Goal: Task Accomplishment & Management: Complete application form

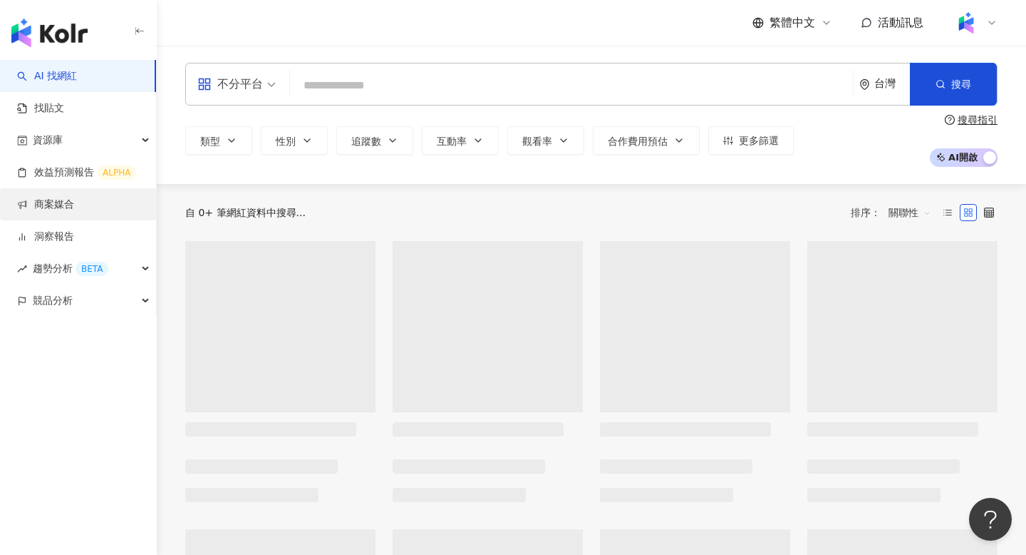
click at [58, 200] on link "商案媒合" at bounding box center [45, 204] width 57 height 14
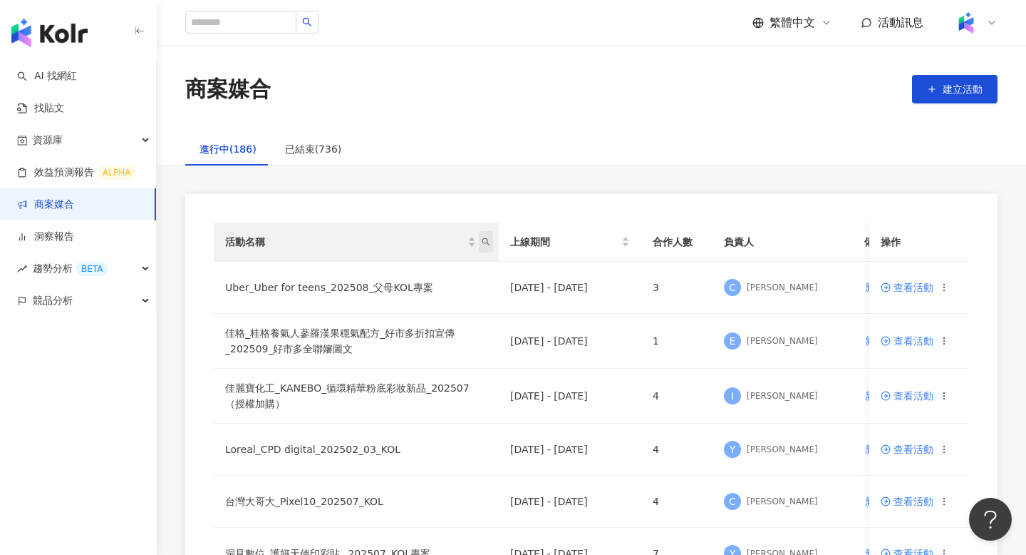
click at [489, 243] on icon "search" at bounding box center [486, 241] width 9 height 9
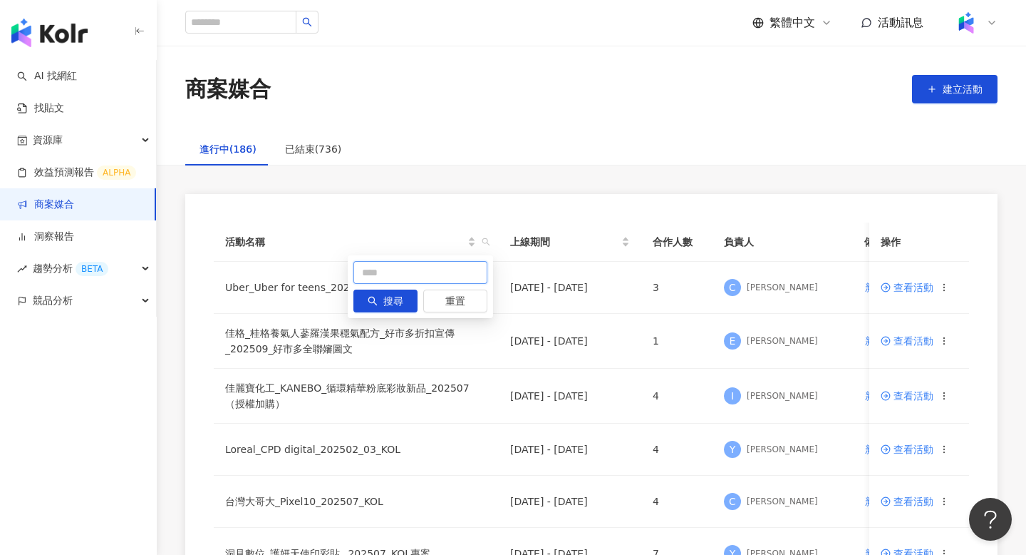
click at [404, 267] on input "text" at bounding box center [421, 272] width 134 height 23
type input "*"
type input "***"
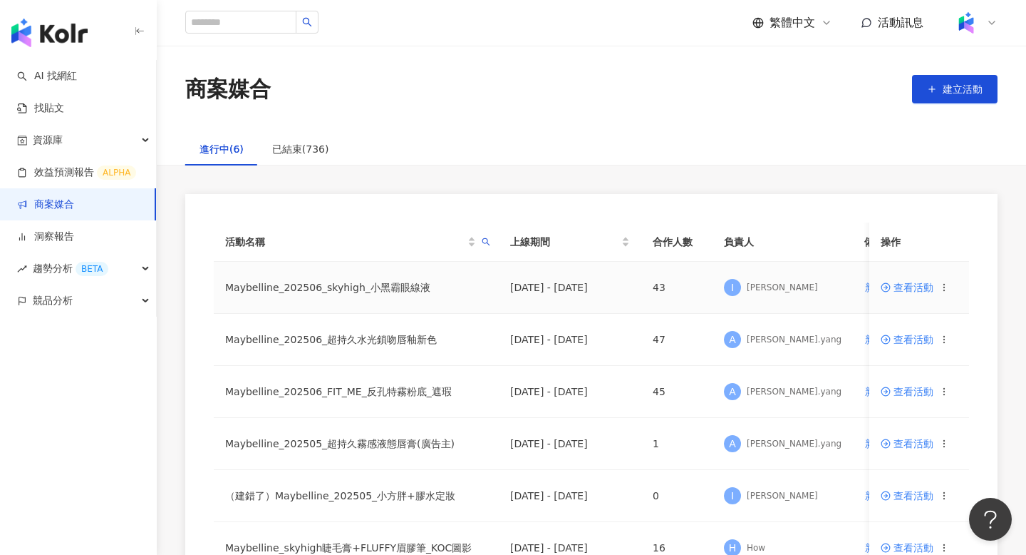
click at [900, 283] on span "查看活動" at bounding box center [907, 287] width 53 height 10
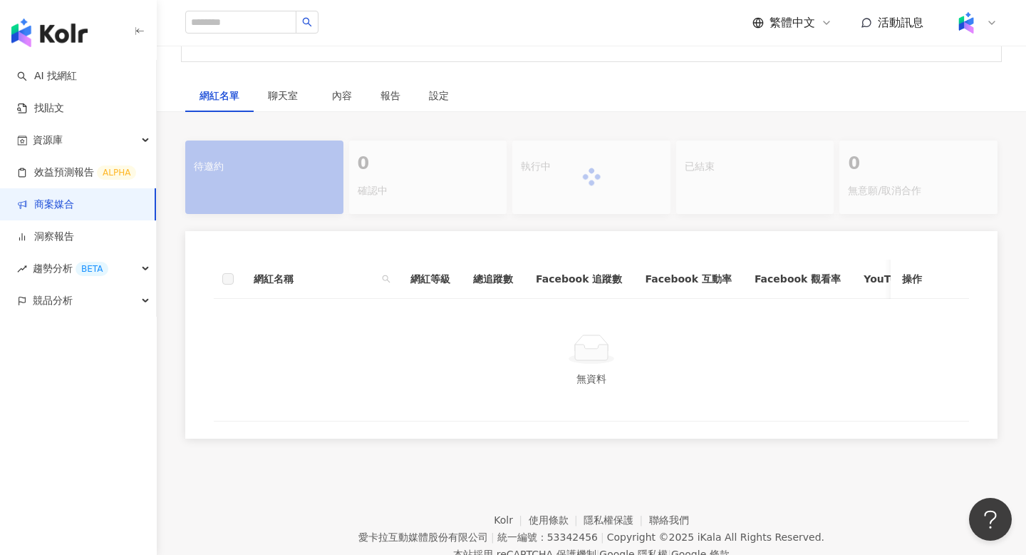
scroll to position [210, 0]
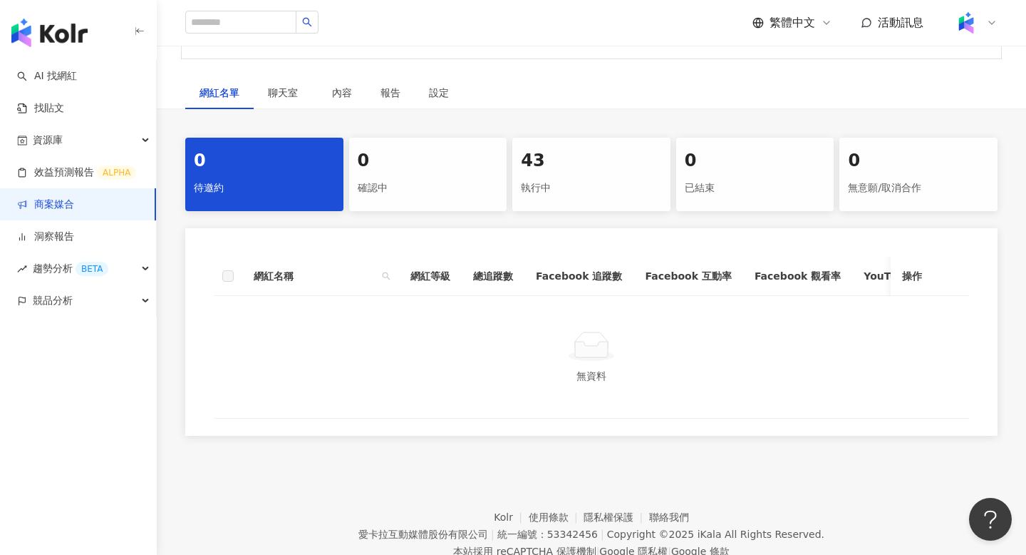
click at [545, 187] on div "執行中" at bounding box center [591, 188] width 141 height 24
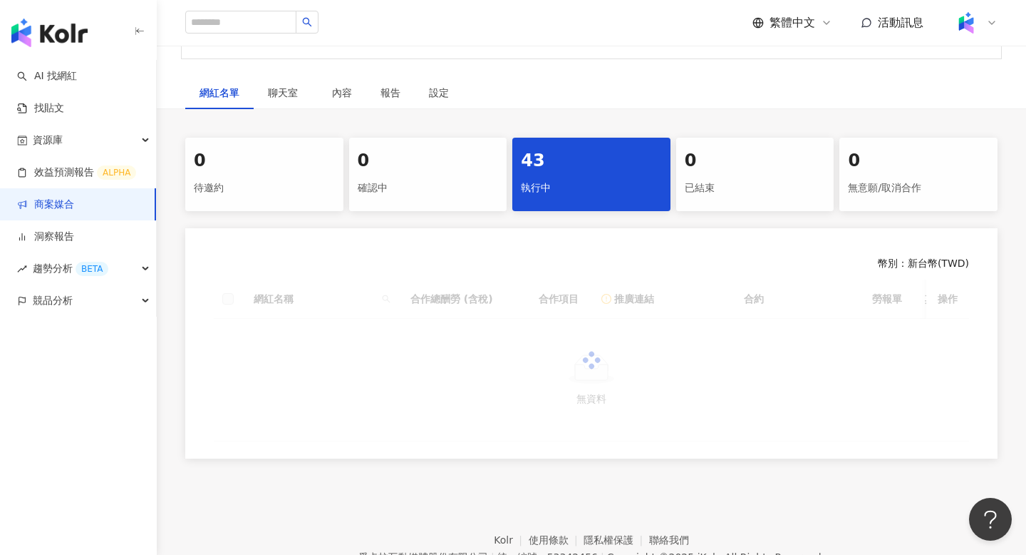
click at [388, 299] on div at bounding box center [592, 360] width 756 height 162
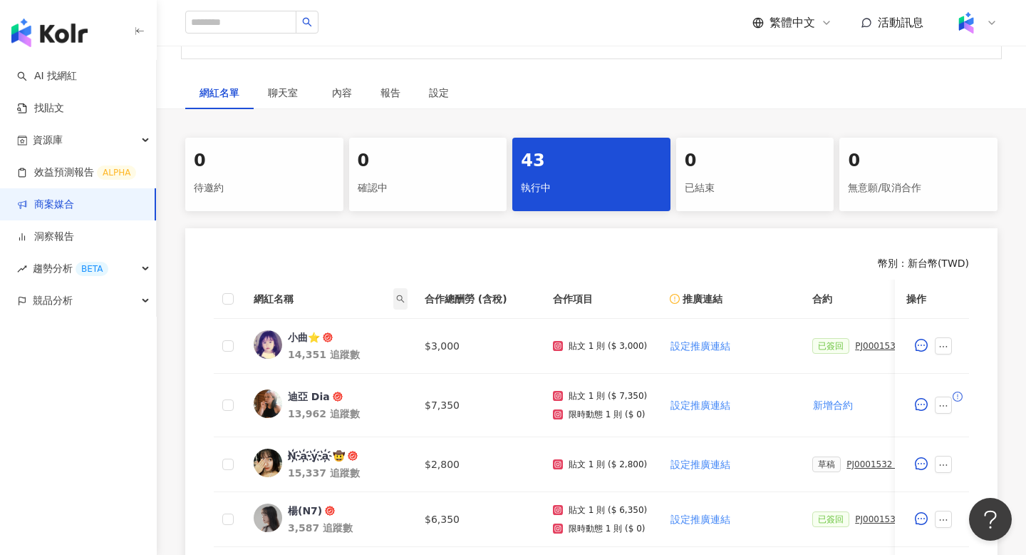
click at [401, 298] on icon "search" at bounding box center [400, 298] width 9 height 9
click at [389, 325] on input "text" at bounding box center [335, 329] width 134 height 23
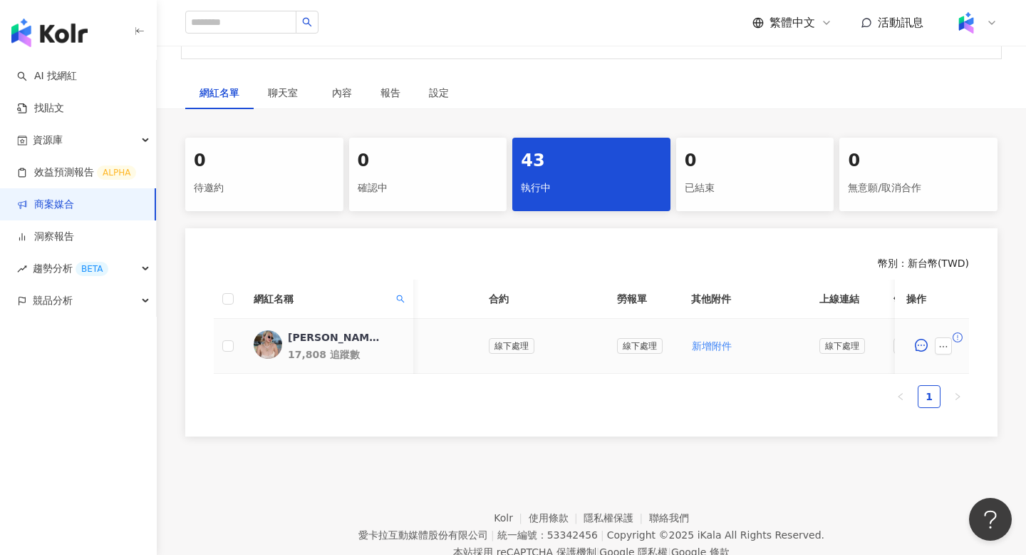
scroll to position [0, 316]
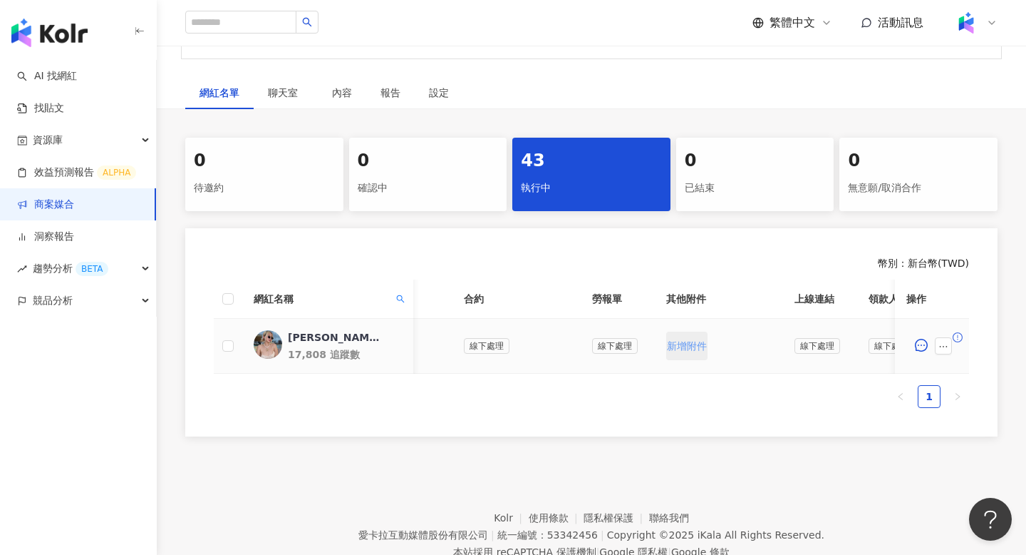
click at [685, 342] on span "新增附件" at bounding box center [687, 345] width 40 height 11
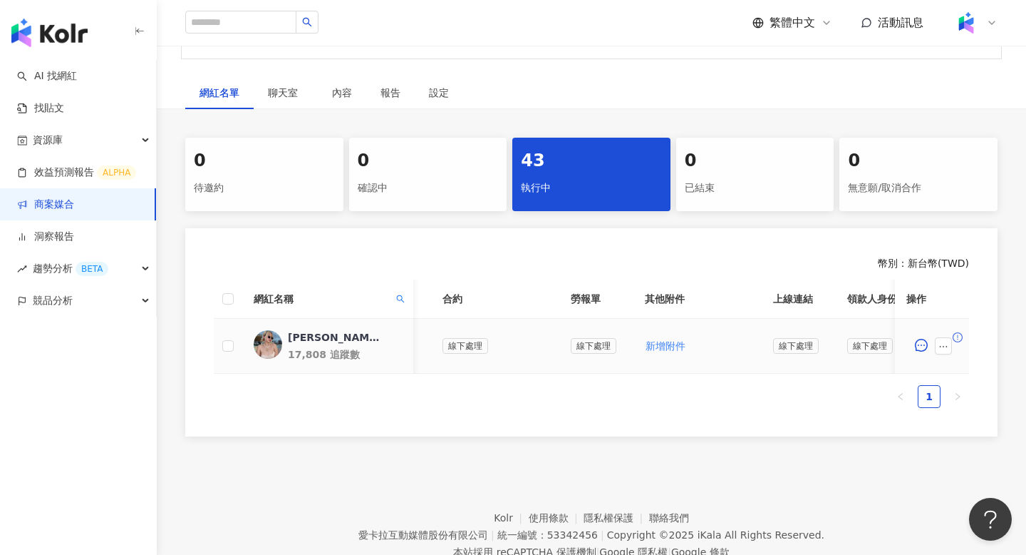
scroll to position [0, 340]
click at [671, 344] on span "新增附件" at bounding box center [663, 345] width 40 height 11
click at [945, 350] on icon "ellipsis" at bounding box center [944, 346] width 10 height 10
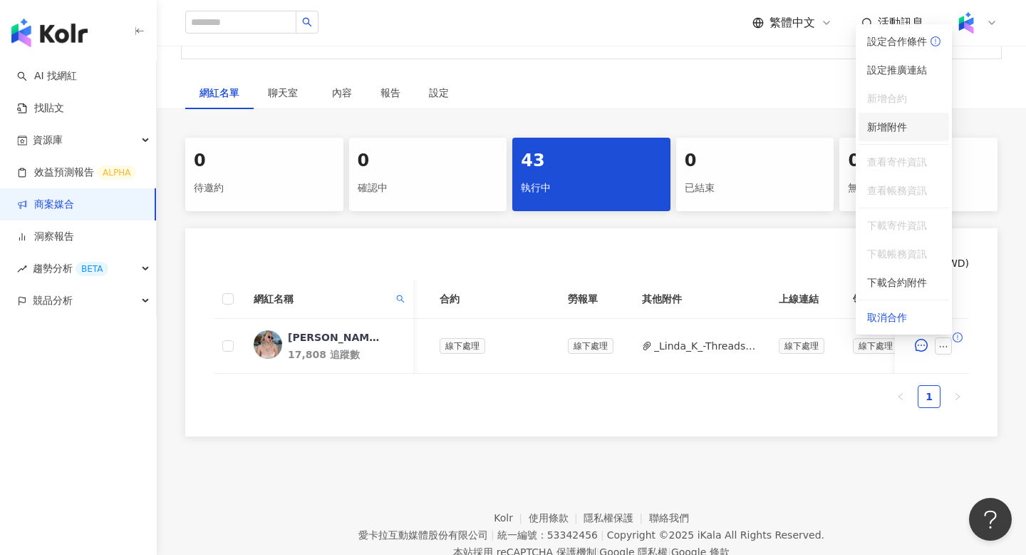
click at [904, 134] on div "新增附件" at bounding box center [887, 127] width 40 height 16
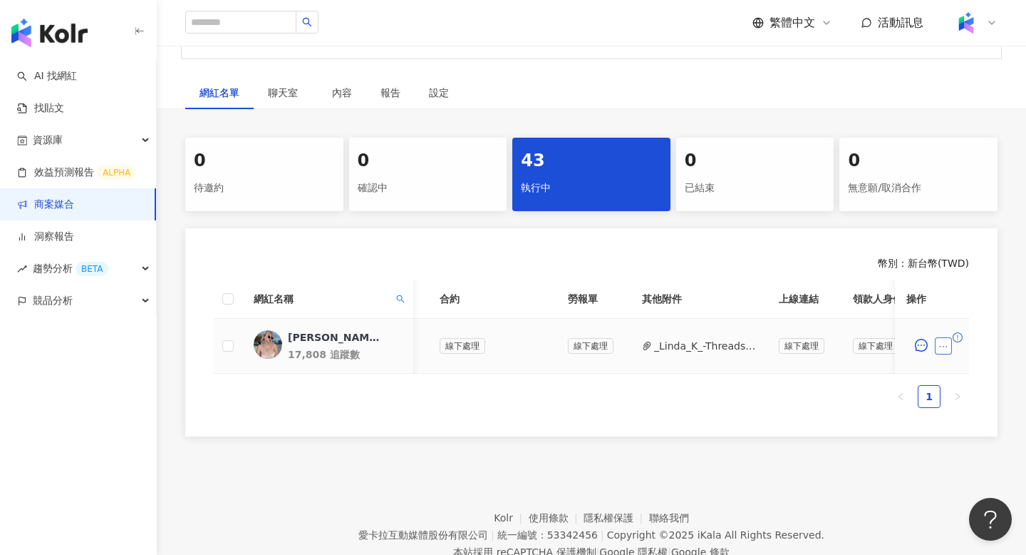
click at [944, 344] on icon "ellipsis" at bounding box center [944, 346] width 10 height 10
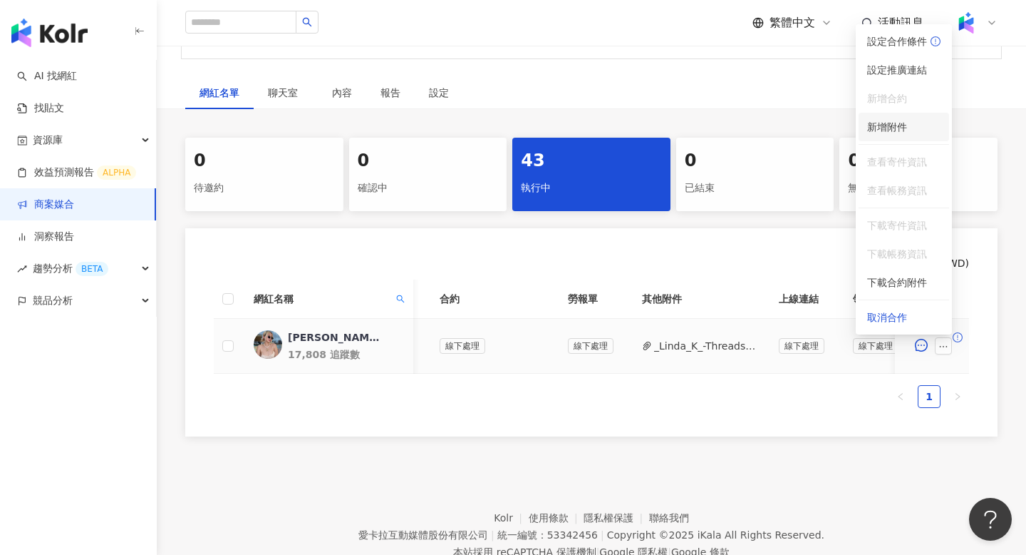
click at [892, 128] on span "新增附件" at bounding box center [887, 126] width 40 height 11
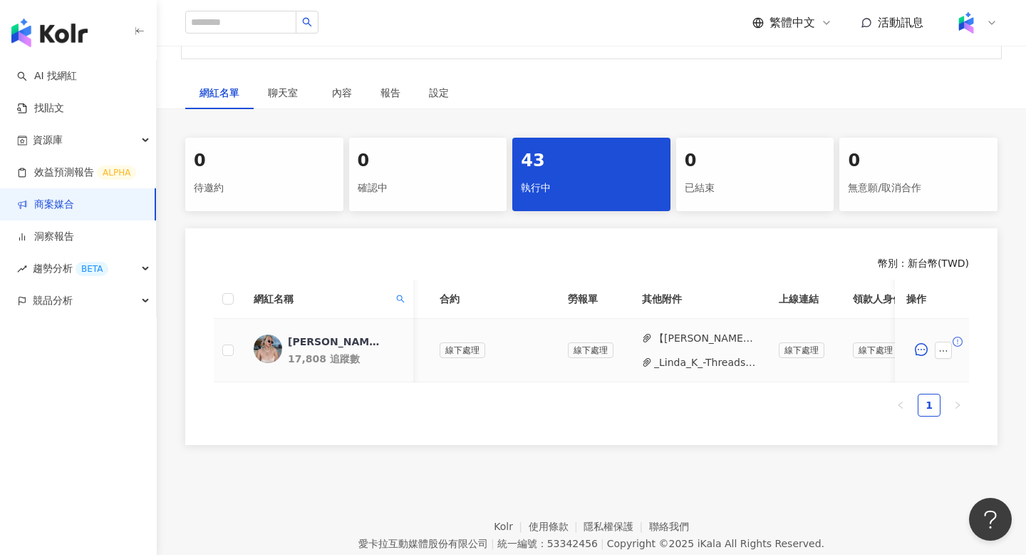
click at [702, 366] on button "_Linda_K_️-Threads_回文_睫毛膏_PJ0001532_Maybelline-202506-skyhigh-小黑霸眼線液-萊.pdf" at bounding box center [705, 362] width 102 height 16
click at [706, 338] on button "【[PERSON_NAME]❄️-勞報】】PJ0001532 Maybelline-202506-skyhigh-小黑霸眼線液 .pdf" at bounding box center [705, 338] width 102 height 16
click at [401, 299] on icon "search" at bounding box center [401, 298] width 8 height 8
click at [381, 326] on input "*****" at bounding box center [335, 329] width 134 height 23
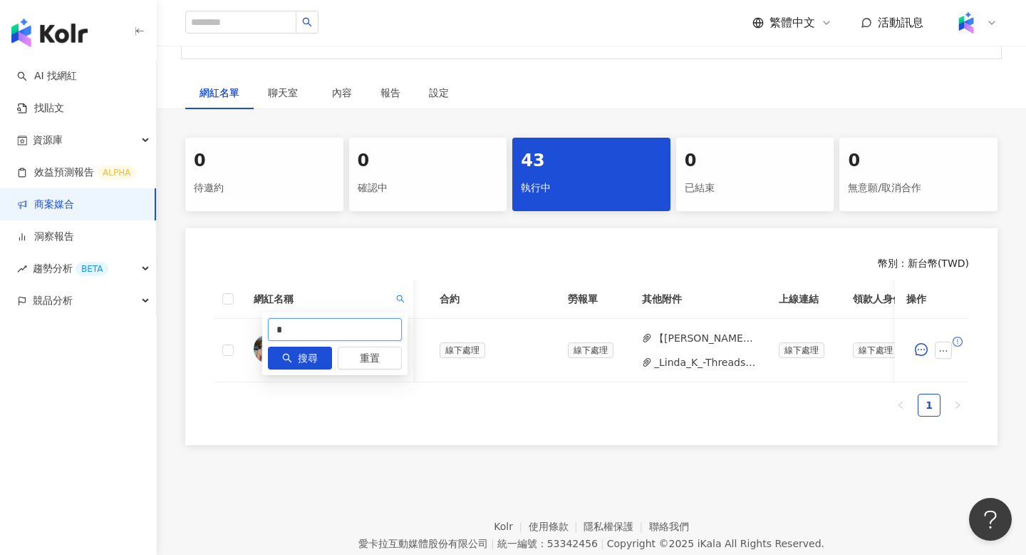
type input "*"
type input "****"
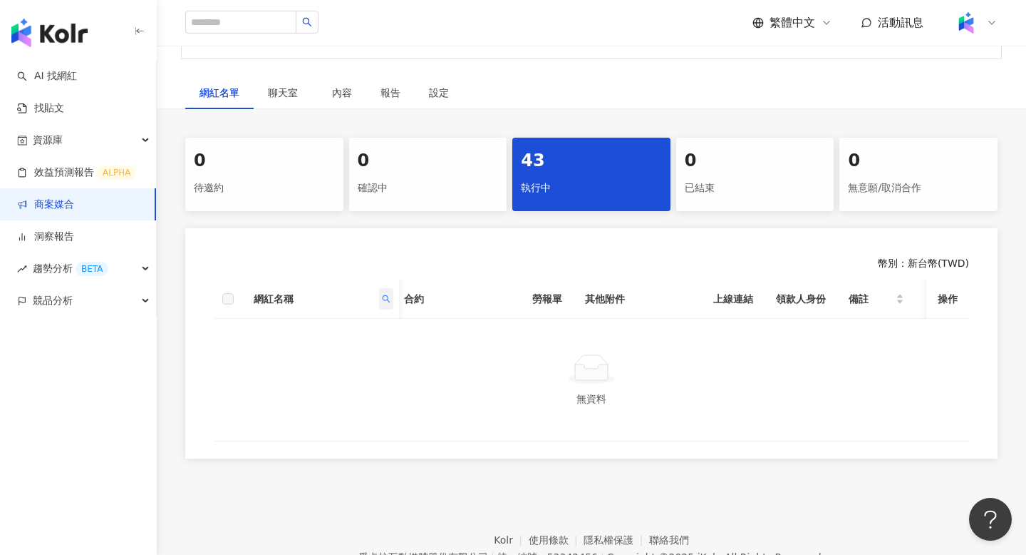
click at [385, 297] on icon "search" at bounding box center [386, 298] width 9 height 9
click at [448, 369] on div at bounding box center [591, 369] width 721 height 32
click at [552, 201] on div "43 執行中" at bounding box center [591, 174] width 158 height 73
click at [386, 302] on icon "search" at bounding box center [386, 298] width 9 height 9
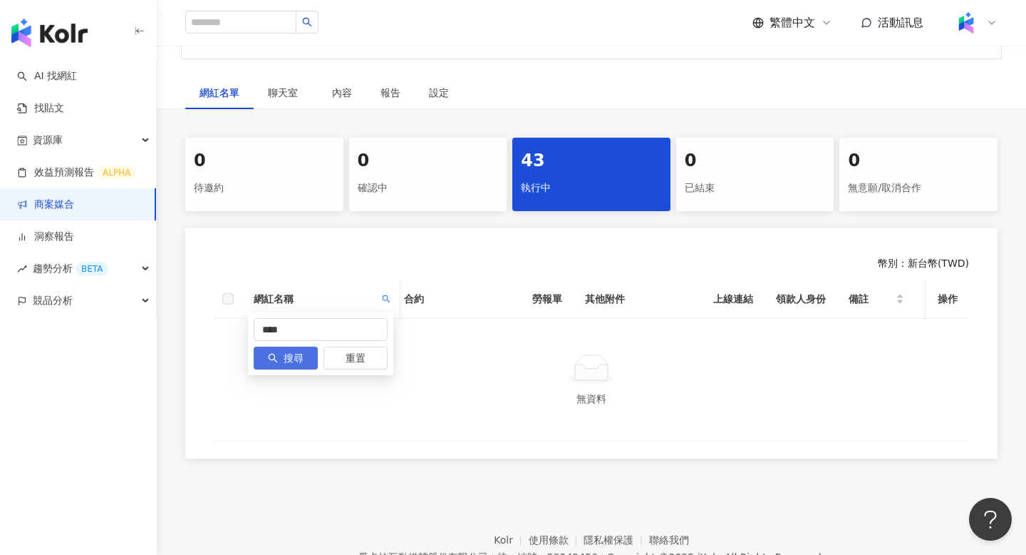
click at [297, 353] on span "搜尋" at bounding box center [294, 358] width 20 height 23
click at [388, 301] on icon "search" at bounding box center [386, 298] width 9 height 9
click at [383, 361] on button "重置" at bounding box center [356, 357] width 64 height 23
click at [294, 354] on span "搜尋" at bounding box center [294, 358] width 20 height 23
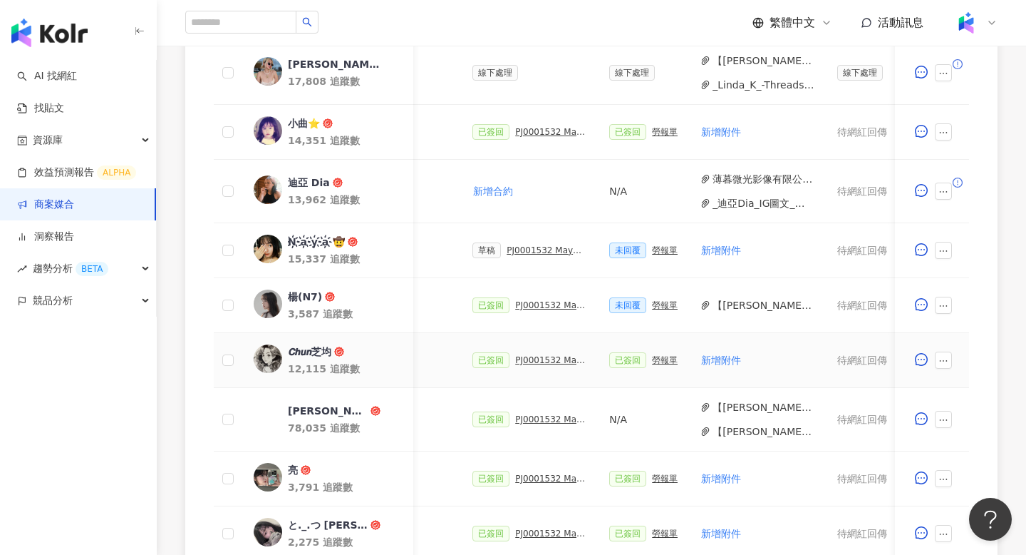
scroll to position [473, 0]
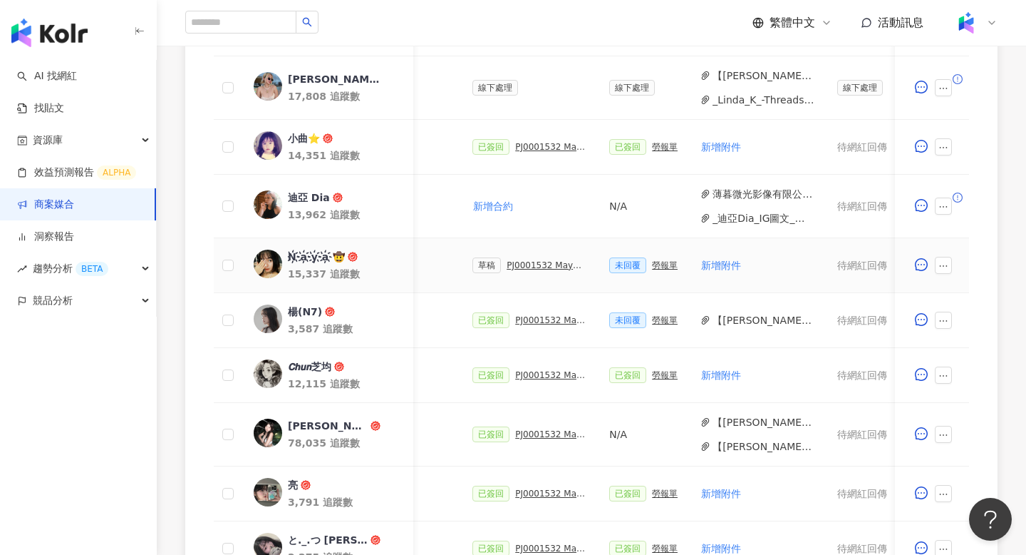
click at [546, 262] on div "PJ0001532 Maybelline_202506_skyhigh_小黑霸眼線液_萊雅合作備忘錄" at bounding box center [547, 265] width 80 height 10
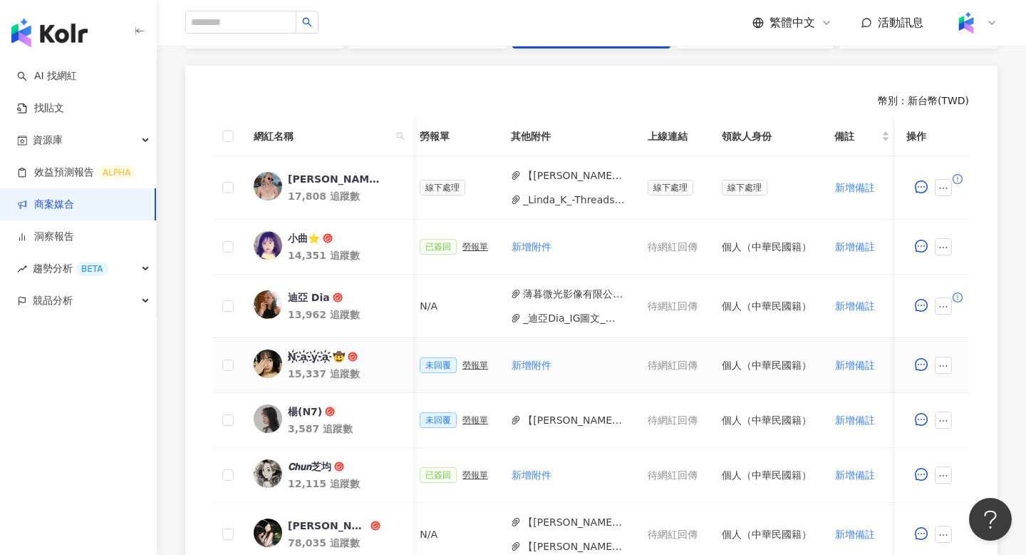
scroll to position [0, 674]
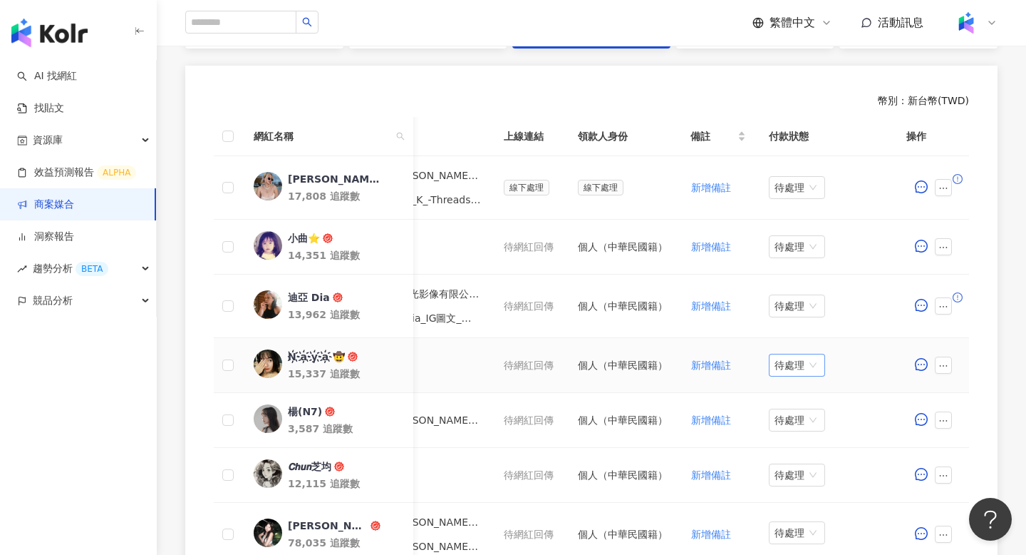
click at [800, 370] on span "待處理" at bounding box center [797, 364] width 45 height 21
click at [799, 417] on div "處理中" at bounding box center [795, 419] width 40 height 16
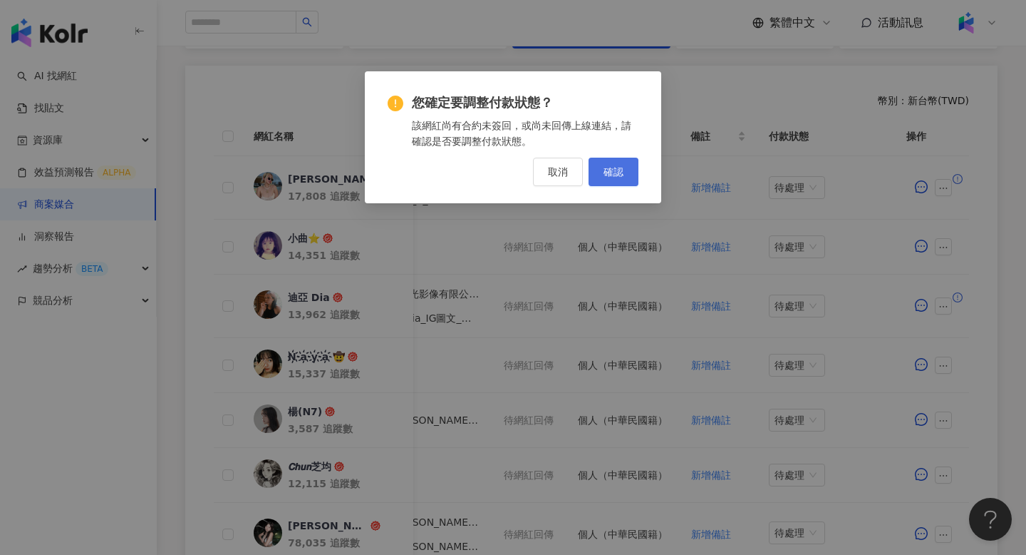
click at [623, 165] on button "確認" at bounding box center [614, 172] width 50 height 29
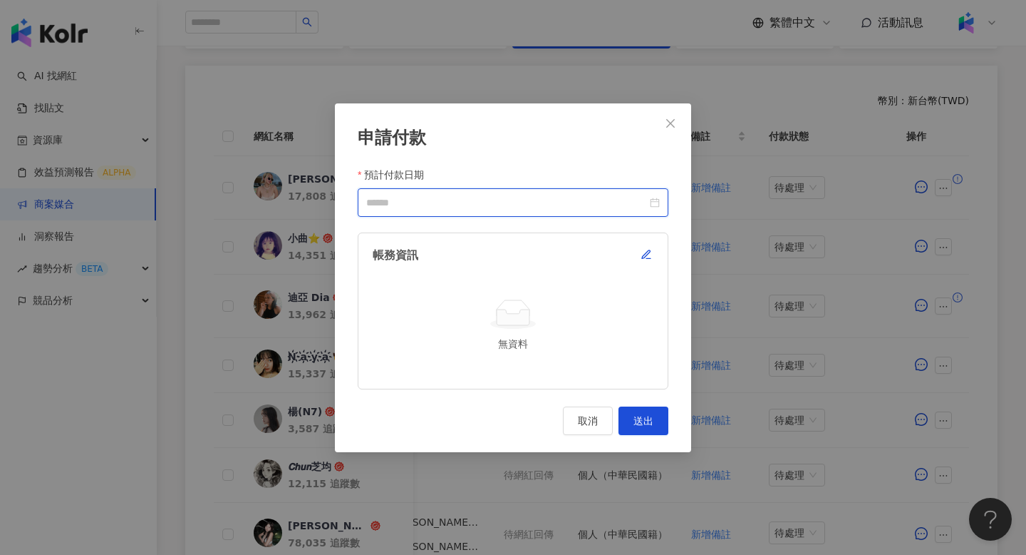
click at [646, 205] on input "預計付款日期" at bounding box center [506, 203] width 281 height 16
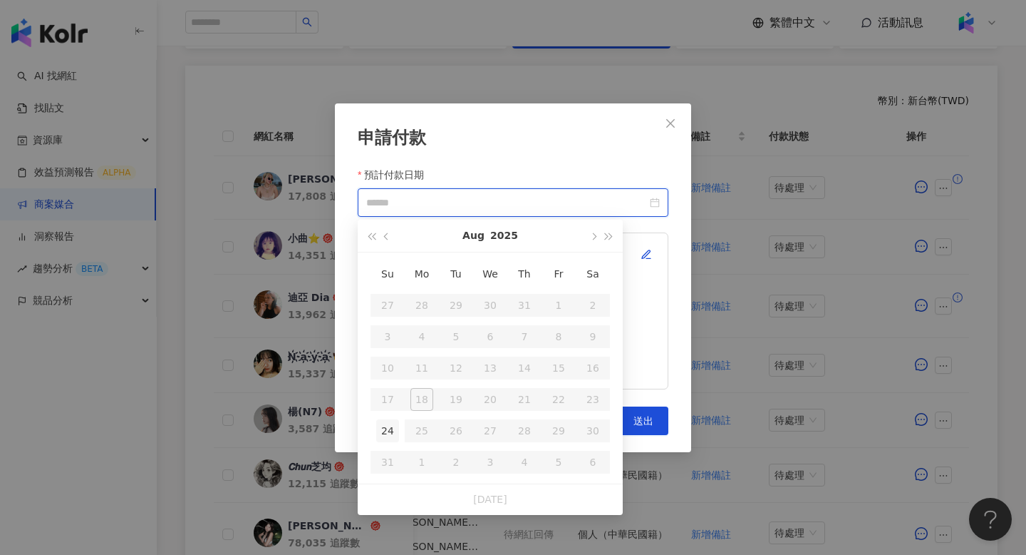
type input "**********"
click at [387, 430] on div "24" at bounding box center [387, 430] width 23 height 23
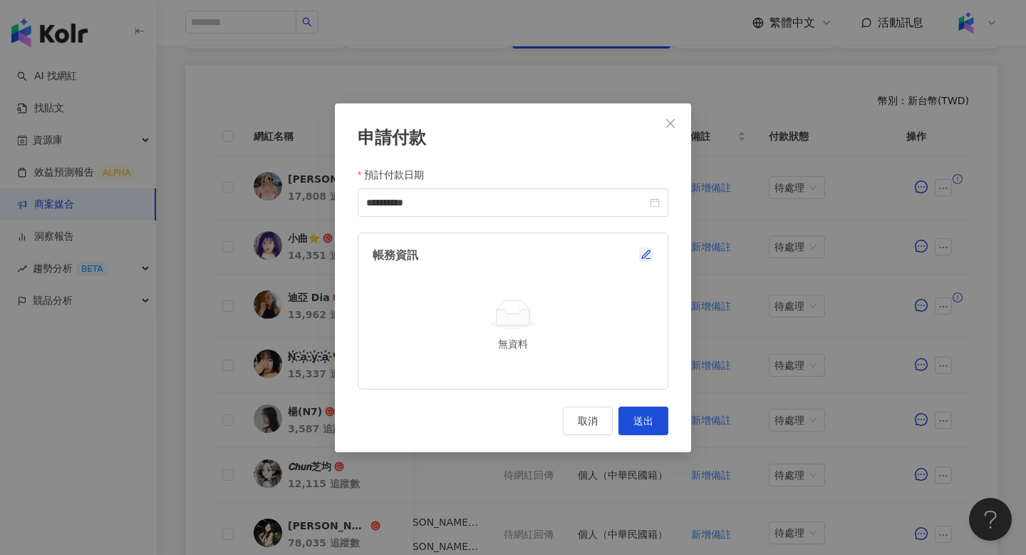
click at [647, 250] on icon "button" at bounding box center [646, 254] width 11 height 11
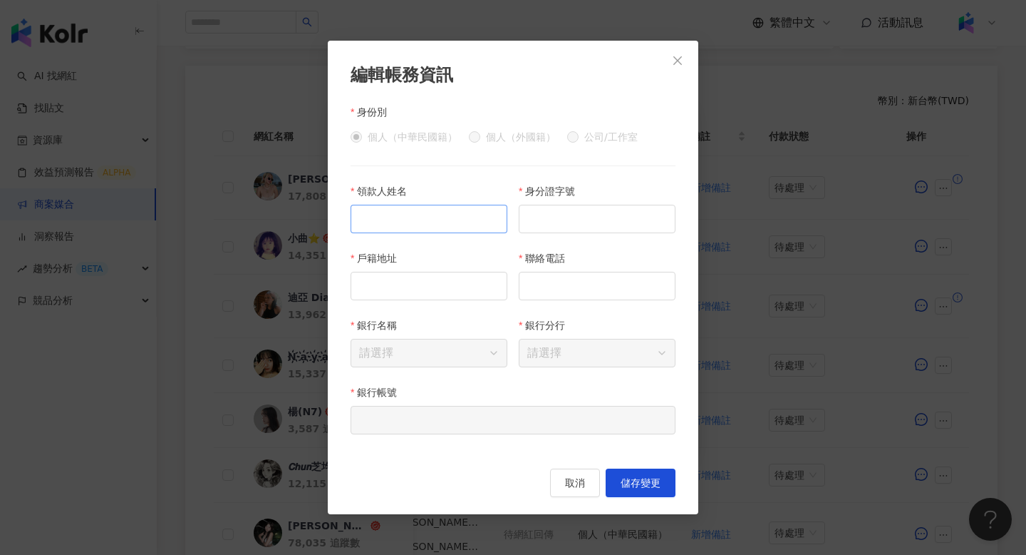
scroll to position [451, 0]
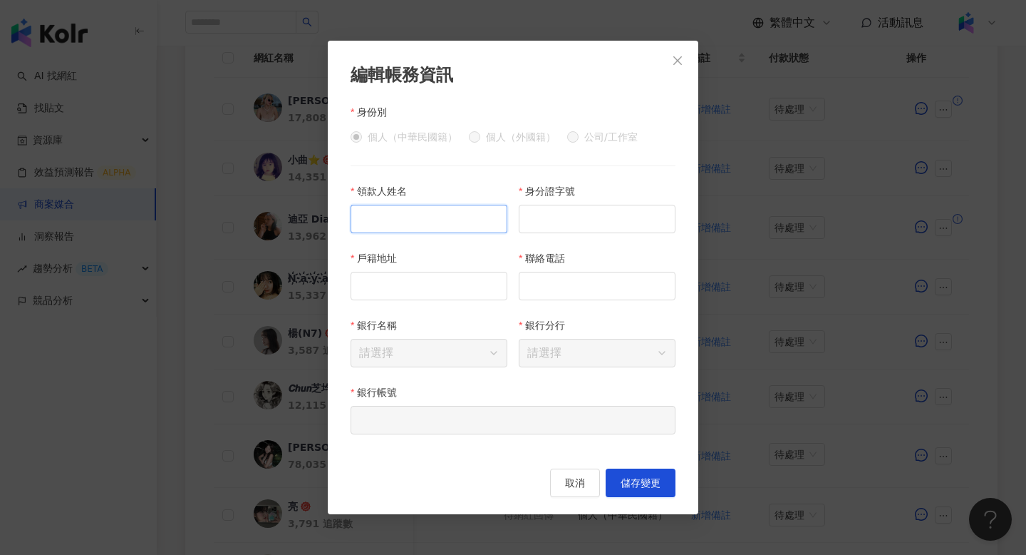
click at [470, 222] on input "領款人姓名" at bounding box center [429, 219] width 157 height 29
click at [444, 217] on input "領款人姓名" at bounding box center [429, 219] width 157 height 29
paste input "***"
paste input "**********"
type input "***"
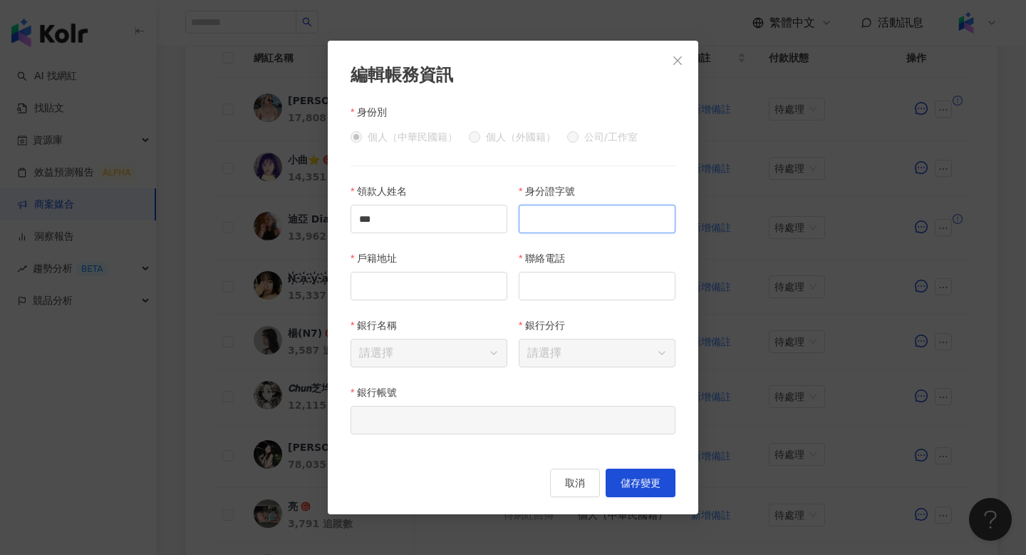
click at [569, 225] on input "身分證字號" at bounding box center [597, 219] width 157 height 29
paste input "**********"
type input "**********"
click at [431, 303] on div "戶籍地址" at bounding box center [429, 283] width 168 height 67
click at [432, 294] on input "戶籍地址" at bounding box center [429, 286] width 157 height 29
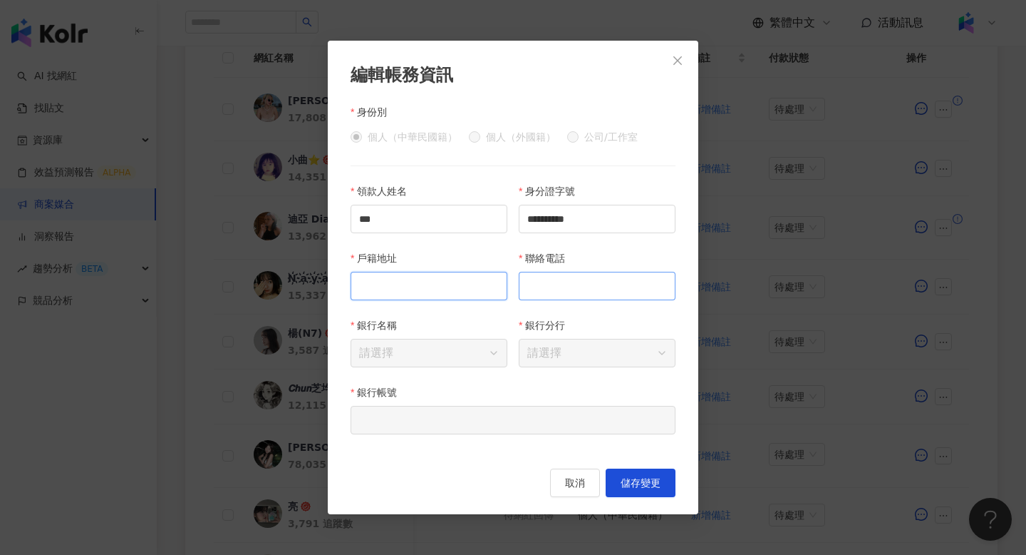
paste input "**********"
type input "**********"
click at [594, 288] on input "聯絡電話" at bounding box center [597, 286] width 157 height 29
click at [567, 279] on input "聯絡電話" at bounding box center [597, 286] width 157 height 29
paste input "**********"
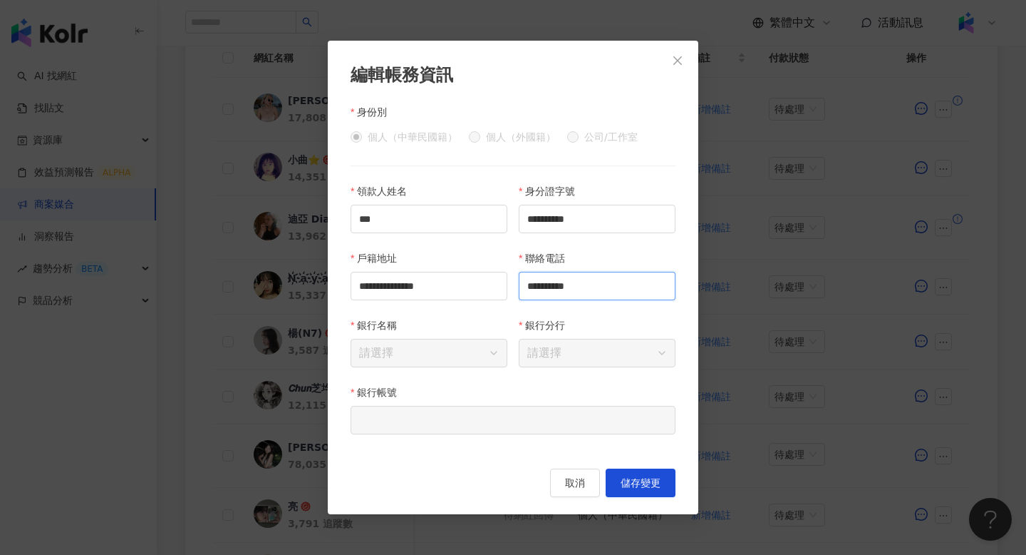
type input "**********"
click at [567, 485] on span "取消" at bounding box center [575, 482] width 20 height 11
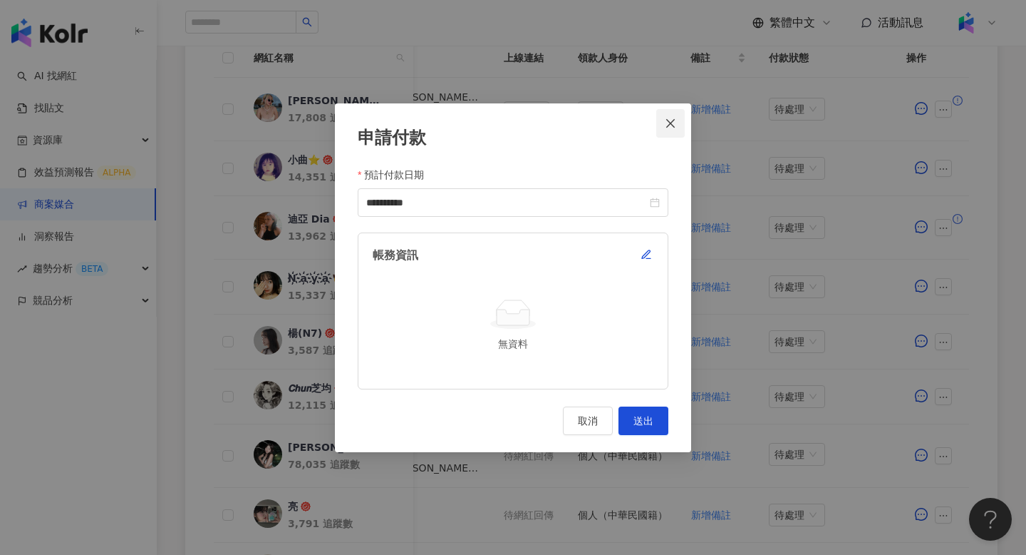
click at [671, 130] on button "Close" at bounding box center [670, 123] width 29 height 29
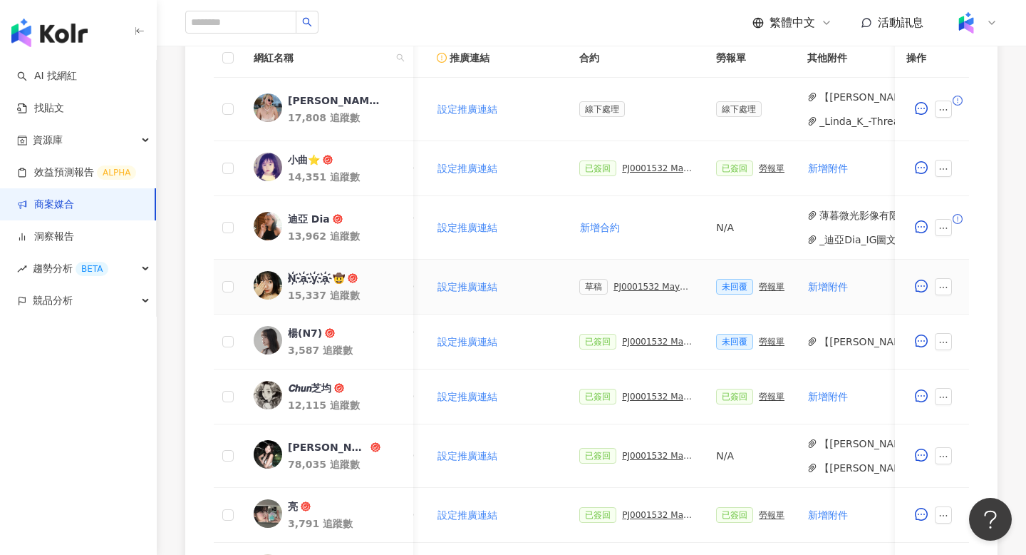
scroll to position [0, 230]
click at [654, 282] on div "PJ0001532 Maybelline_202506_skyhigh_小黑霸眼線液_萊雅合作備忘錄" at bounding box center [657, 287] width 80 height 10
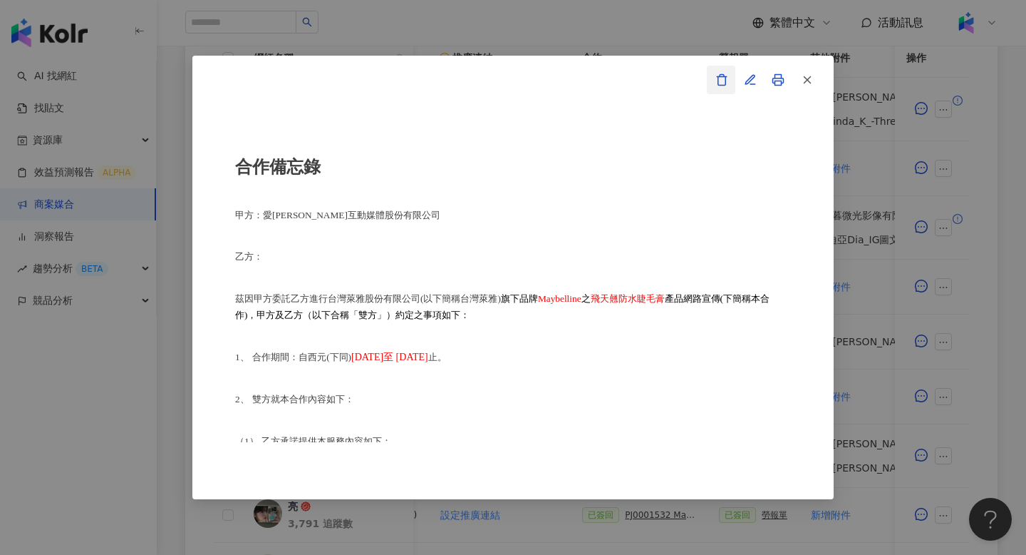
click at [723, 76] on polyline "button" at bounding box center [722, 76] width 10 height 0
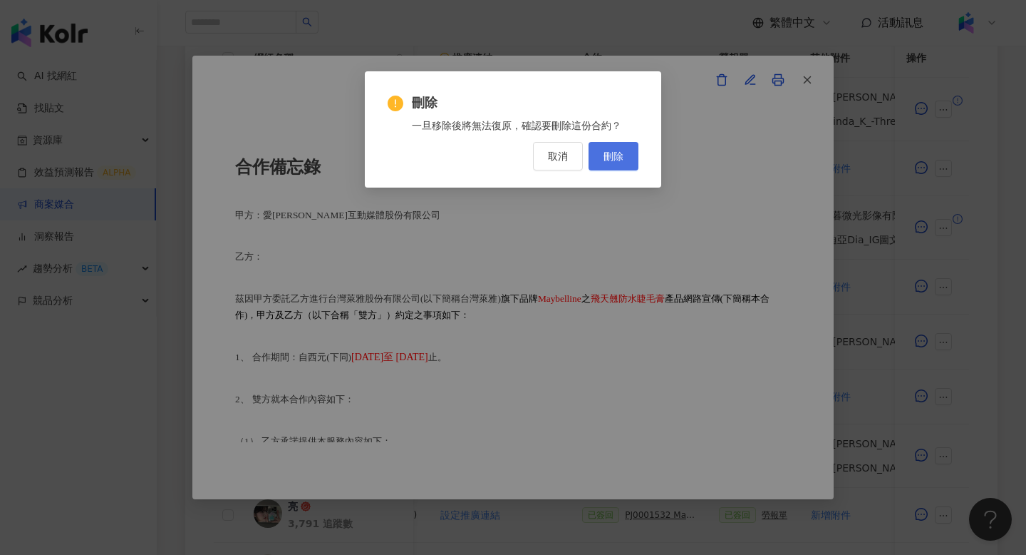
click at [632, 163] on button "刪除" at bounding box center [614, 156] width 50 height 29
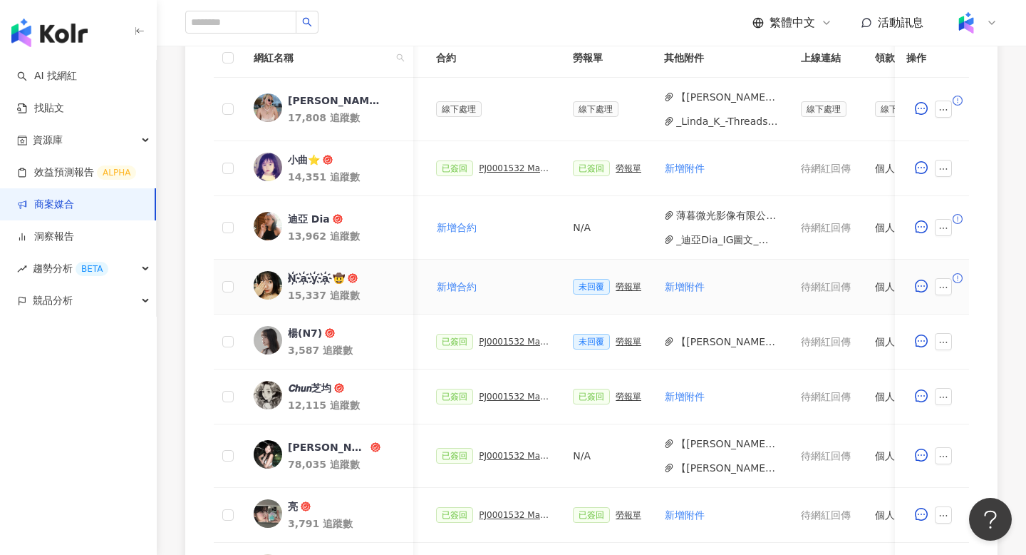
scroll to position [0, 371]
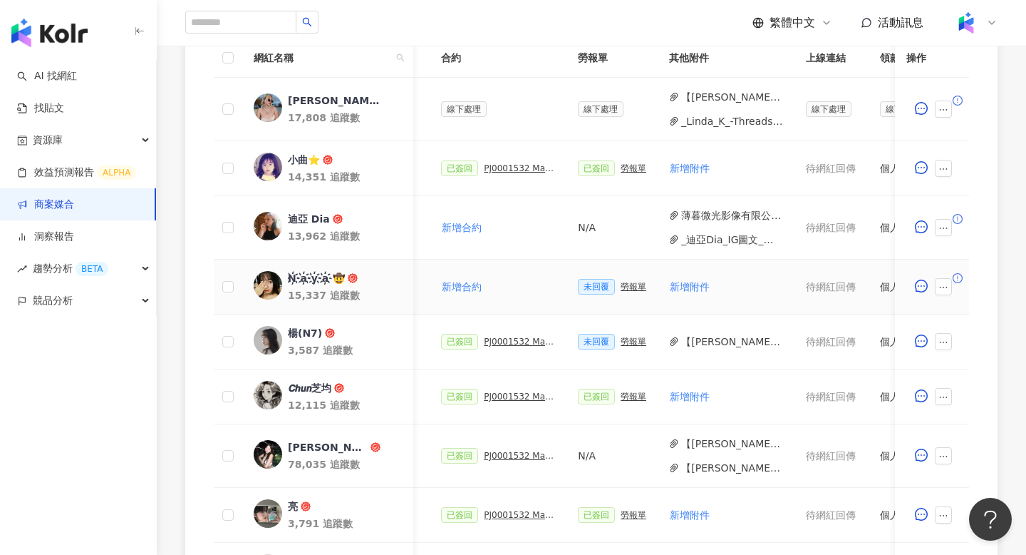
click at [627, 288] on div "勞報單" at bounding box center [634, 287] width 26 height 10
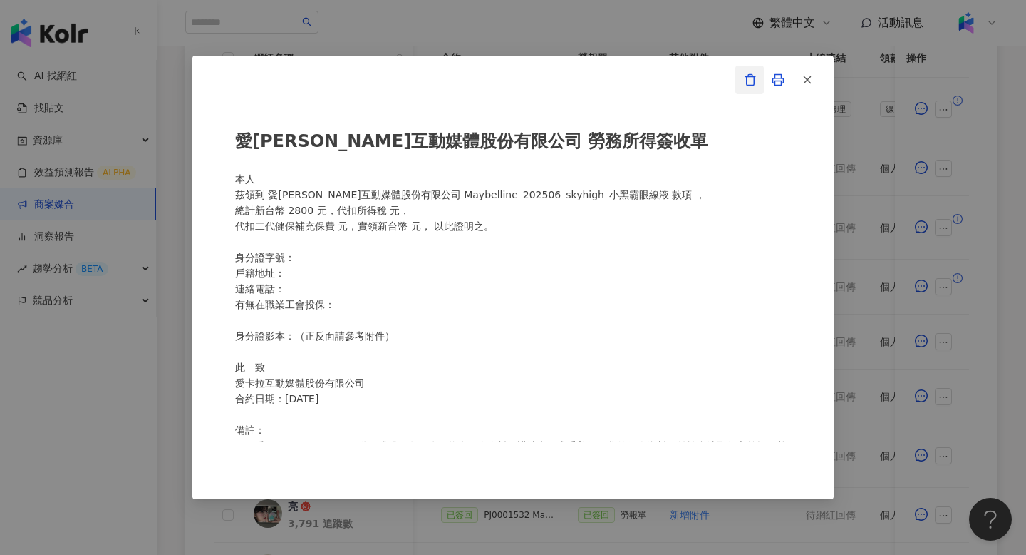
click at [753, 78] on icon "button" at bounding box center [751, 79] width 8 height 11
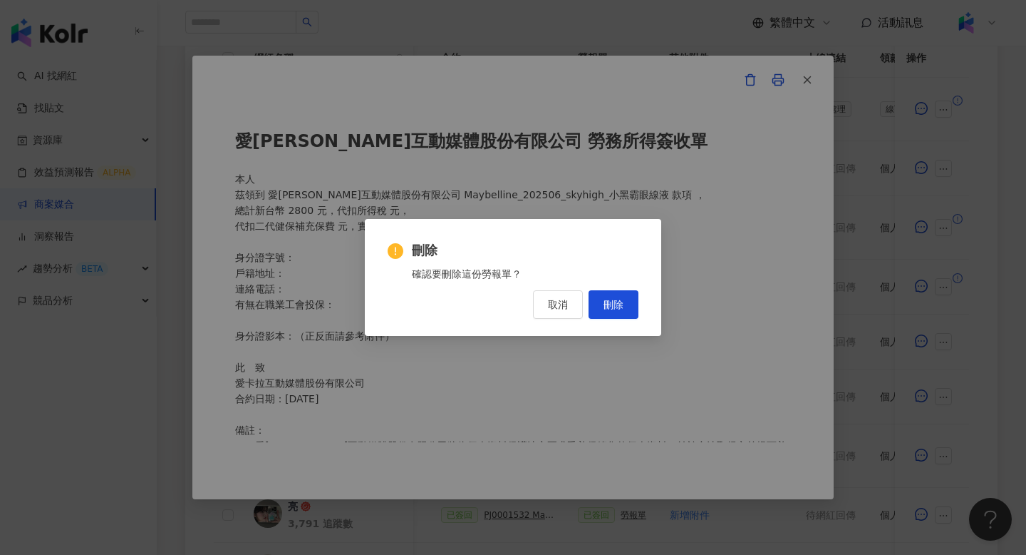
click at [601, 321] on div "刪除 確認要刪除這份勞報單？ 取消 刪除" at bounding box center [513, 277] width 297 height 116
click at [604, 314] on button "刪除" at bounding box center [614, 304] width 50 height 29
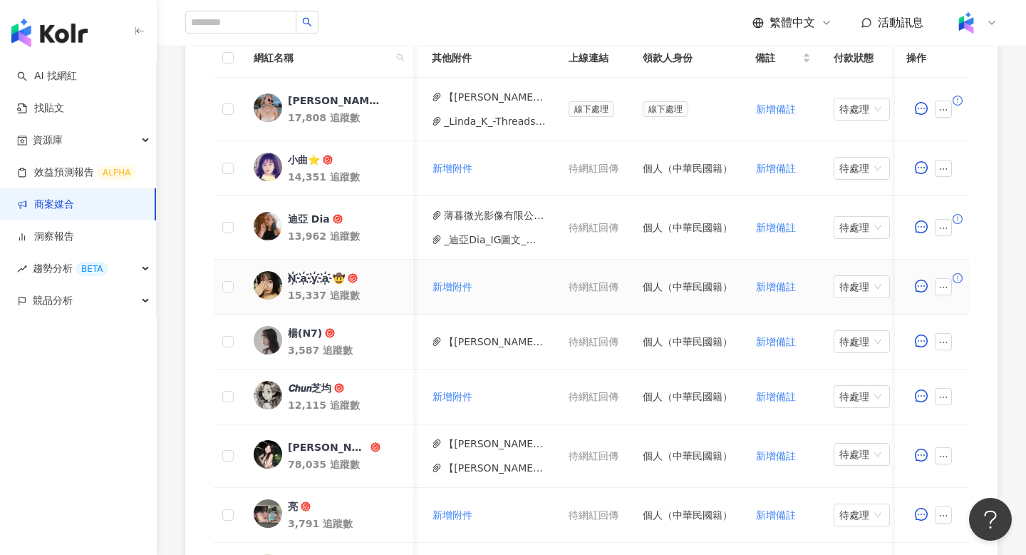
scroll to position [0, 617]
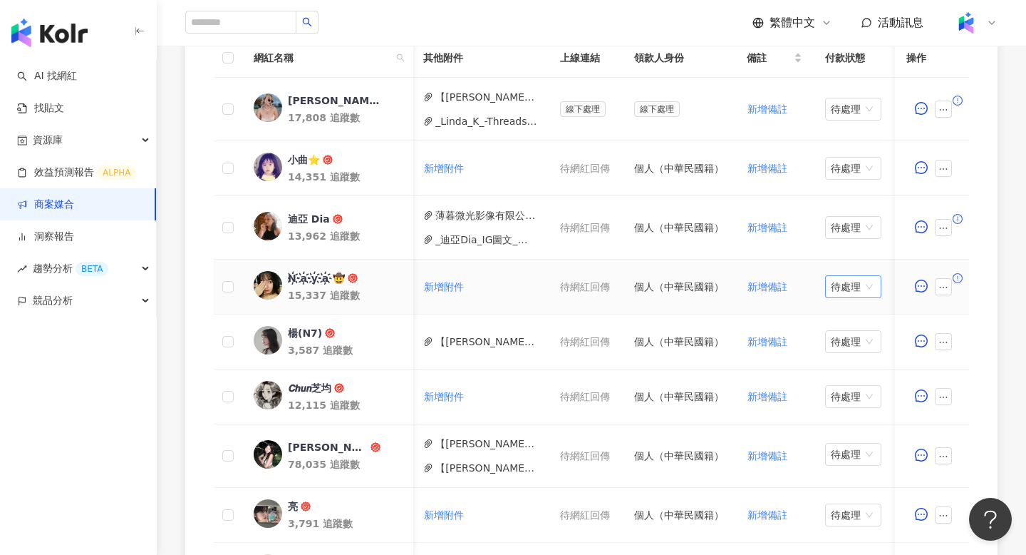
click at [867, 287] on span "待處理" at bounding box center [853, 286] width 45 height 21
click at [840, 341] on div "處理中" at bounding box center [852, 340] width 40 height 16
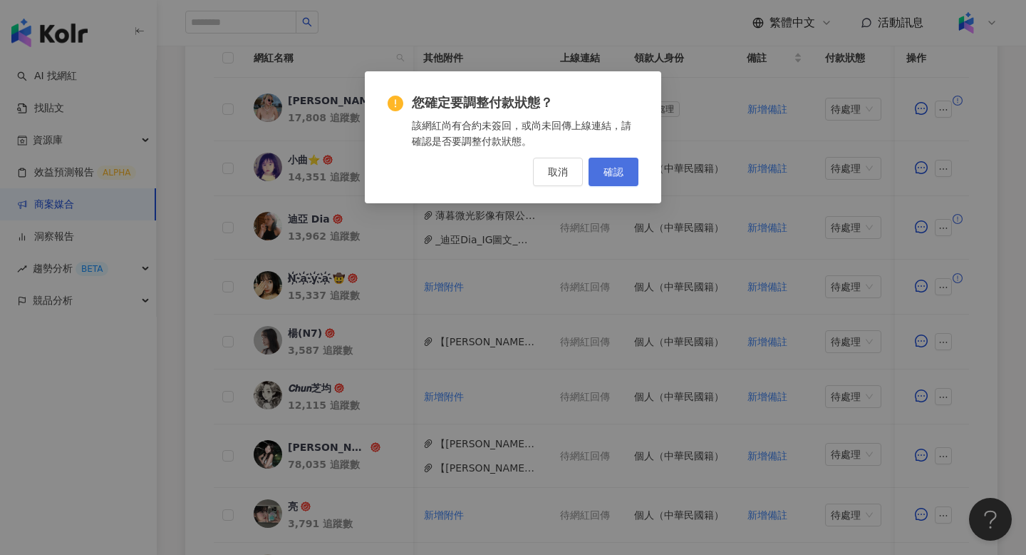
click at [609, 168] on span "確認" at bounding box center [614, 171] width 20 height 11
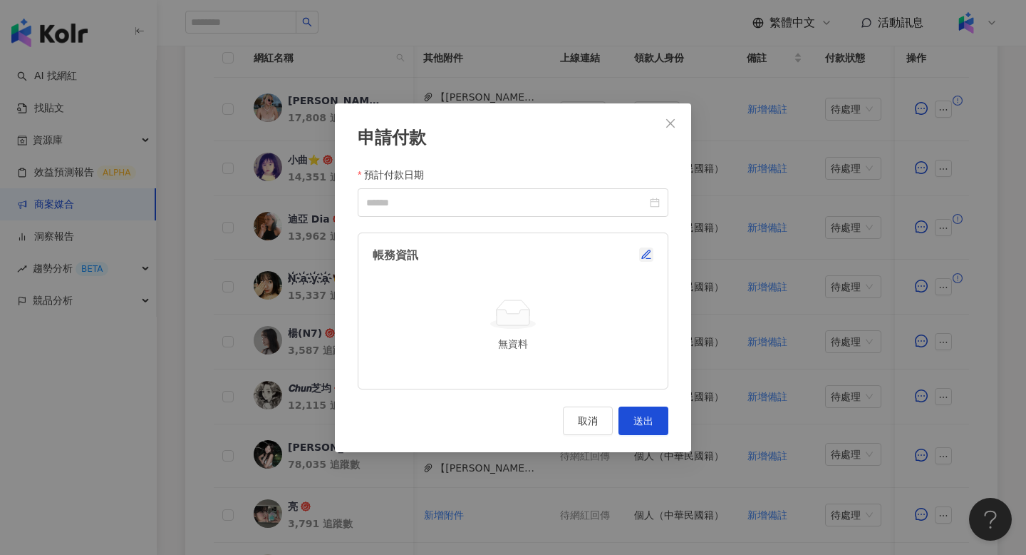
click at [646, 247] on div "帳務資訊" at bounding box center [513, 255] width 281 height 16
click at [647, 254] on icon "button" at bounding box center [646, 254] width 8 height 8
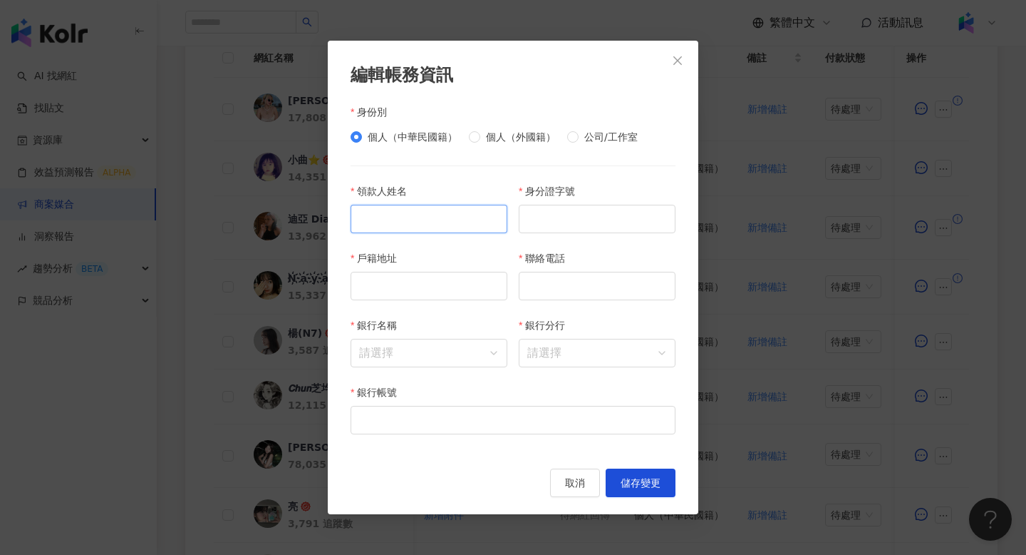
click at [461, 211] on input "領款人姓名" at bounding box center [429, 219] width 157 height 29
paste input "***"
type input "***"
click at [544, 219] on input "身分證字號" at bounding box center [597, 219] width 157 height 29
paste input "**********"
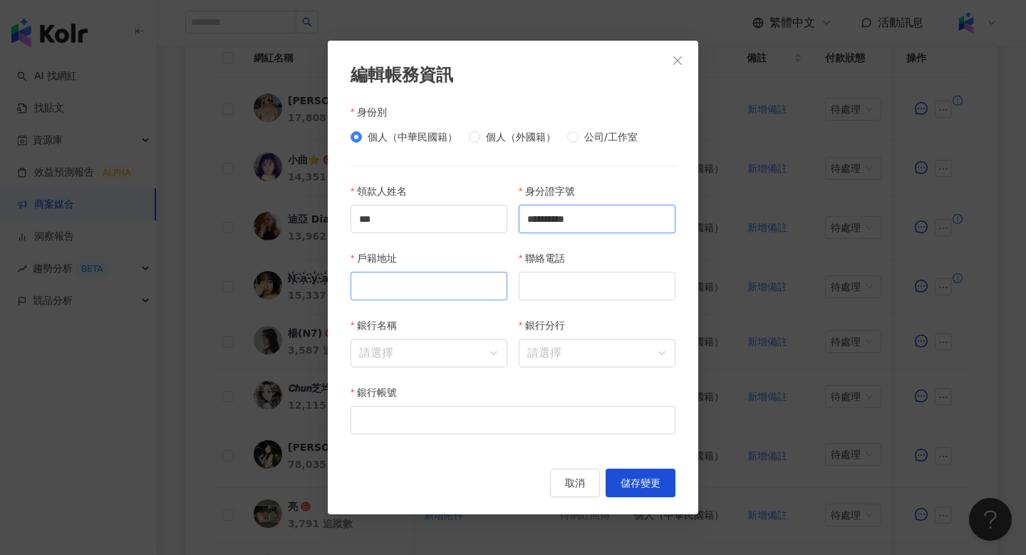
type input "**********"
click at [436, 299] on input "戶籍地址" at bounding box center [429, 286] width 157 height 29
paste input "**********"
type input "**********"
click at [579, 289] on input "聯絡電話" at bounding box center [597, 286] width 157 height 29
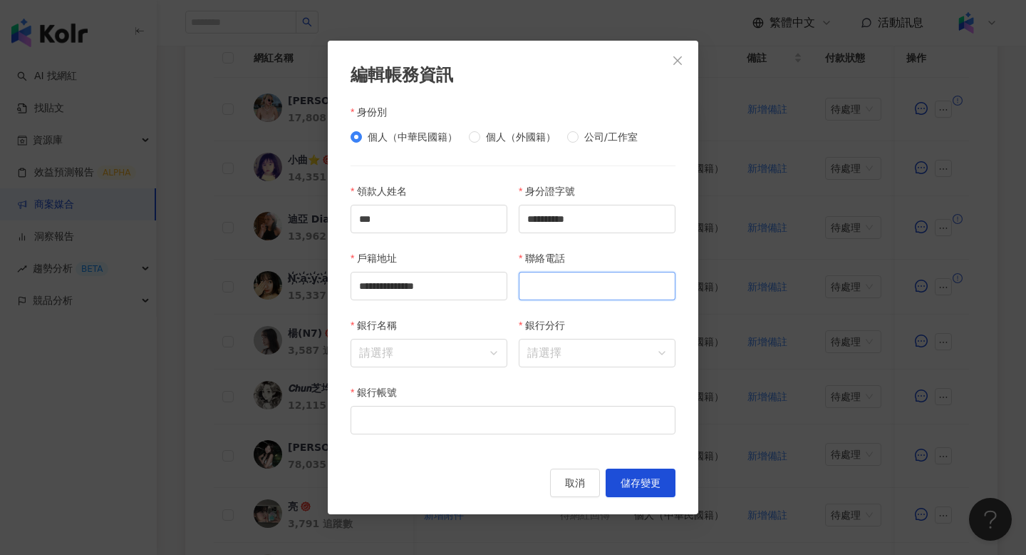
paste input "**********"
type input "**********"
click at [458, 346] on input "銀行名稱" at bounding box center [429, 352] width 140 height 27
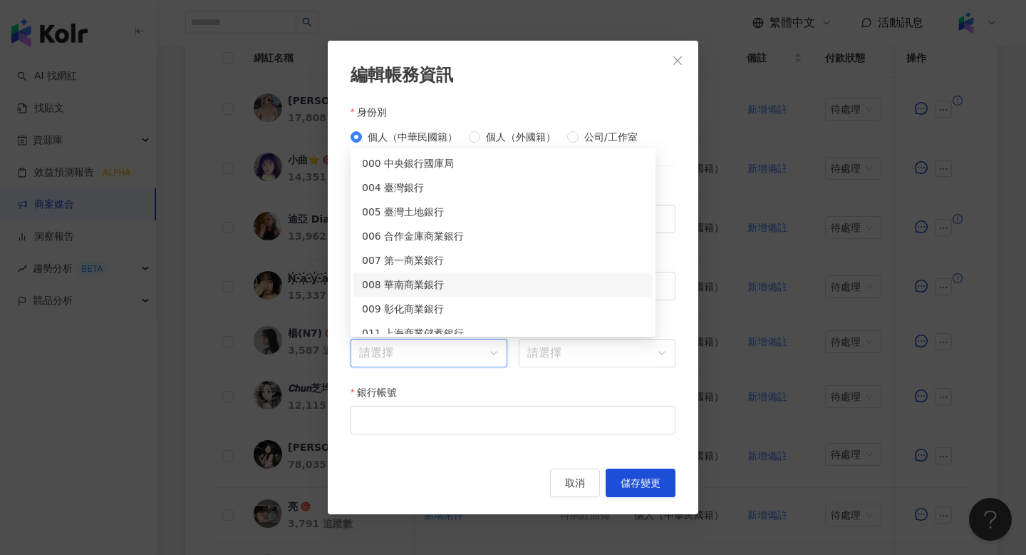
paste input "****"
type input "****"
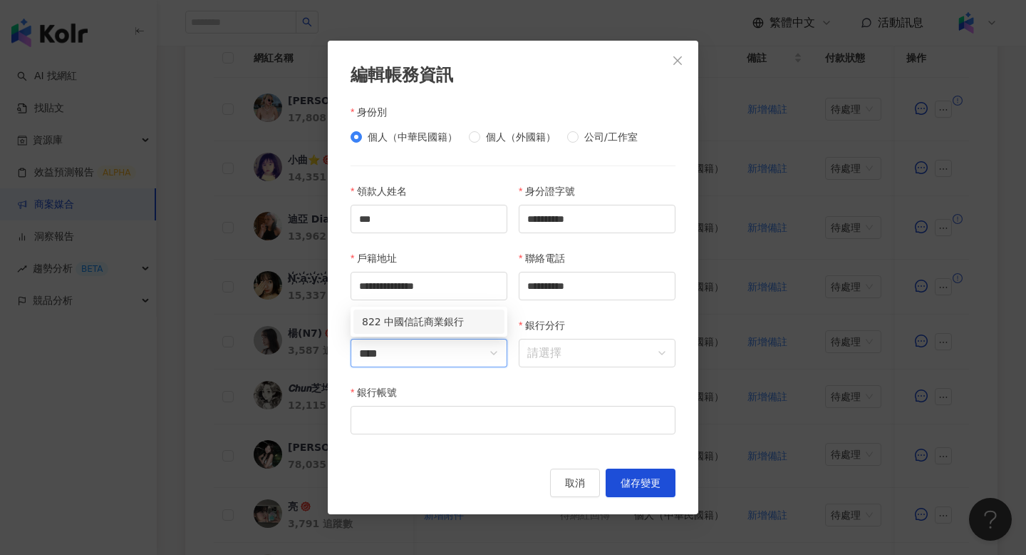
click at [454, 317] on div "822 中國信託商業銀行" at bounding box center [429, 322] width 134 height 16
click at [593, 348] on input "銀行分行" at bounding box center [597, 352] width 140 height 27
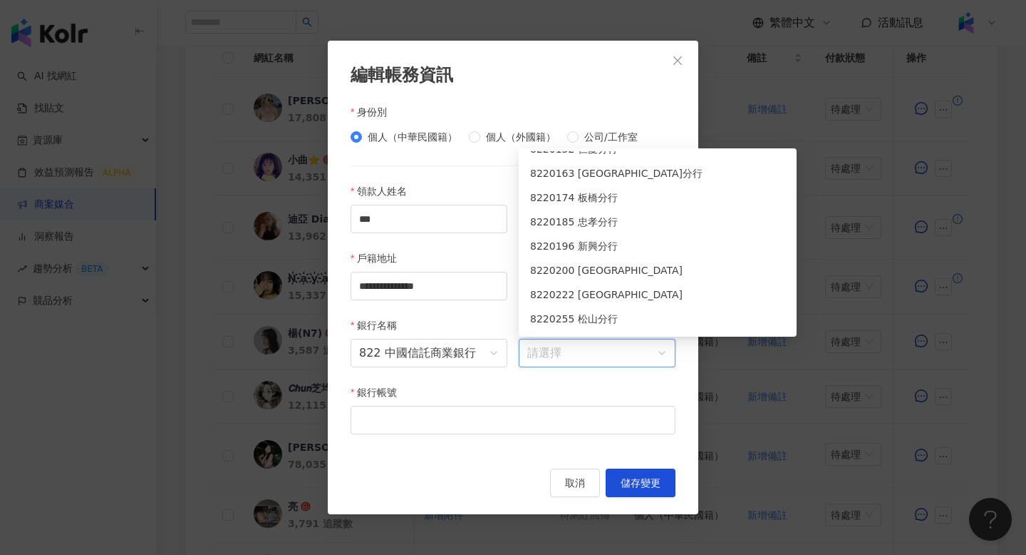
scroll to position [335, 0]
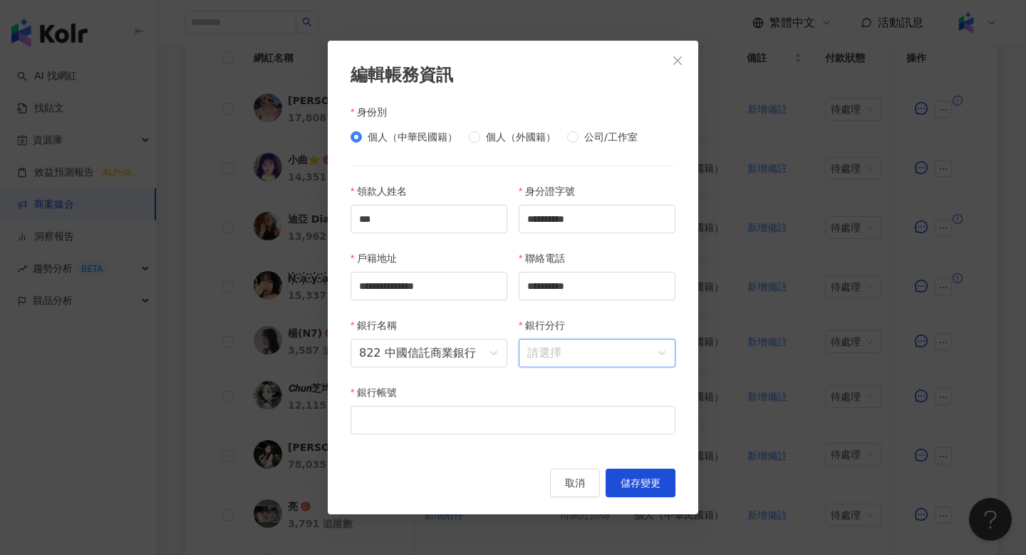
paste input "***"
type input "***"
click at [581, 326] on div "8222259 北蘆洲分行" at bounding box center [616, 322] width 172 height 16
click at [534, 417] on input "銀行帳號" at bounding box center [513, 420] width 325 height 29
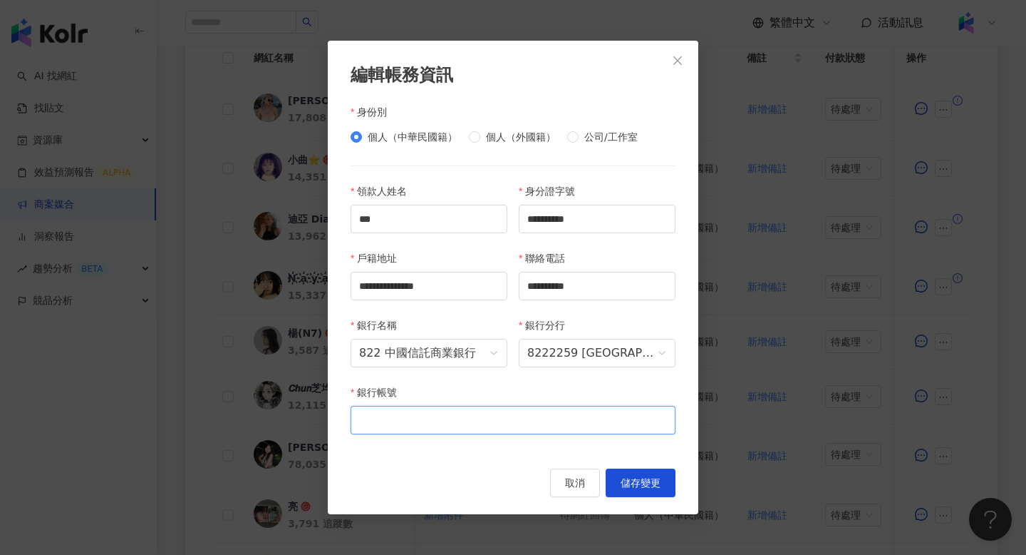
paste input "**********"
type input "**********"
click at [649, 487] on span "儲存變更" at bounding box center [641, 482] width 40 height 11
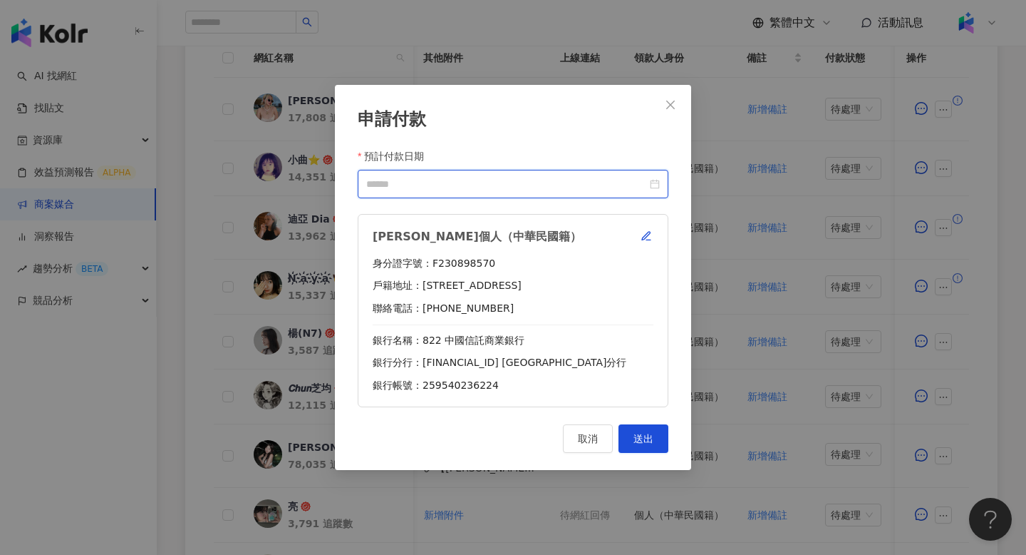
click at [642, 187] on input "預計付款日期" at bounding box center [506, 184] width 281 height 16
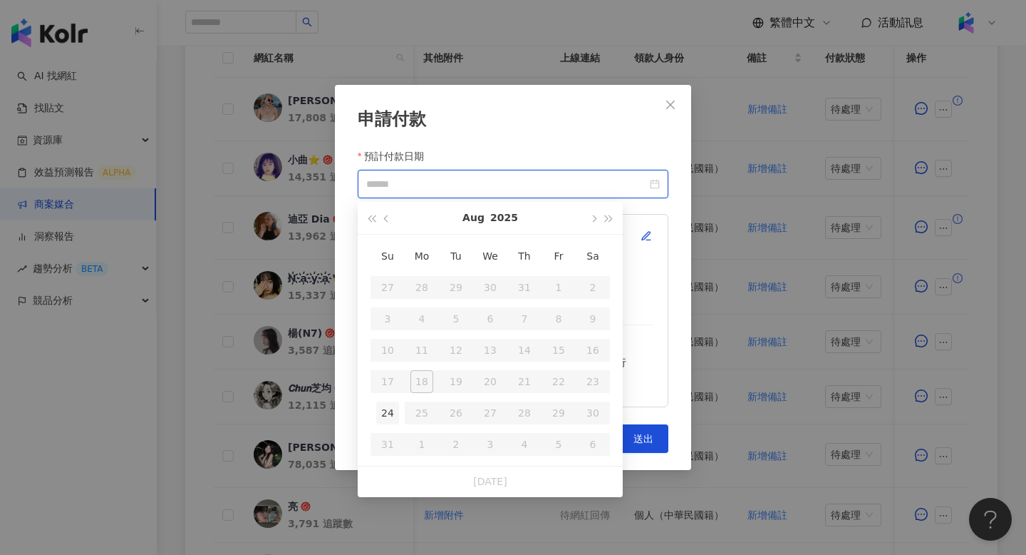
type input "**********"
click at [391, 403] on div "24" at bounding box center [387, 412] width 23 height 23
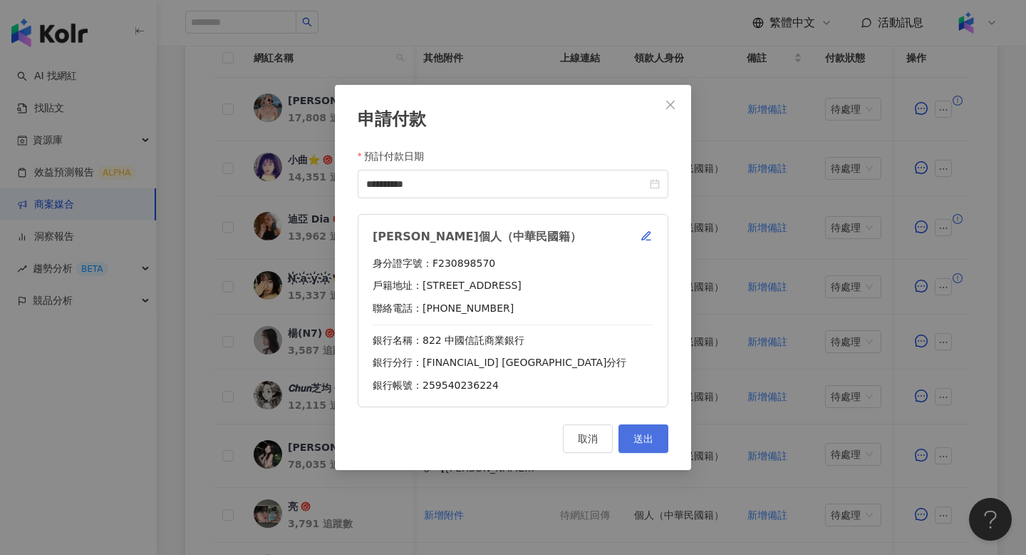
click at [636, 447] on button "送出" at bounding box center [644, 438] width 50 height 29
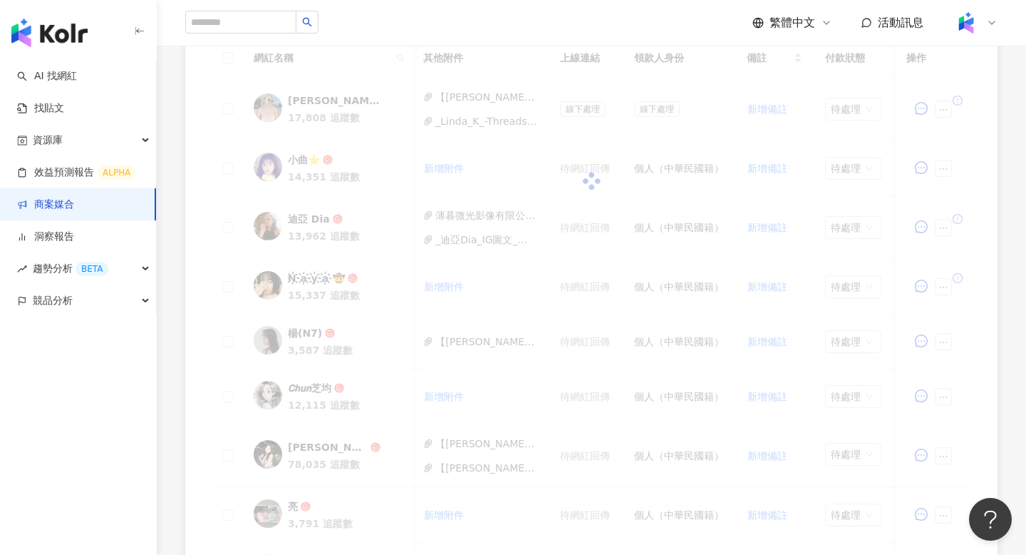
scroll to position [451, 0]
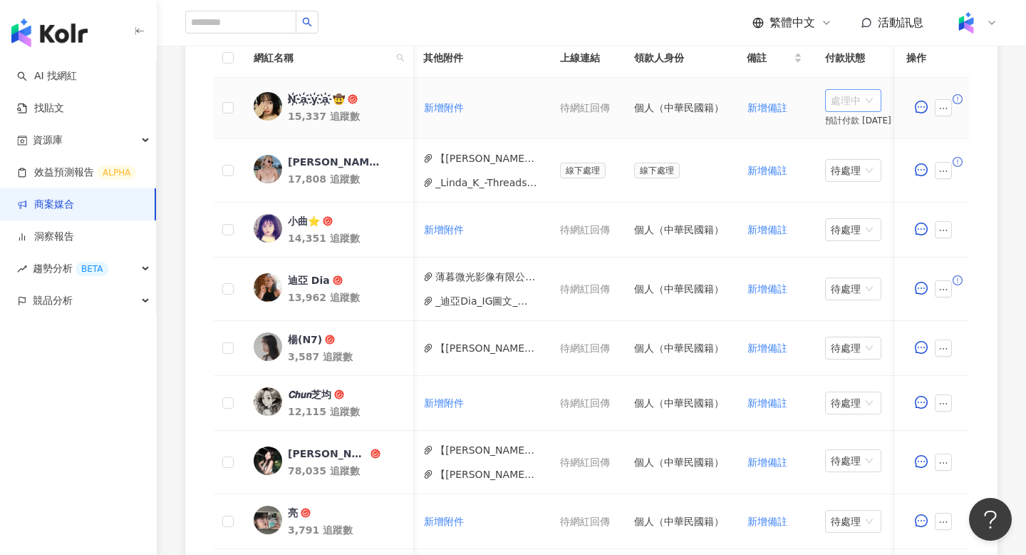
click at [857, 101] on span "處理中" at bounding box center [853, 100] width 45 height 21
click at [848, 133] on div "待處理" at bounding box center [852, 130] width 40 height 16
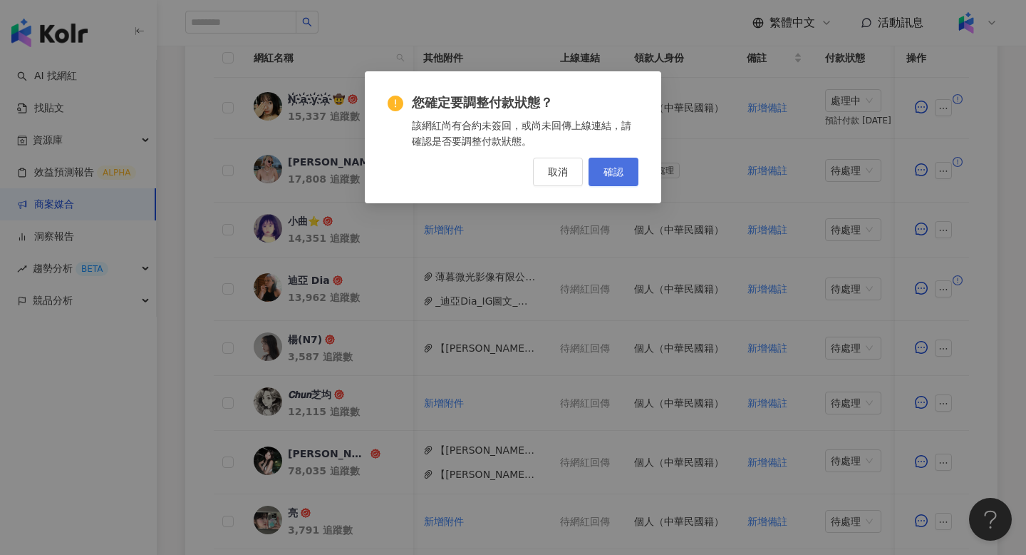
click at [619, 166] on span "確認" at bounding box center [614, 171] width 20 height 11
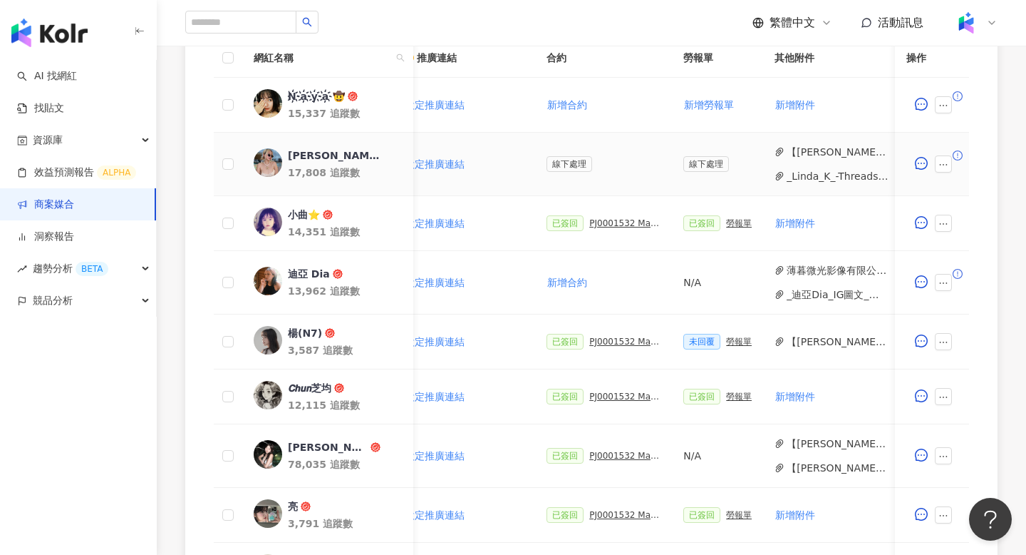
scroll to position [0, 267]
click at [701, 98] on button "新增勞報單" at bounding box center [708, 105] width 51 height 29
click at [568, 108] on span "新增合約" at bounding box center [567, 104] width 40 height 11
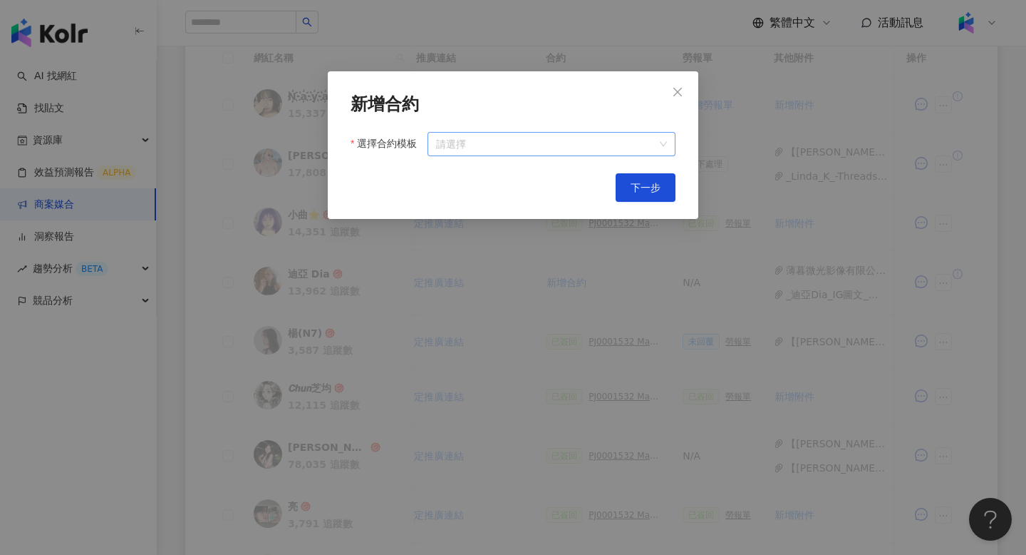
click at [558, 148] on input "選擇合約模板" at bounding box center [551, 144] width 231 height 23
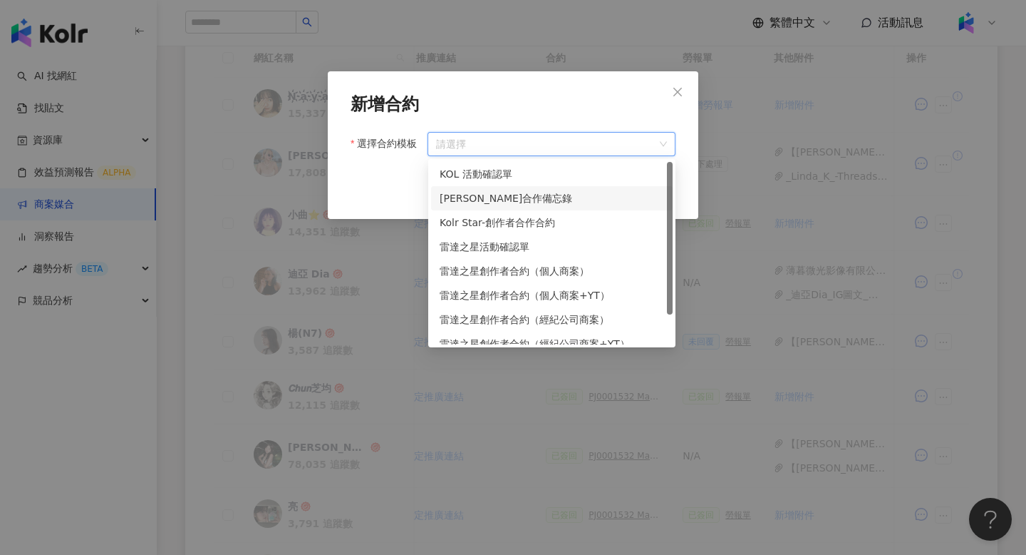
click at [540, 192] on div "萊雅合作備忘錄" at bounding box center [552, 198] width 225 height 16
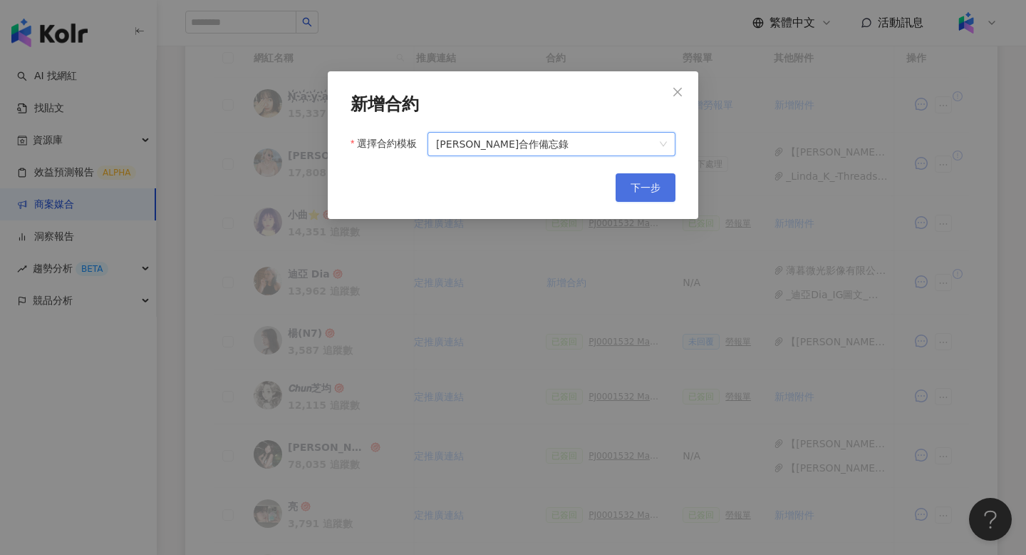
click at [656, 179] on button "下一步" at bounding box center [646, 187] width 60 height 29
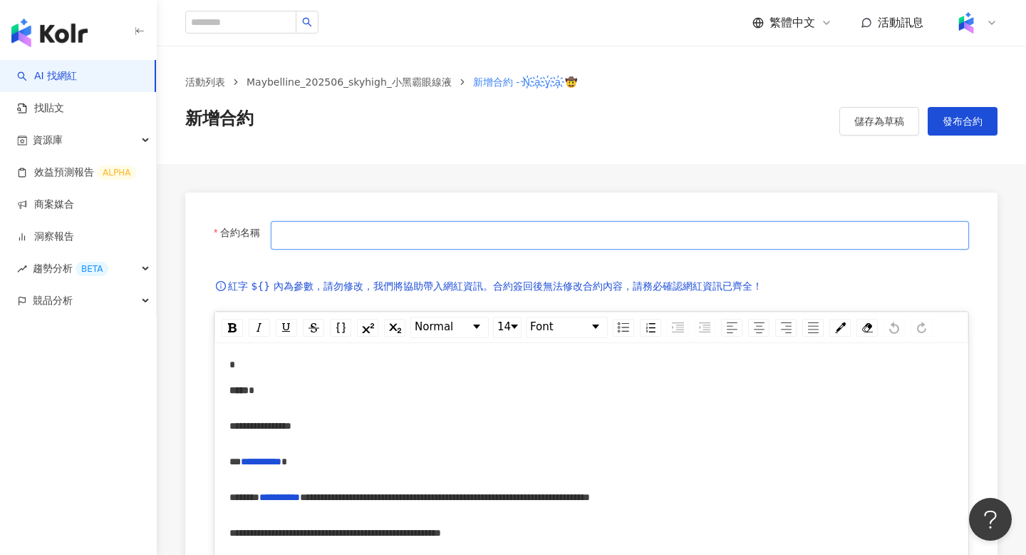
click at [529, 225] on input "合約名稱" at bounding box center [620, 235] width 699 height 29
type input "**********"
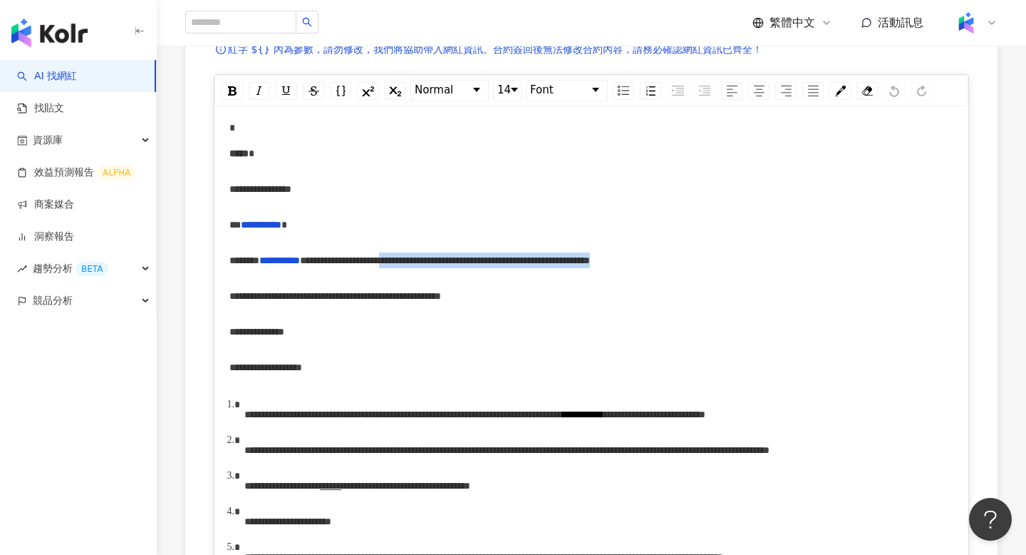
drag, startPoint x: 574, startPoint y: 264, endPoint x: 329, endPoint y: 274, distance: 244.7
click at [329, 265] on span "**********" at bounding box center [445, 260] width 290 height 10
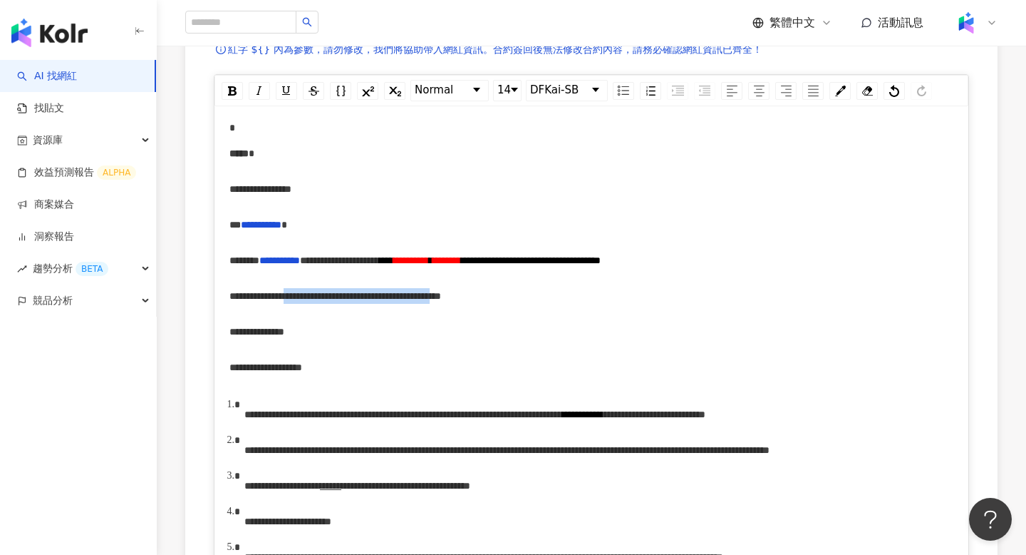
drag, startPoint x: 353, startPoint y: 312, endPoint x: 532, endPoint y: 315, distance: 178.9
click at [441, 301] on span "**********" at bounding box center [341, 296] width 200 height 10
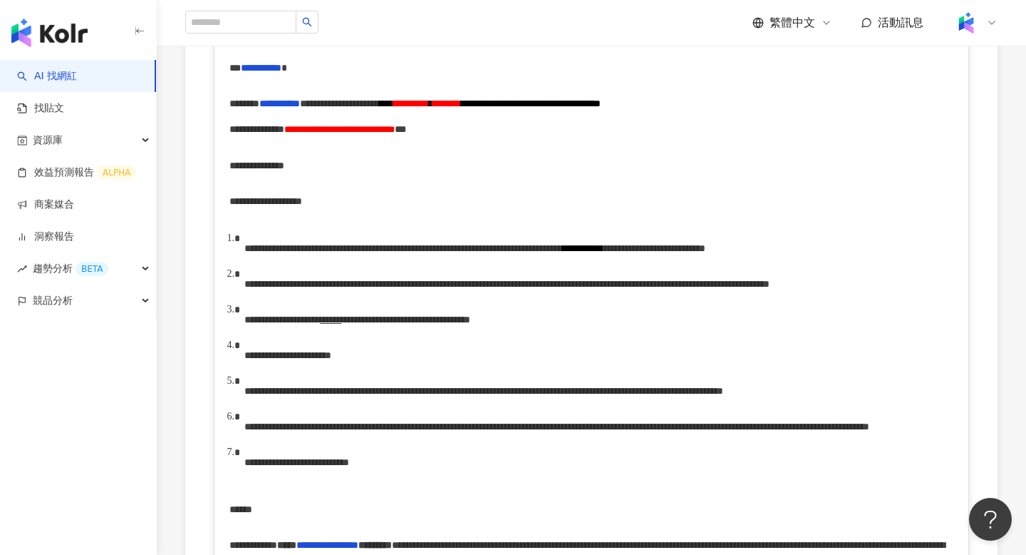
scroll to position [394, 0]
drag, startPoint x: 282, startPoint y: 264, endPoint x: 344, endPoint y: 267, distance: 62.1
click at [344, 252] on span "**********" at bounding box center [403, 247] width 318 height 10
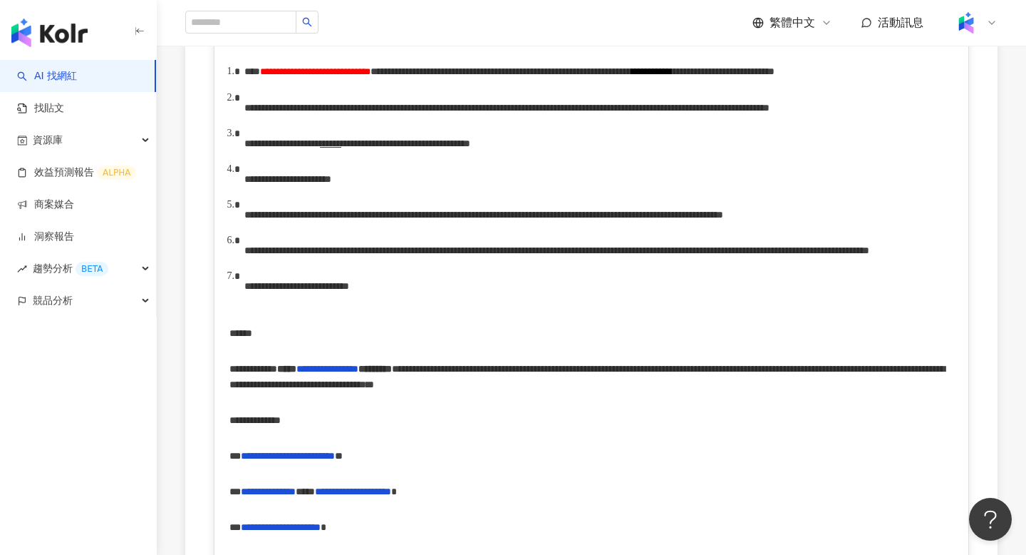
scroll to position [548, 0]
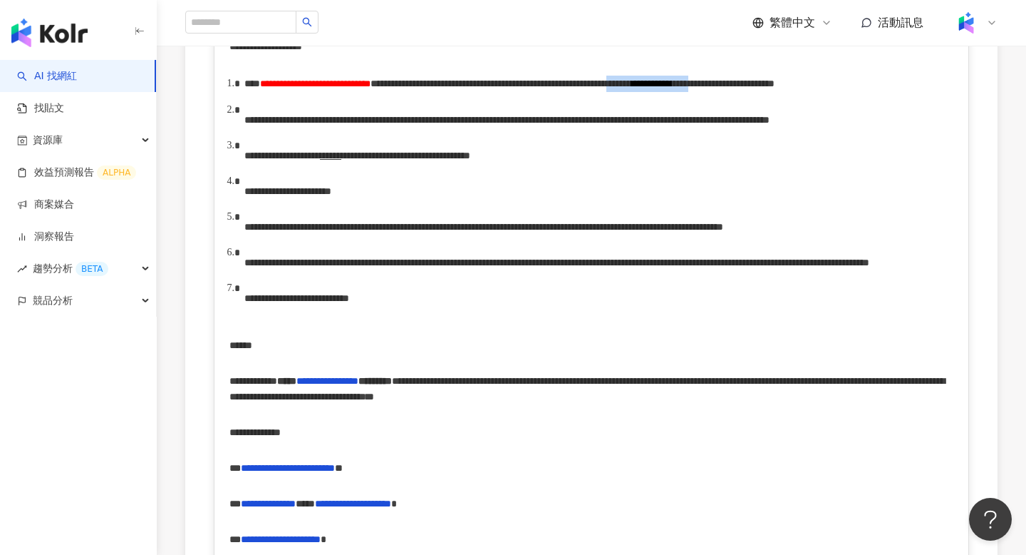
drag, startPoint x: 398, startPoint y: 122, endPoint x: 505, endPoint y: 122, distance: 106.9
click at [505, 92] on div "**********" at bounding box center [599, 84] width 710 height 16
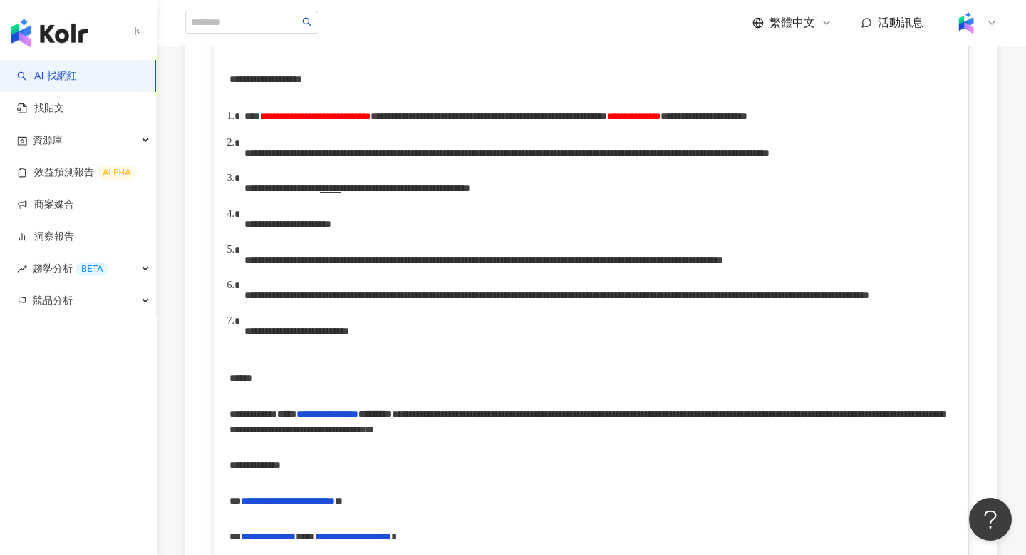
scroll to position [503, 0]
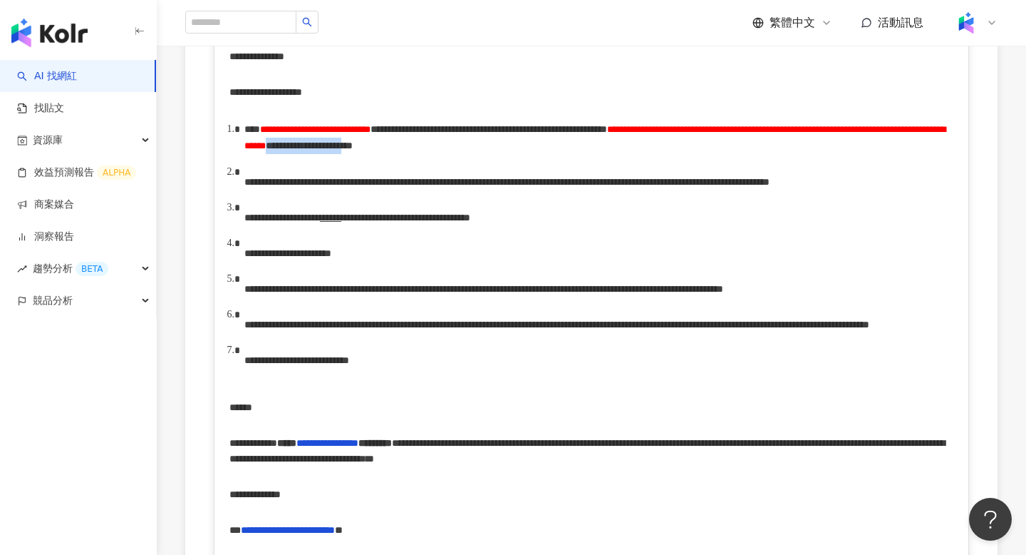
drag, startPoint x: 538, startPoint y: 179, endPoint x: 730, endPoint y: 180, distance: 191.7
click at [730, 154] on div "**********" at bounding box center [599, 137] width 710 height 33
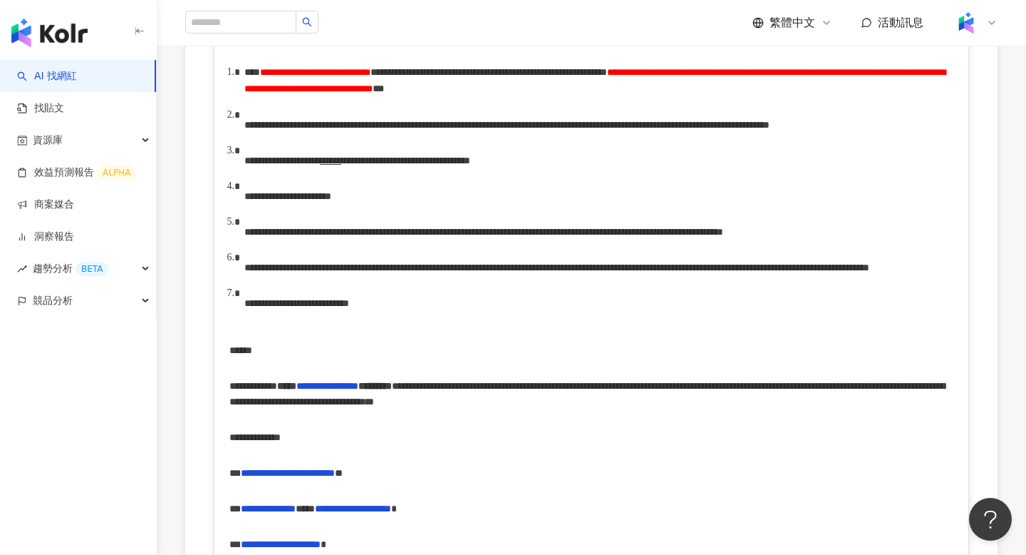
scroll to position [561, 0]
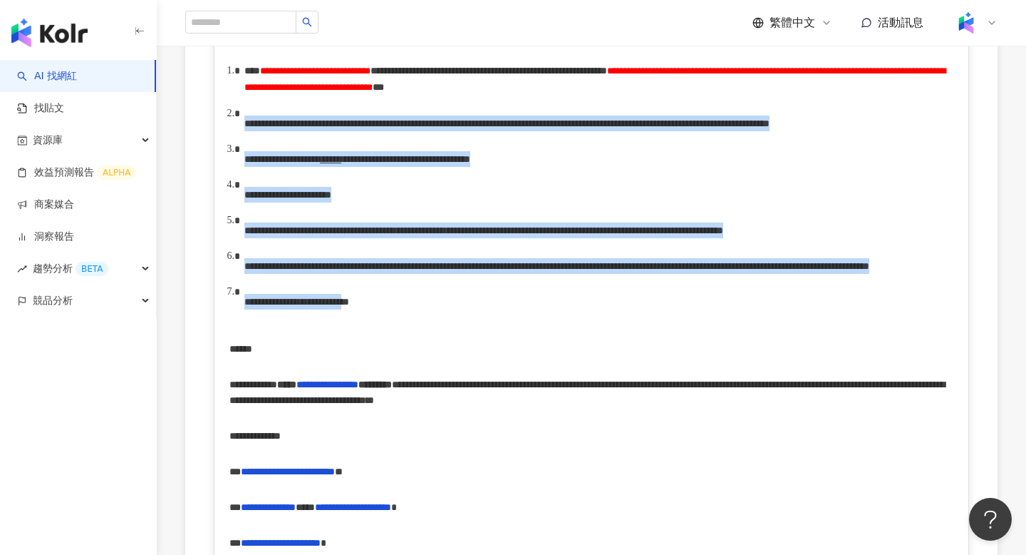
drag, startPoint x: 239, startPoint y: 156, endPoint x: 495, endPoint y: 417, distance: 364.9
click at [495, 319] on ol "**********" at bounding box center [592, 191] width 725 height 257
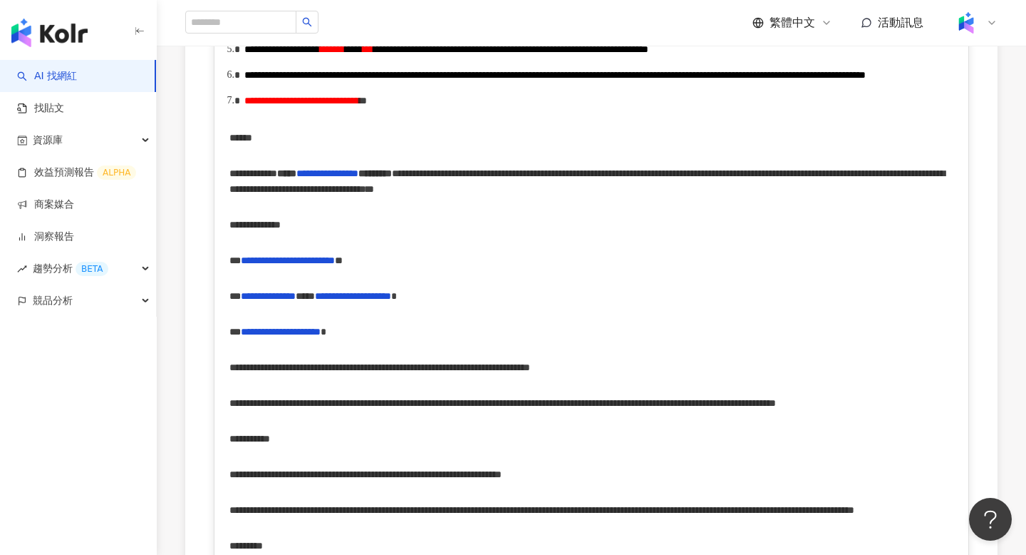
scroll to position [775, 0]
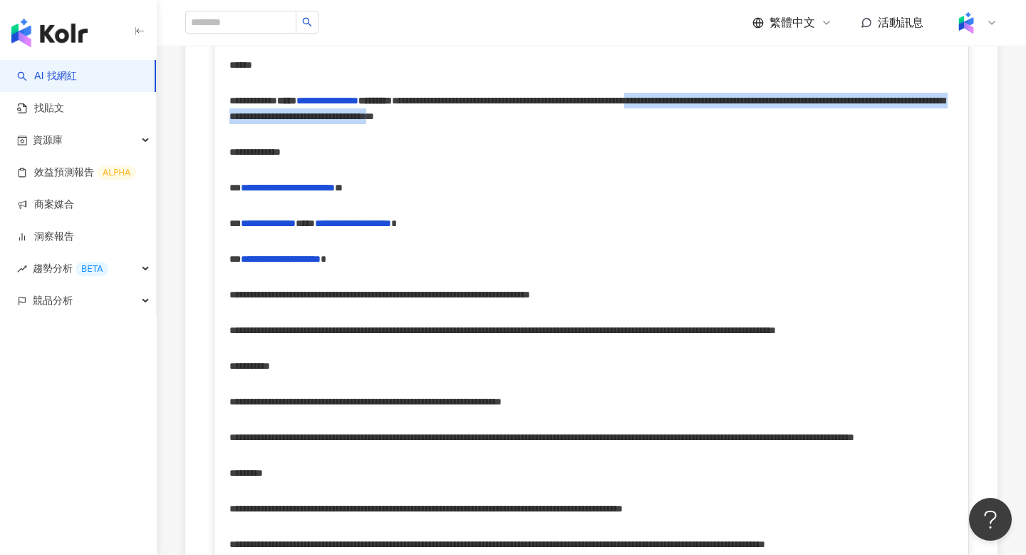
drag, startPoint x: 476, startPoint y: 232, endPoint x: 246, endPoint y: 264, distance: 232.4
click at [246, 121] on span "**********" at bounding box center [588, 109] width 716 height 26
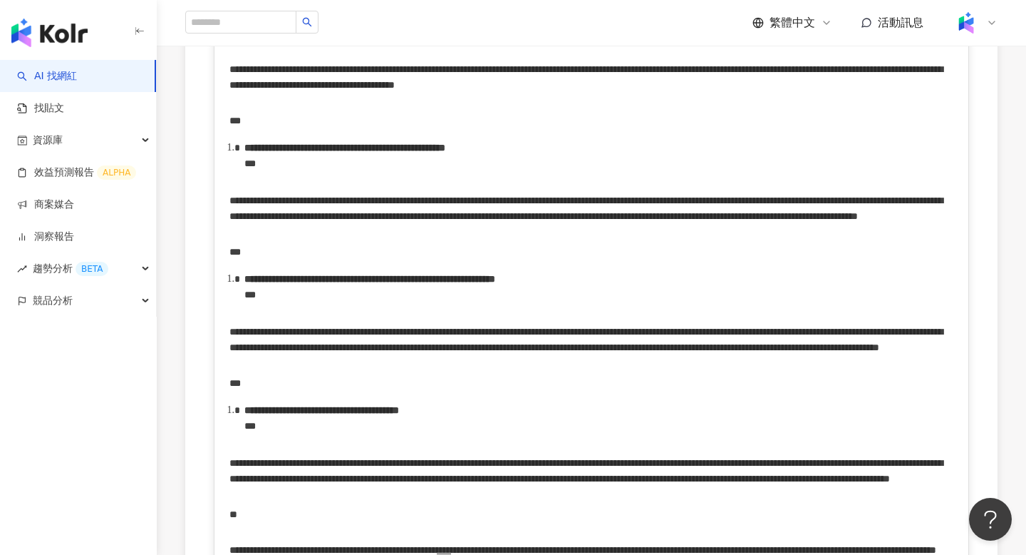
scroll to position [3007, 0]
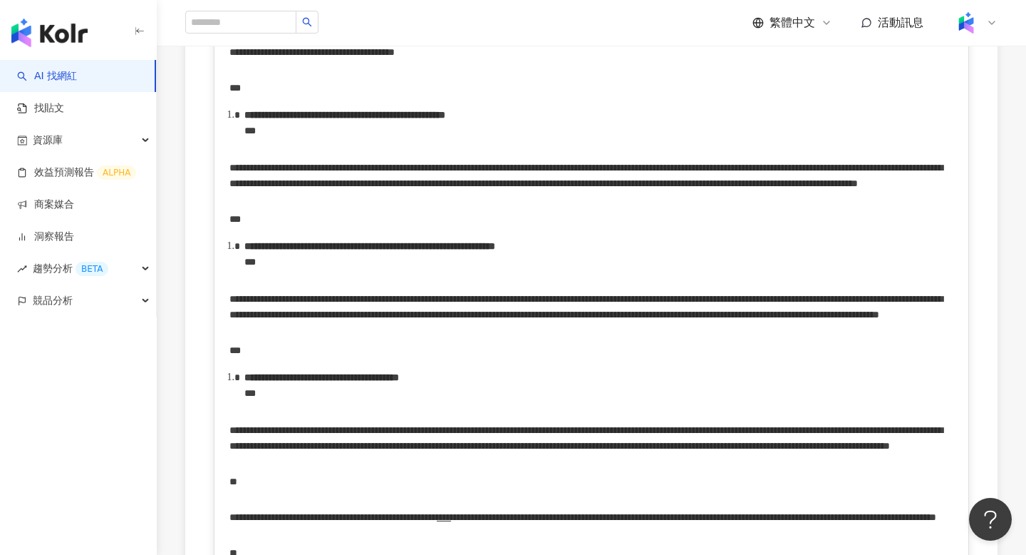
drag, startPoint x: 277, startPoint y: 284, endPoint x: 324, endPoint y: 286, distance: 47.1
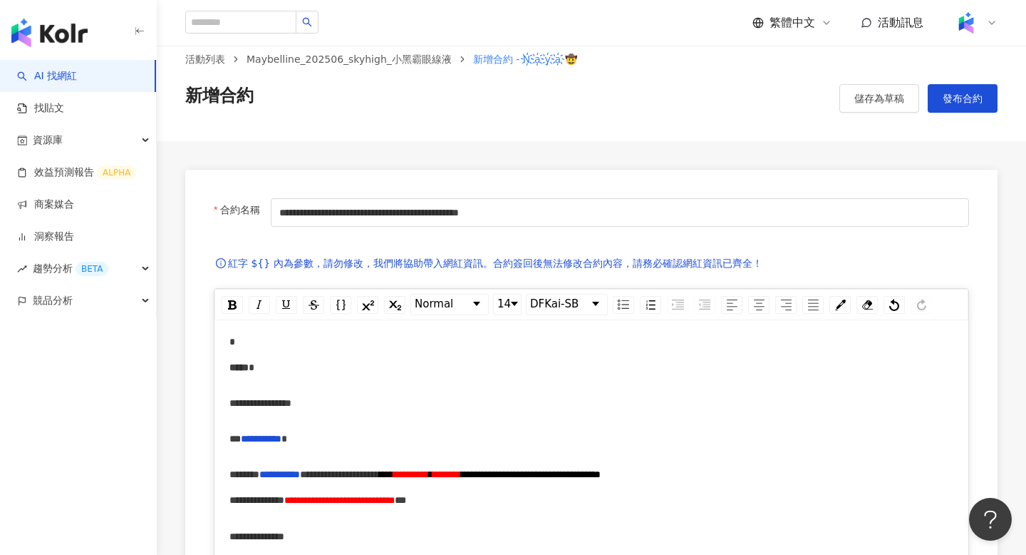
scroll to position [0, 0]
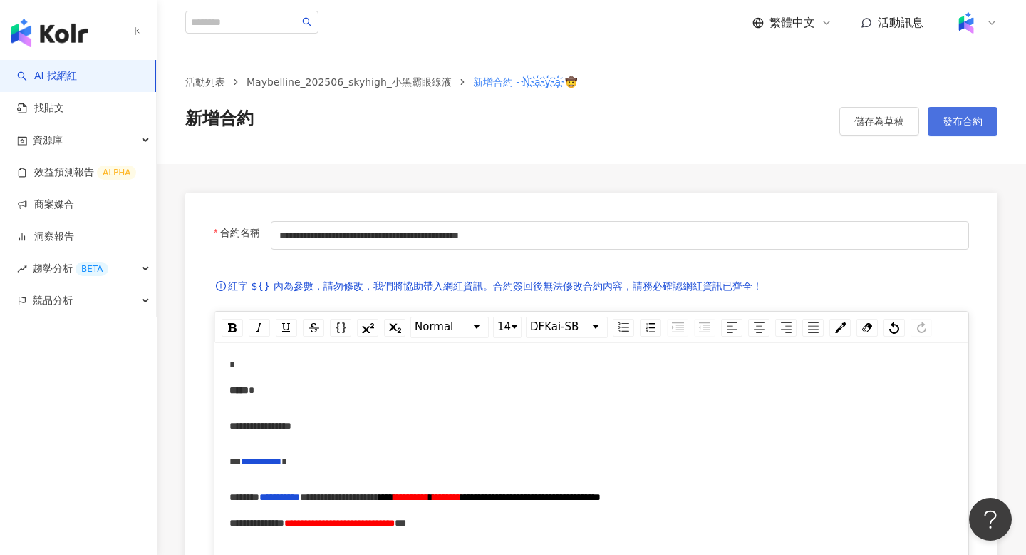
click at [961, 126] on span "發布合約" at bounding box center [963, 120] width 40 height 11
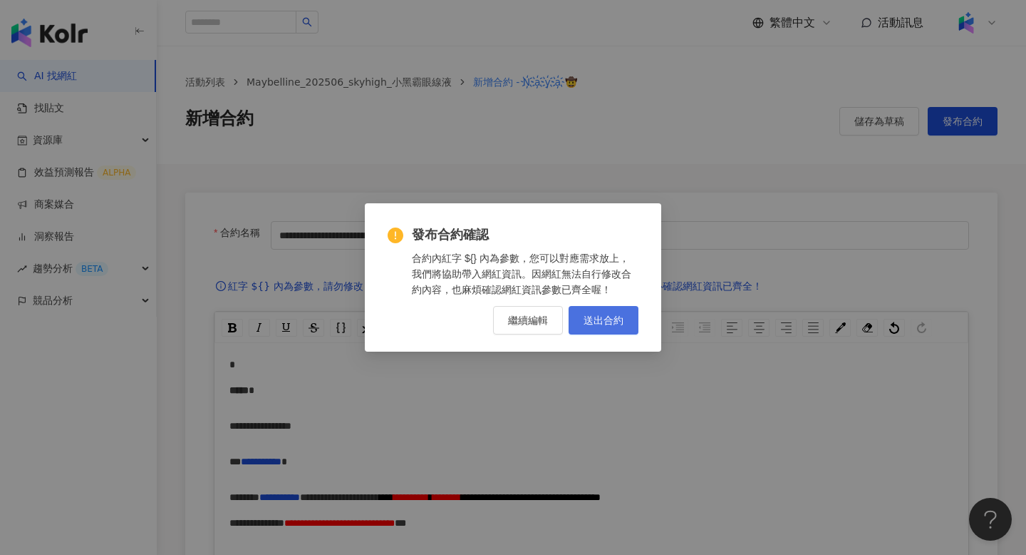
click at [602, 315] on span "送出合約" at bounding box center [604, 319] width 40 height 11
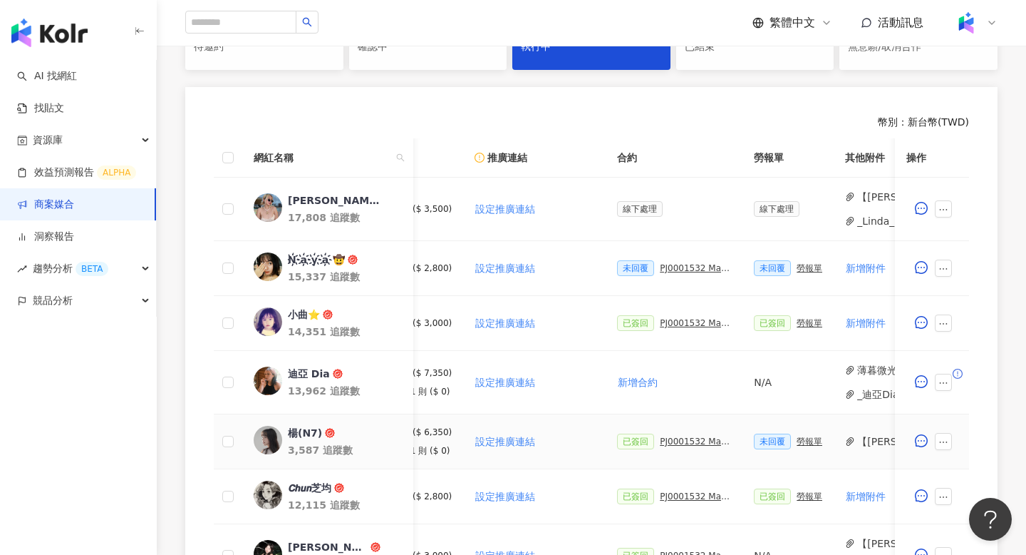
scroll to position [0, 205]
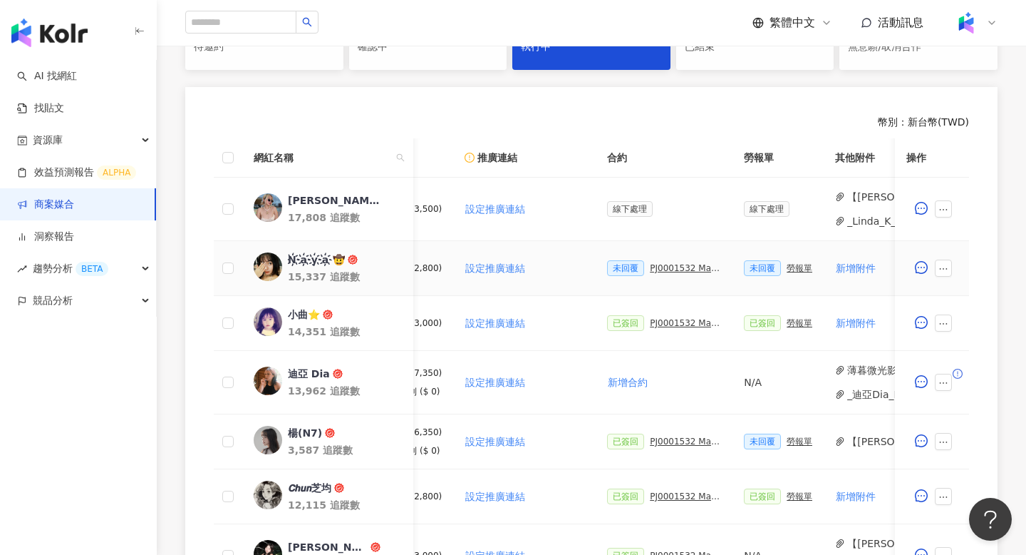
click at [676, 266] on div "PJ0001532 Maybelline_202506_skyhigh_小黑霸眼線液_萊雅合作備忘錄" at bounding box center [685, 268] width 71 height 10
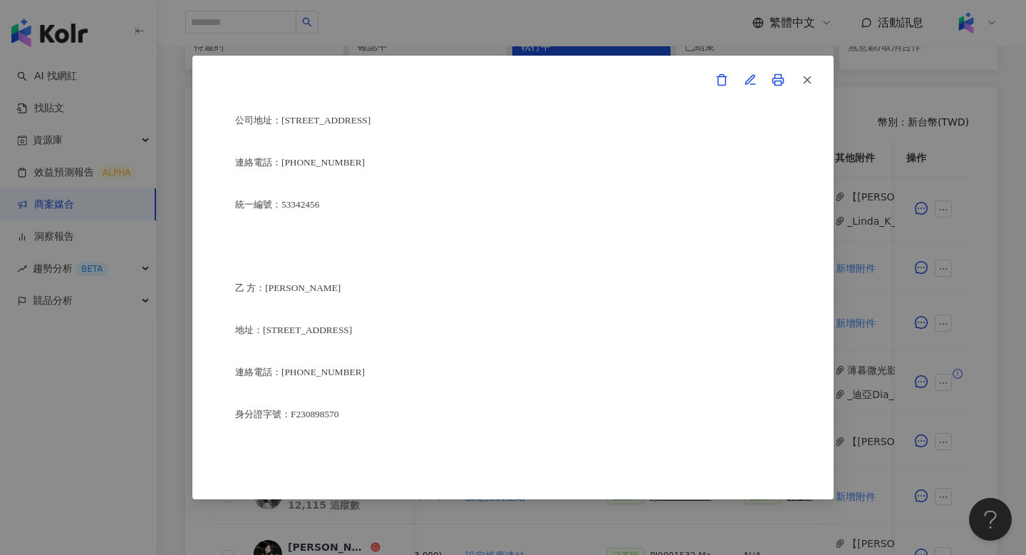
scroll to position [3403, 0]
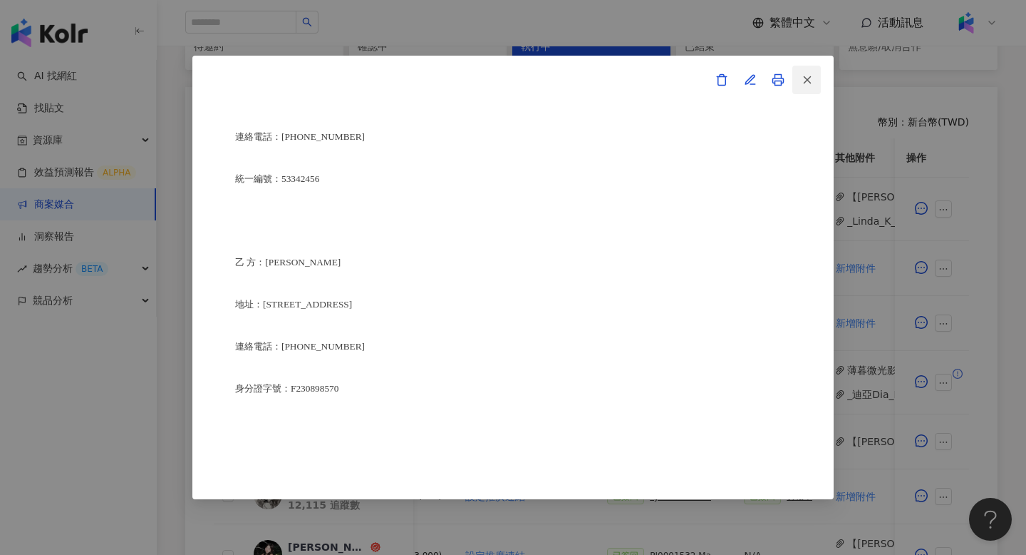
click at [815, 75] on button "button" at bounding box center [807, 80] width 29 height 29
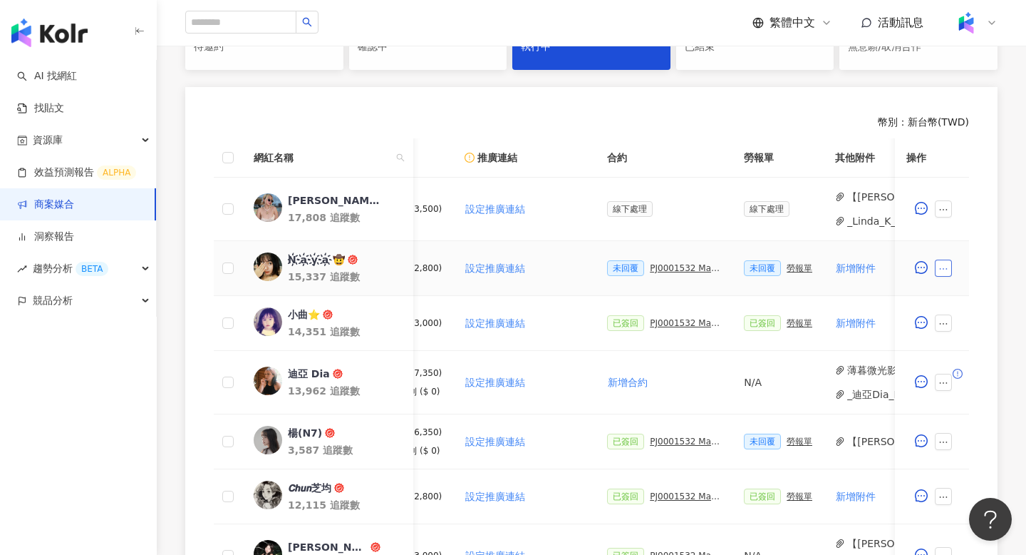
click at [936, 265] on button "button" at bounding box center [943, 267] width 17 height 17
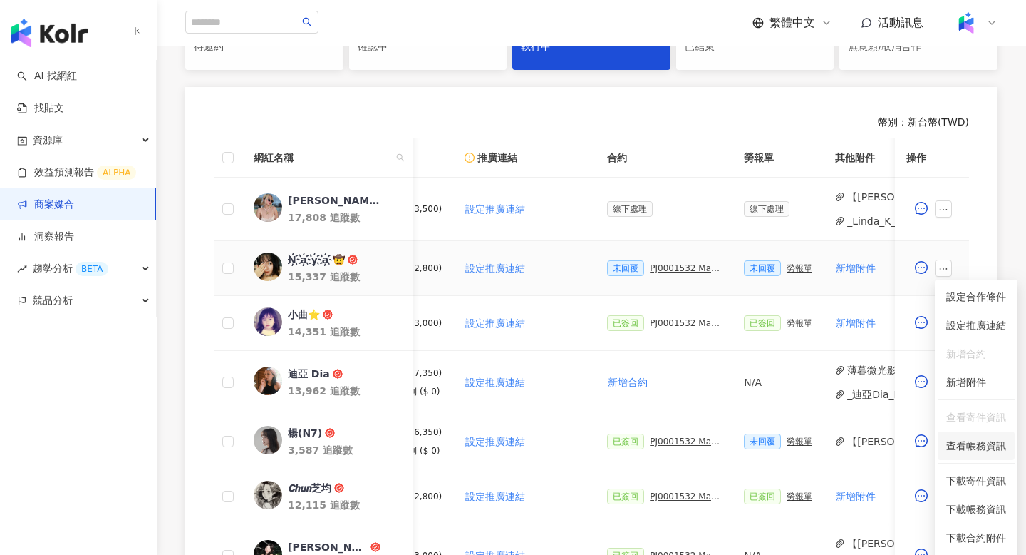
click at [976, 439] on span "查看帳務資訊" at bounding box center [977, 446] width 60 height 16
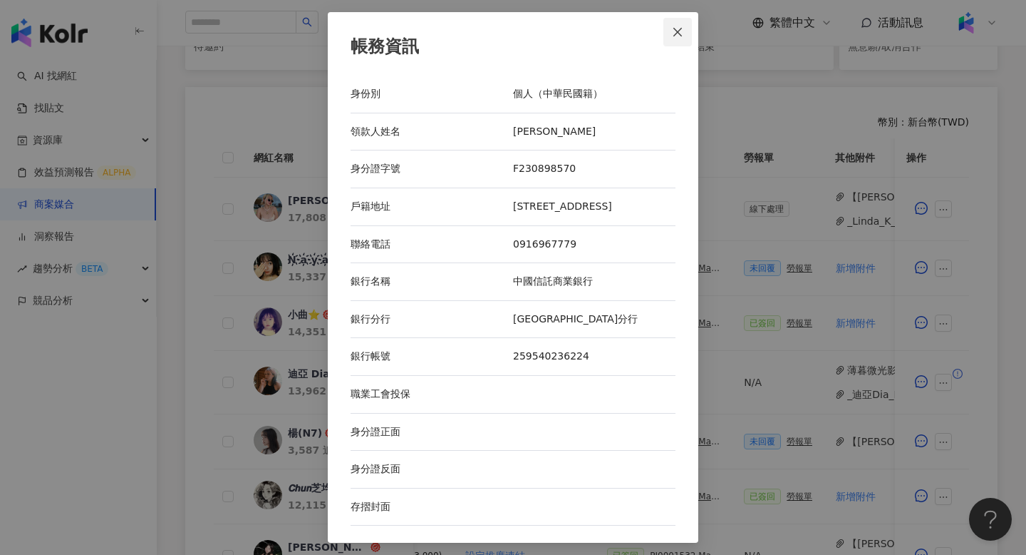
click at [679, 31] on icon "close" at bounding box center [678, 32] width 9 height 9
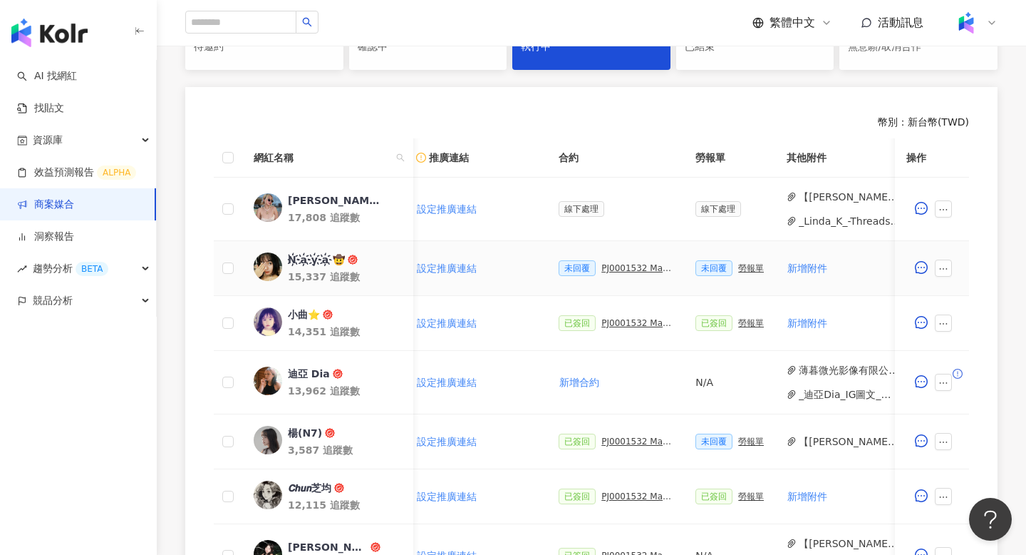
scroll to position [0, 0]
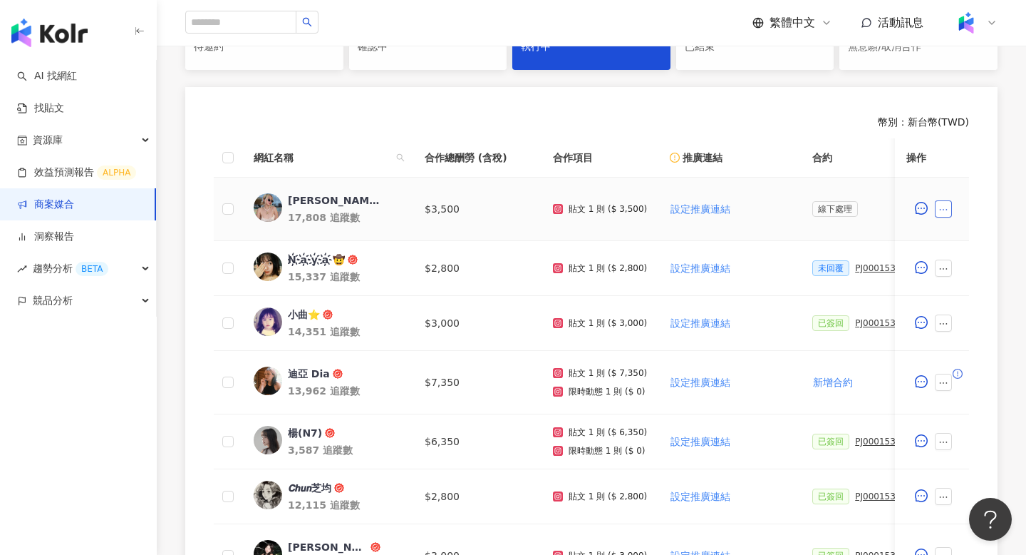
click at [949, 207] on button "button" at bounding box center [943, 208] width 17 height 17
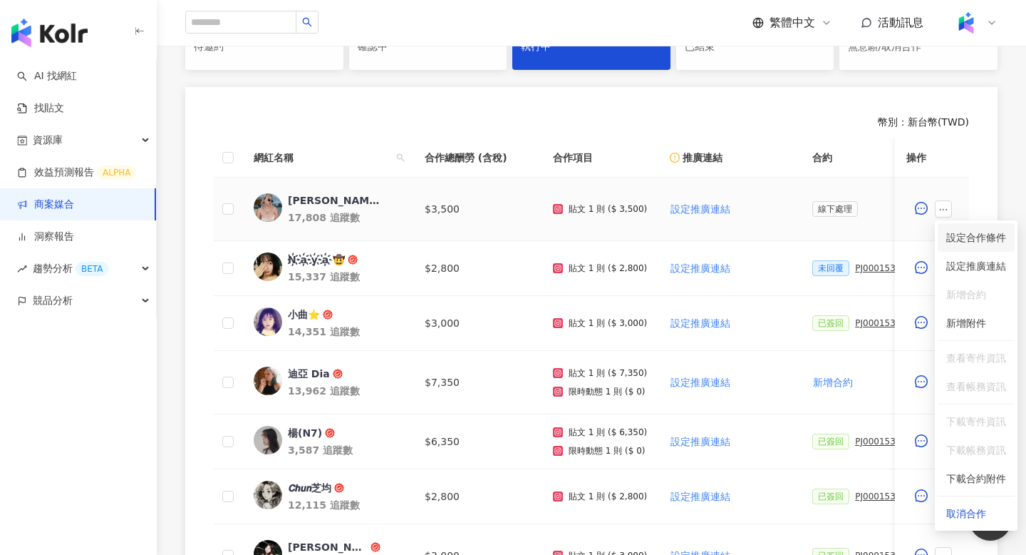
click at [961, 232] on span "設定合作條件" at bounding box center [977, 238] width 60 height 16
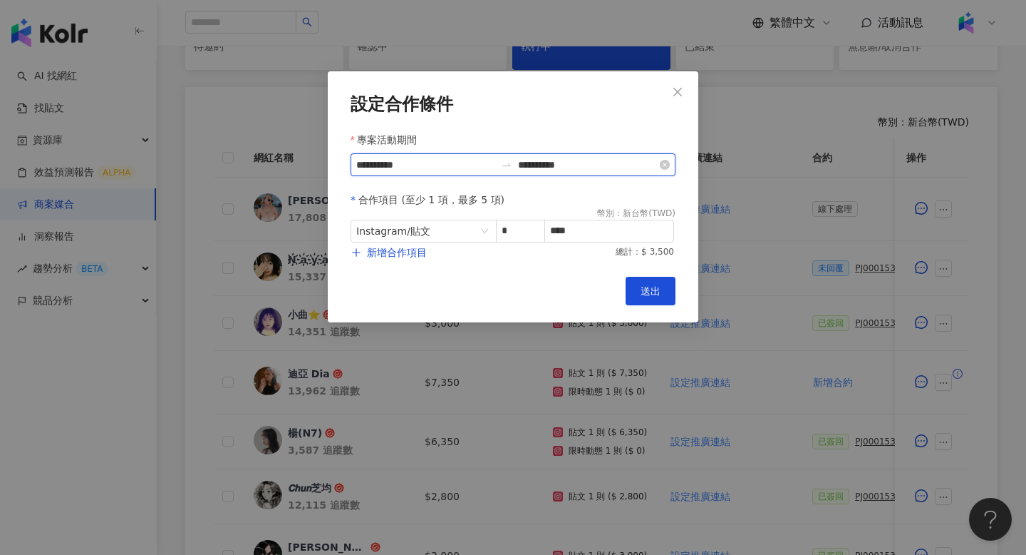
click at [483, 169] on input "**********" at bounding box center [425, 165] width 139 height 16
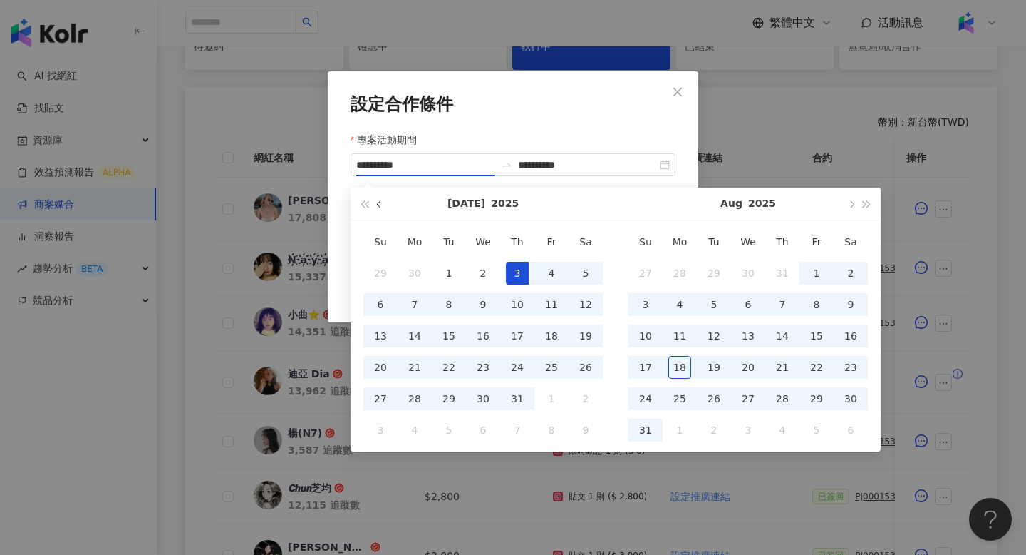
click at [378, 202] on span "button" at bounding box center [380, 203] width 7 height 7
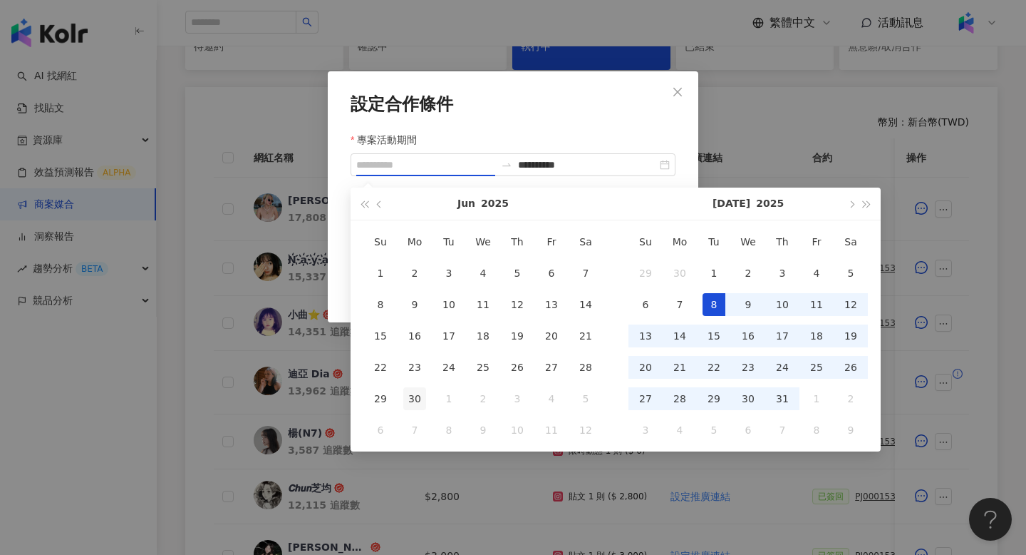
type input "**********"
click at [414, 401] on div "30" at bounding box center [414, 398] width 23 height 23
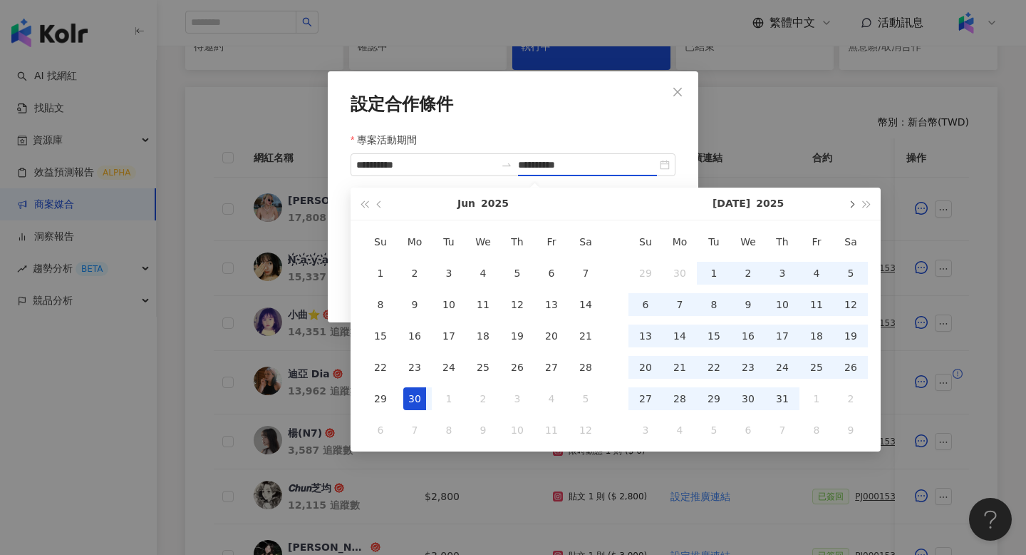
click at [856, 198] on button "button" at bounding box center [851, 203] width 16 height 32
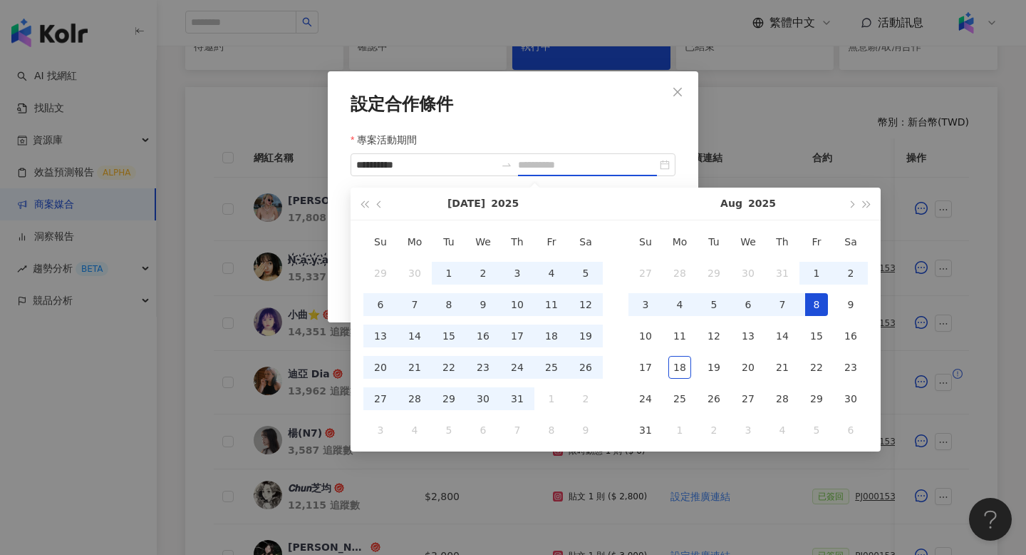
click at [825, 305] on div "8" at bounding box center [816, 304] width 23 height 23
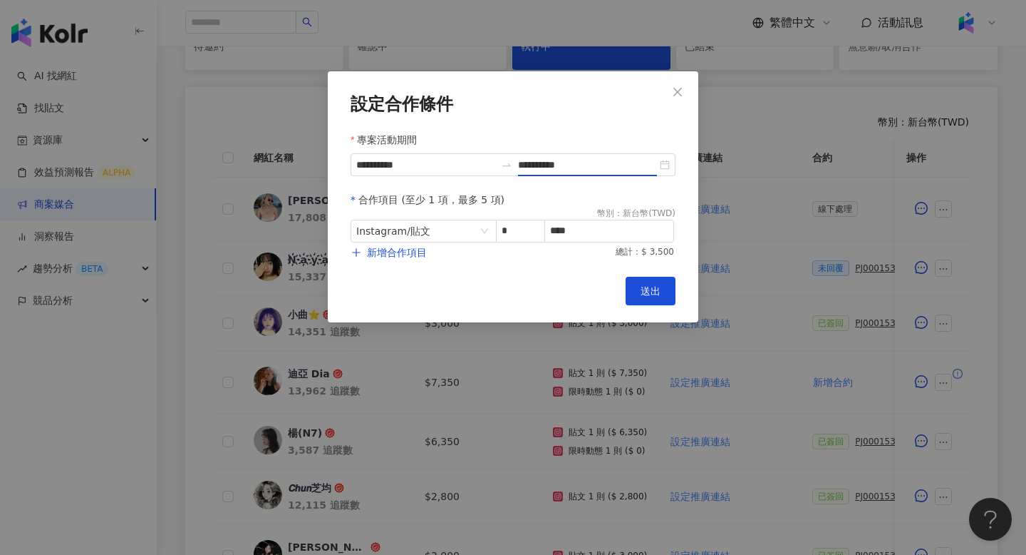
type input "**********"
click at [660, 288] on span "送出" at bounding box center [651, 290] width 20 height 11
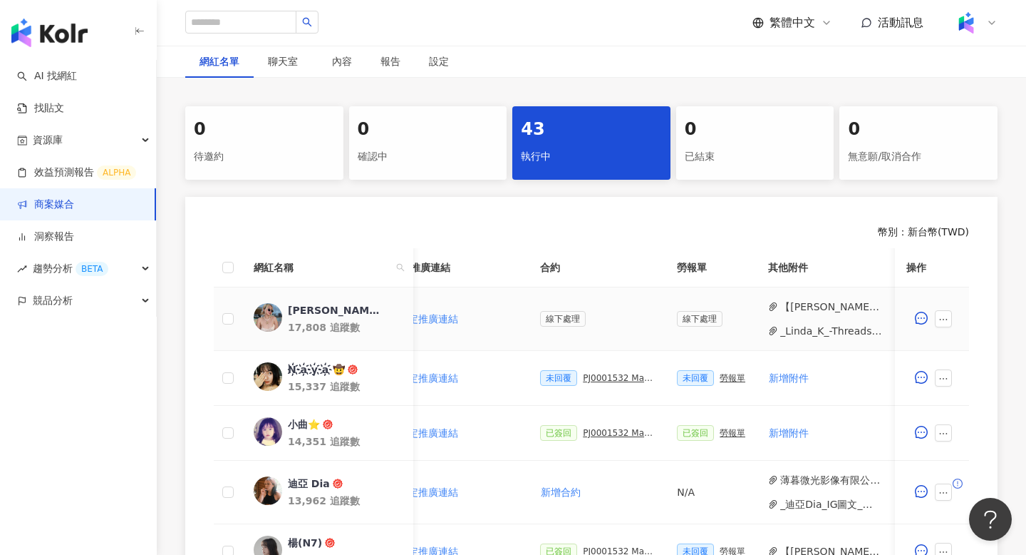
scroll to position [202, 0]
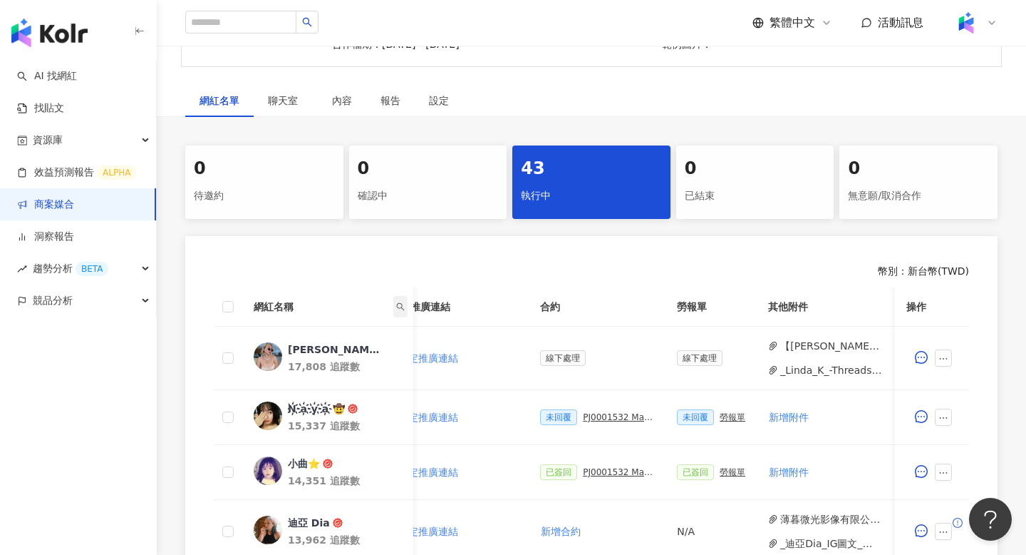
click at [402, 310] on icon "search" at bounding box center [400, 306] width 9 height 9
click at [334, 324] on div "搜尋 重置" at bounding box center [334, 351] width 145 height 63
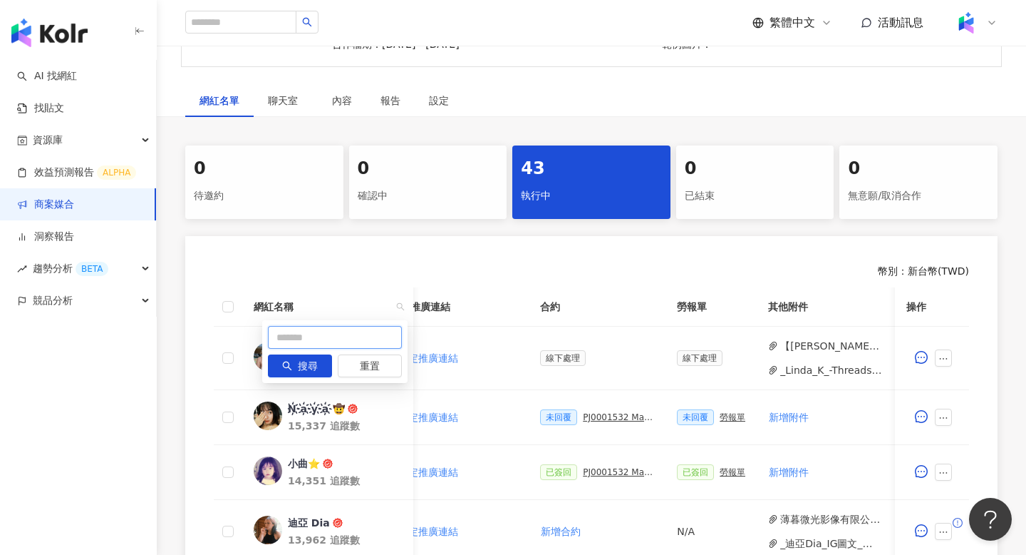
click at [334, 346] on input "text" at bounding box center [335, 337] width 134 height 23
type input "**"
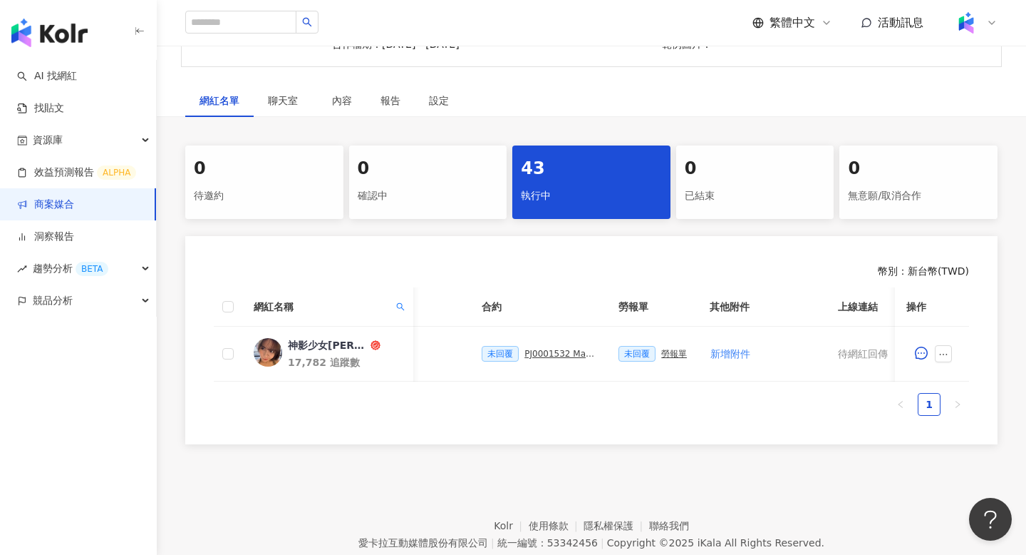
scroll to position [0, 331]
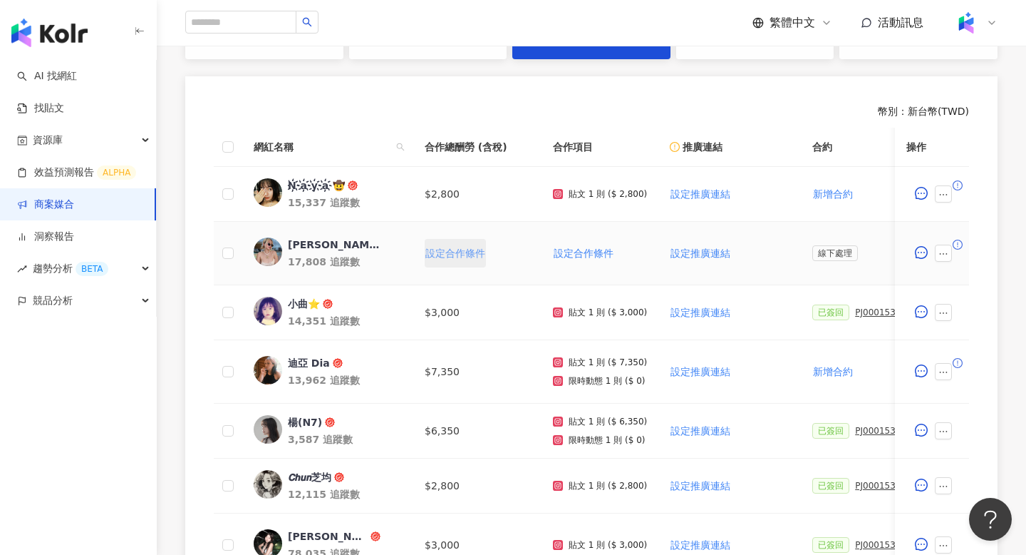
click at [468, 252] on span "設定合作條件" at bounding box center [456, 252] width 60 height 11
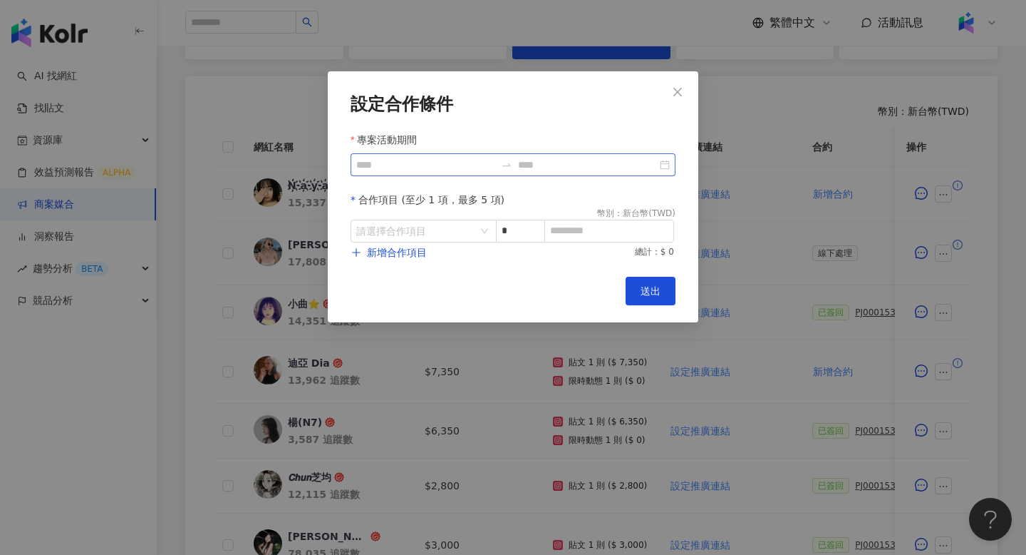
click at [450, 174] on div at bounding box center [513, 164] width 325 height 23
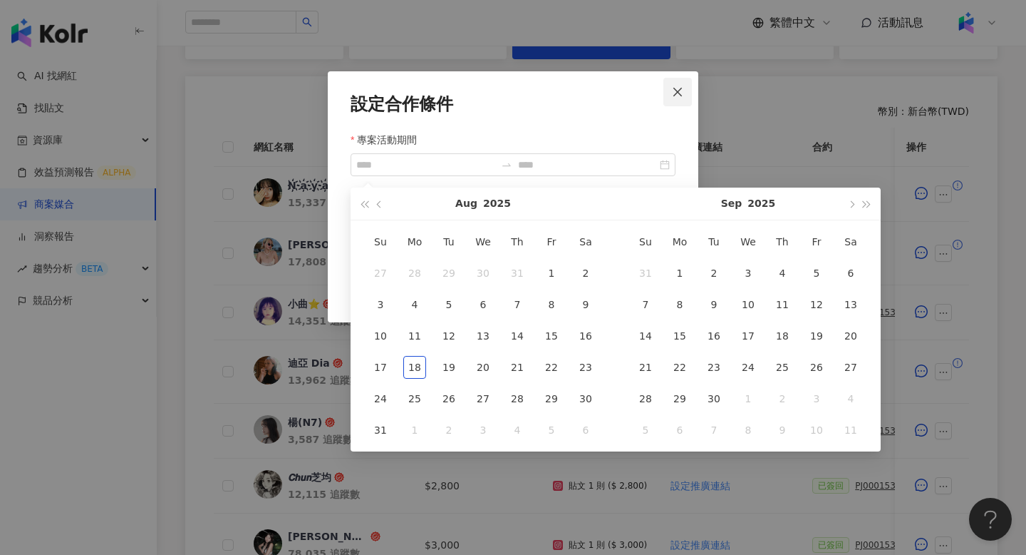
click at [679, 99] on button "Close" at bounding box center [678, 92] width 29 height 29
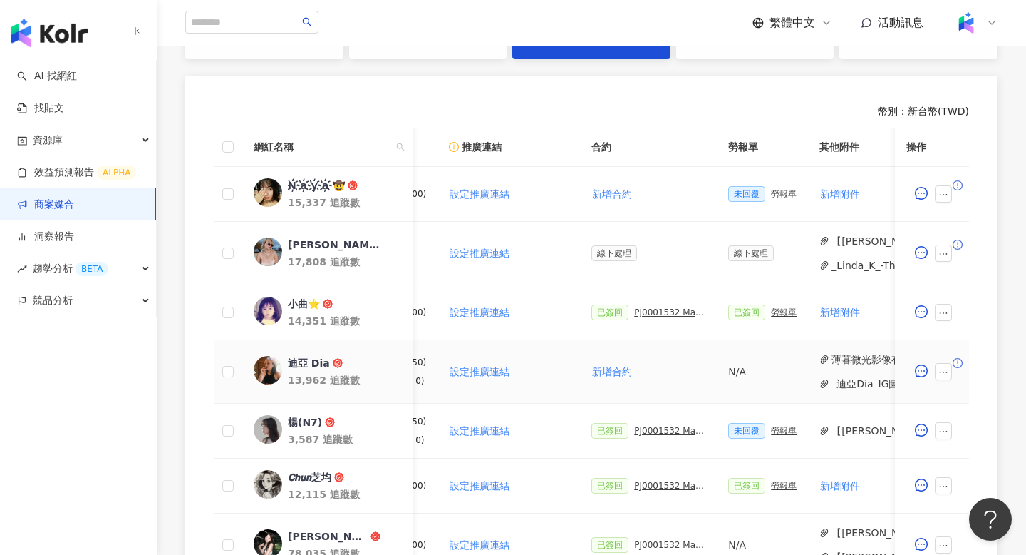
scroll to position [0, 242]
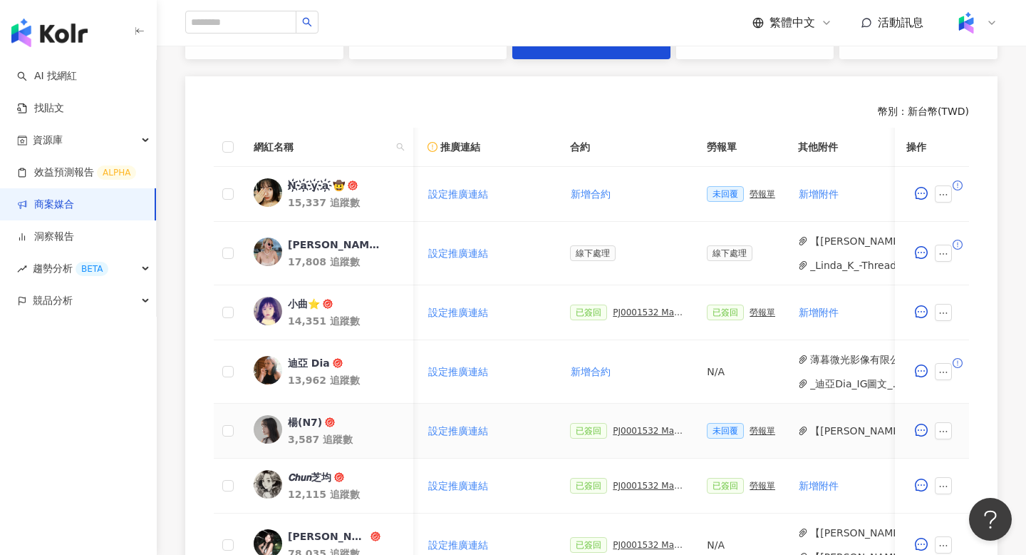
click at [636, 435] on div "PJ0001532 Maybelline_202506_skyhigh_小黑霸眼線液" at bounding box center [648, 431] width 71 height 10
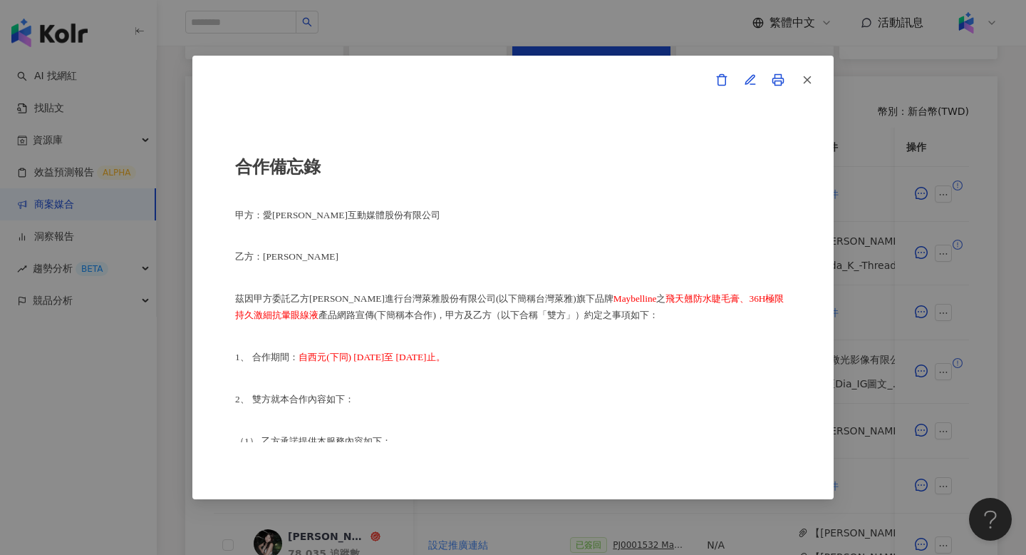
click at [838, 283] on div "合作備忘錄 甲方：愛卡拉互動媒體股份有限公司 乙方：楊恩綺 茲因甲方委託乙方楊恩綺進行台灣萊雅股份有限公司(以下簡稱台灣萊雅)旗下品牌 Maybelline …" at bounding box center [513, 277] width 1026 height 555
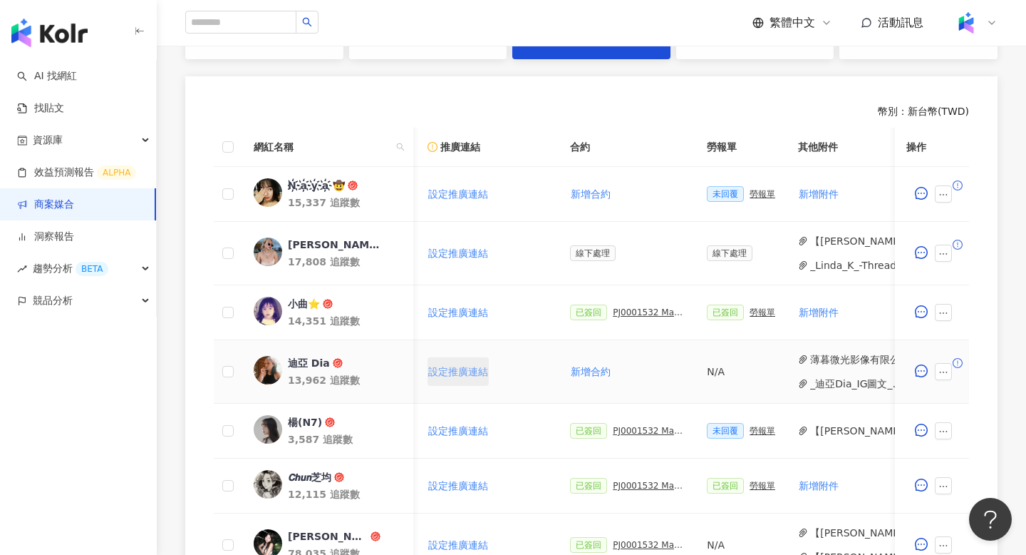
scroll to position [0, 0]
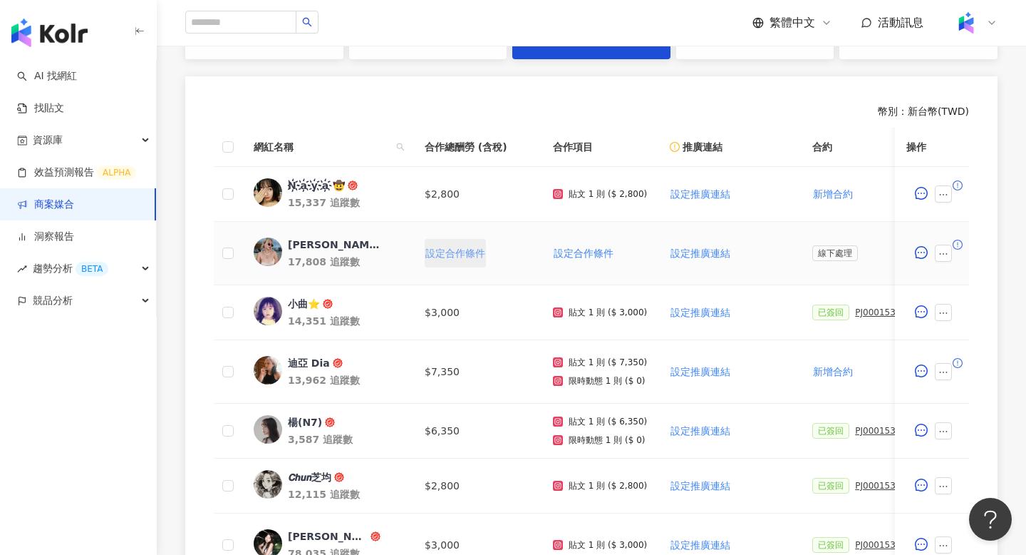
click at [448, 249] on span "設定合作條件" at bounding box center [456, 252] width 60 height 11
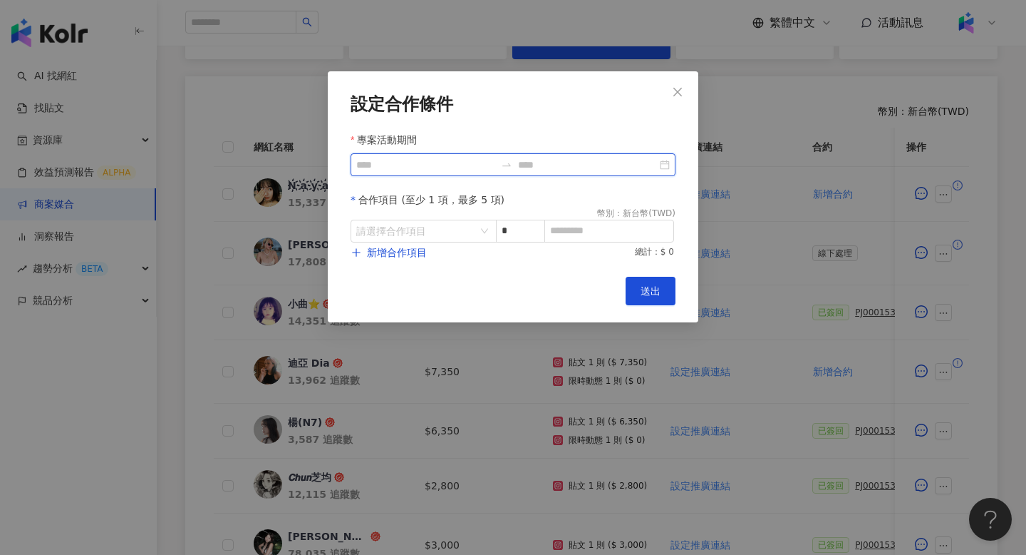
click at [444, 165] on input "專案活動期間" at bounding box center [425, 165] width 139 height 16
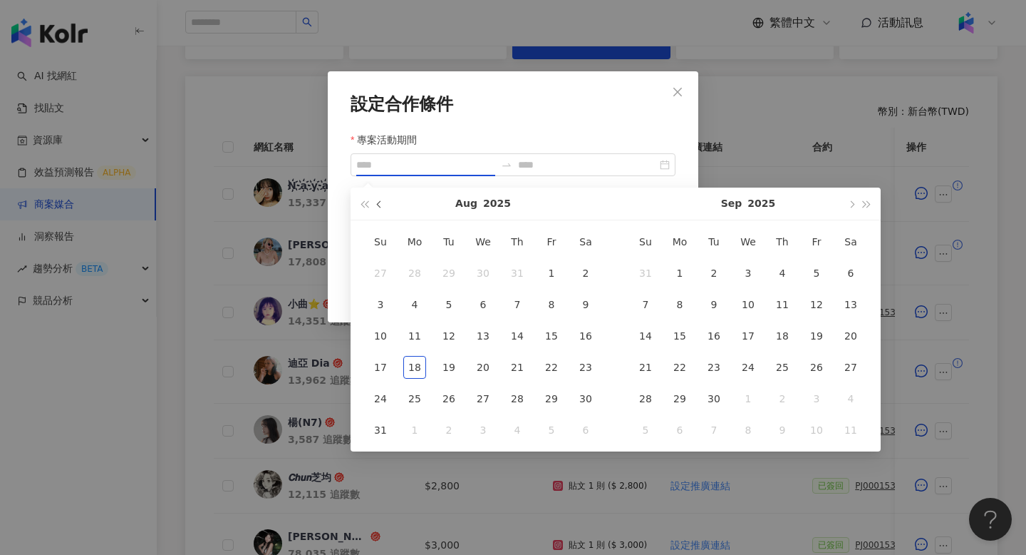
click at [383, 203] on button "button" at bounding box center [380, 203] width 16 height 32
type input "**********"
click at [513, 272] on div "3" at bounding box center [517, 273] width 23 height 23
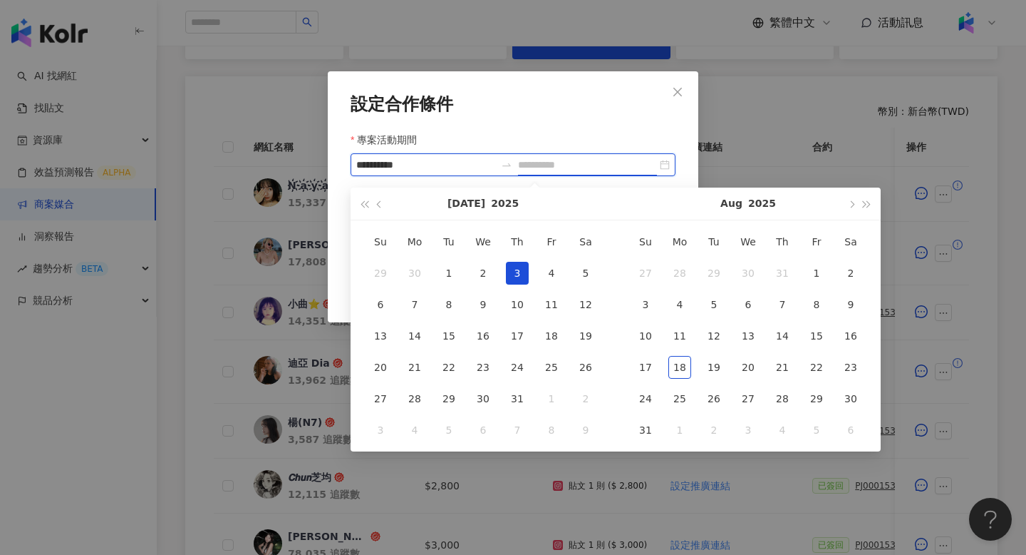
type input "**********"
click at [852, 198] on button "button" at bounding box center [851, 203] width 16 height 32
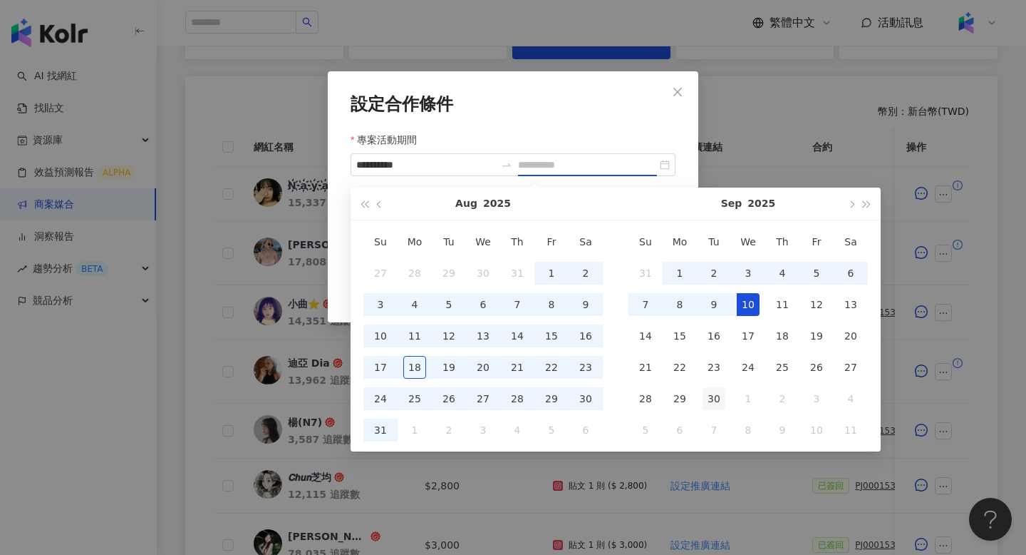
type input "**********"
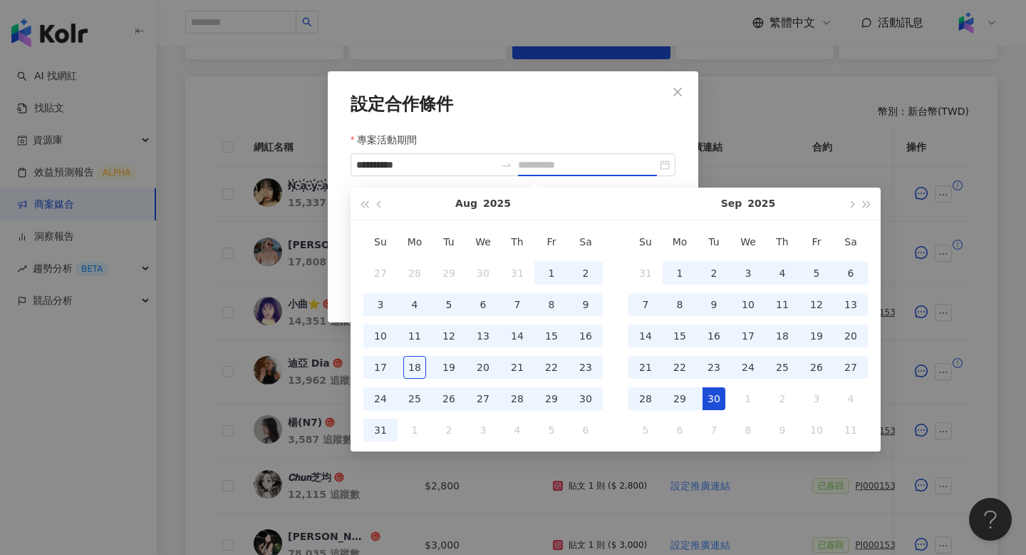
click at [707, 403] on div "30" at bounding box center [714, 398] width 23 height 23
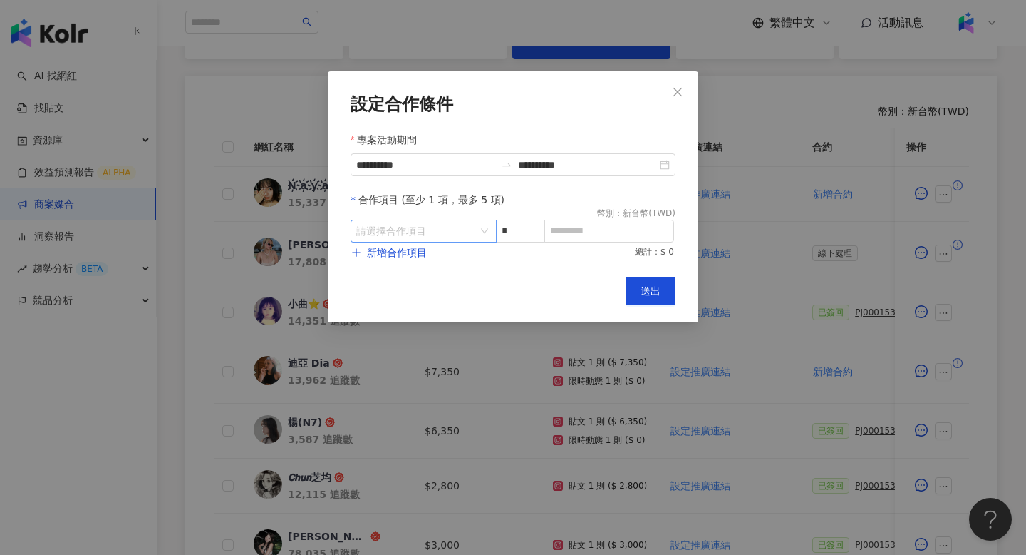
click at [445, 230] on input "search" at bounding box center [416, 230] width 120 height 21
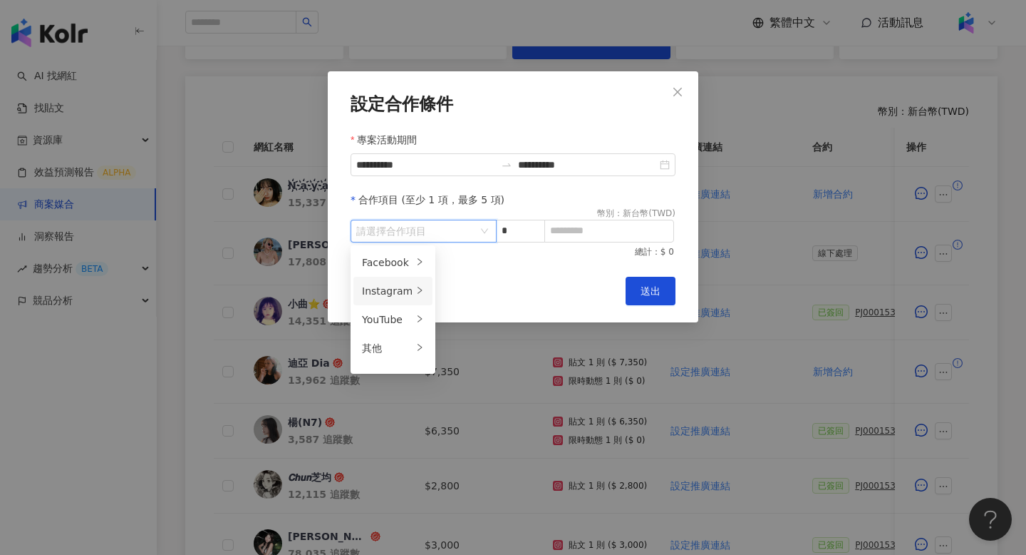
click at [404, 289] on div "Instagram" at bounding box center [387, 291] width 51 height 16
click at [460, 248] on li "貼文" at bounding box center [475, 262] width 73 height 29
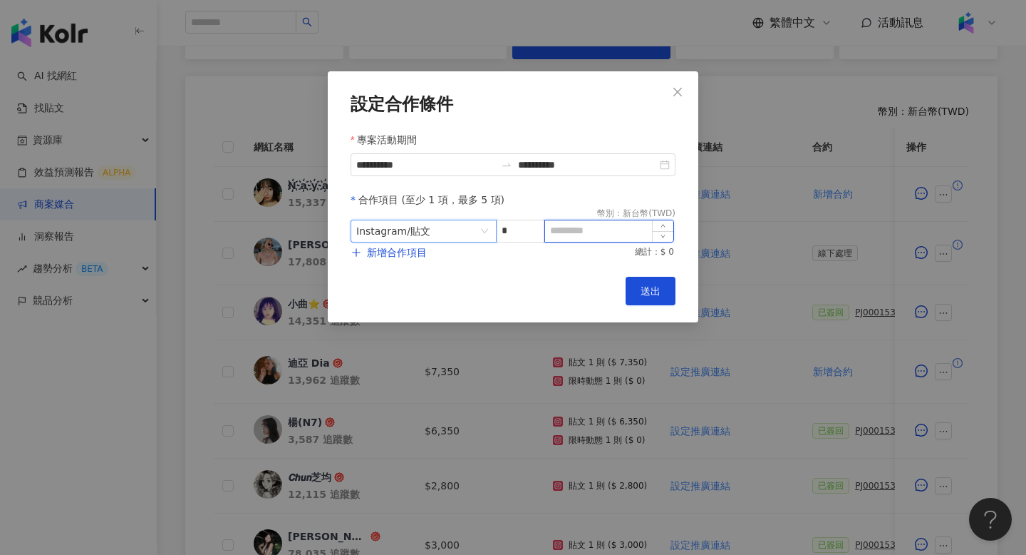
click at [560, 226] on input at bounding box center [609, 230] width 128 height 21
type input "****"
click at [644, 290] on span "送出" at bounding box center [651, 290] width 20 height 11
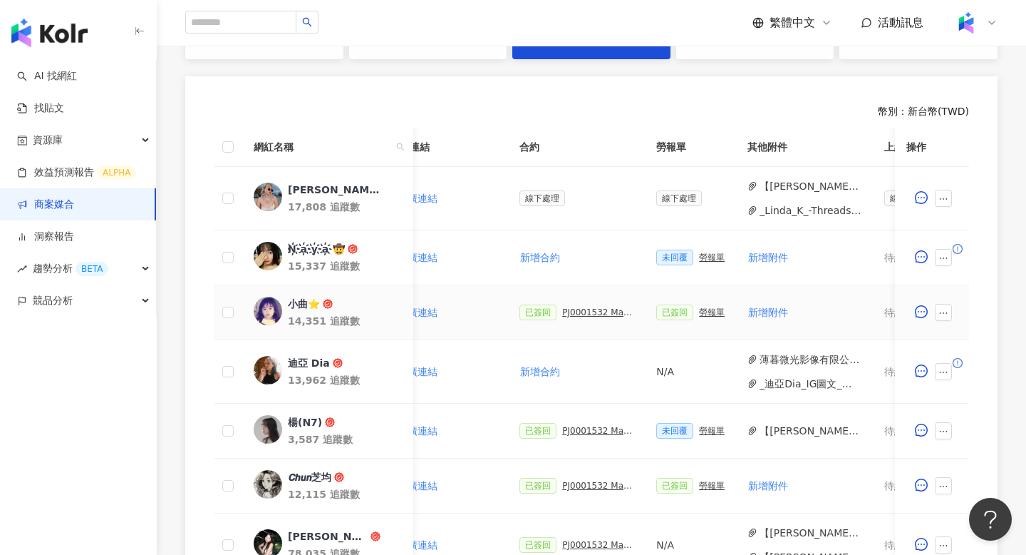
scroll to position [0, 304]
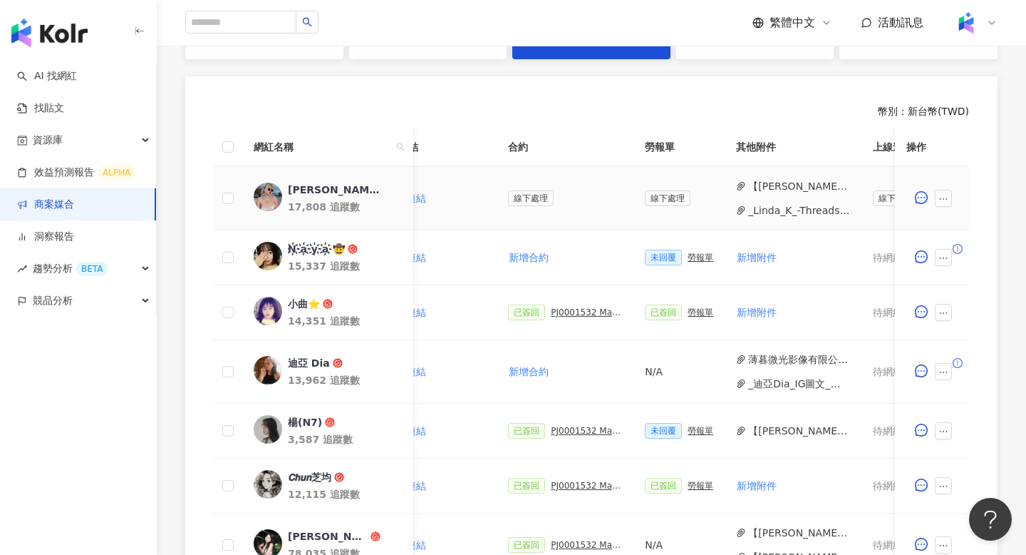
click at [793, 213] on button "_Linda_K_️-Threads_回文_睫毛膏_PJ0001532_Maybelline-202506-skyhigh-小黑霸眼線液-萊.pdf" at bounding box center [799, 210] width 102 height 16
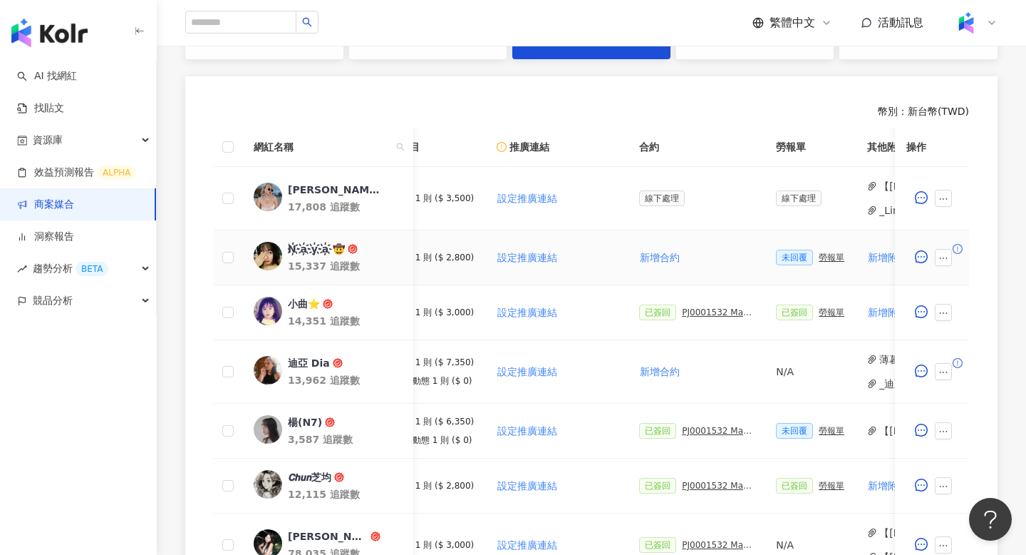
scroll to position [0, 180]
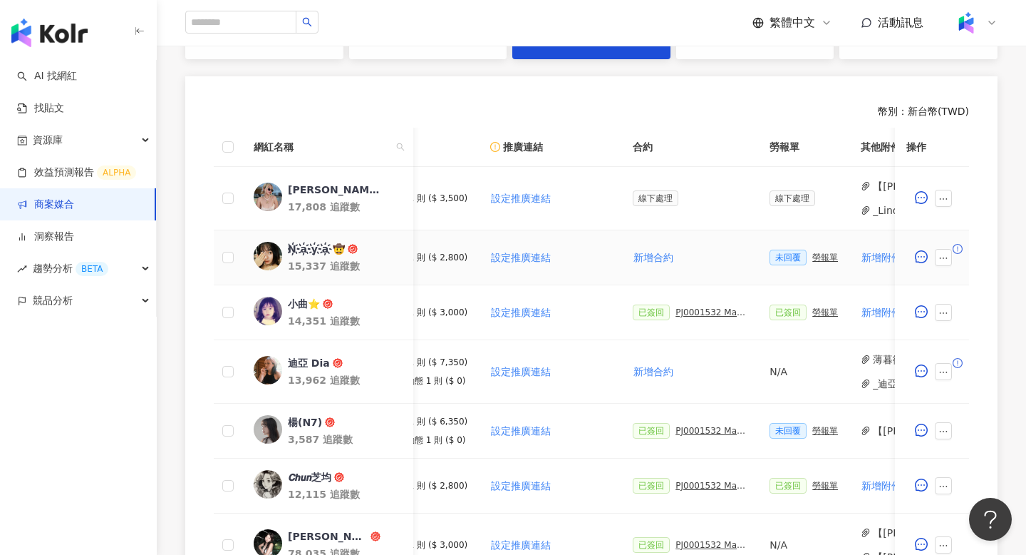
click at [654, 267] on button "新增合約" at bounding box center [653, 257] width 41 height 29
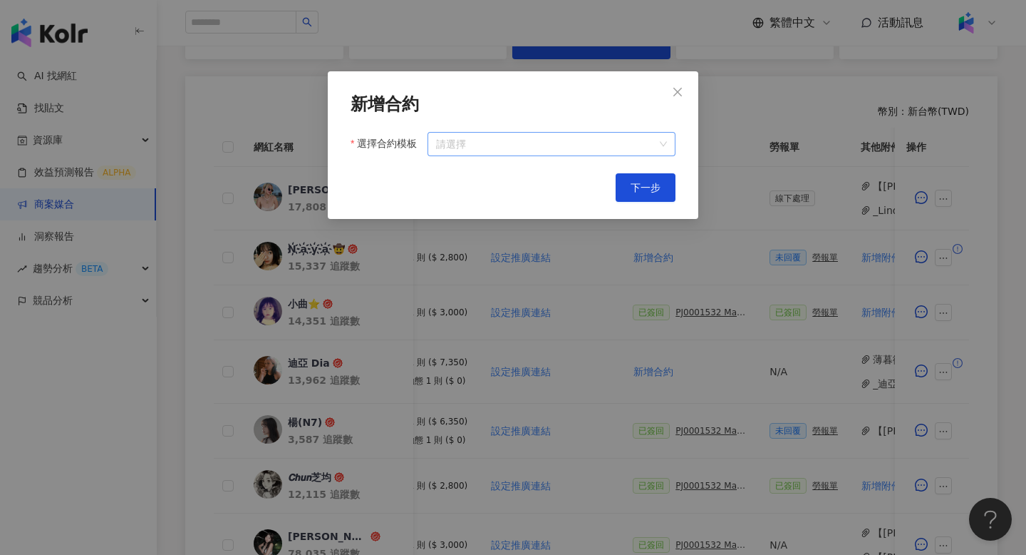
click at [567, 144] on input "選擇合約模板" at bounding box center [551, 144] width 231 height 23
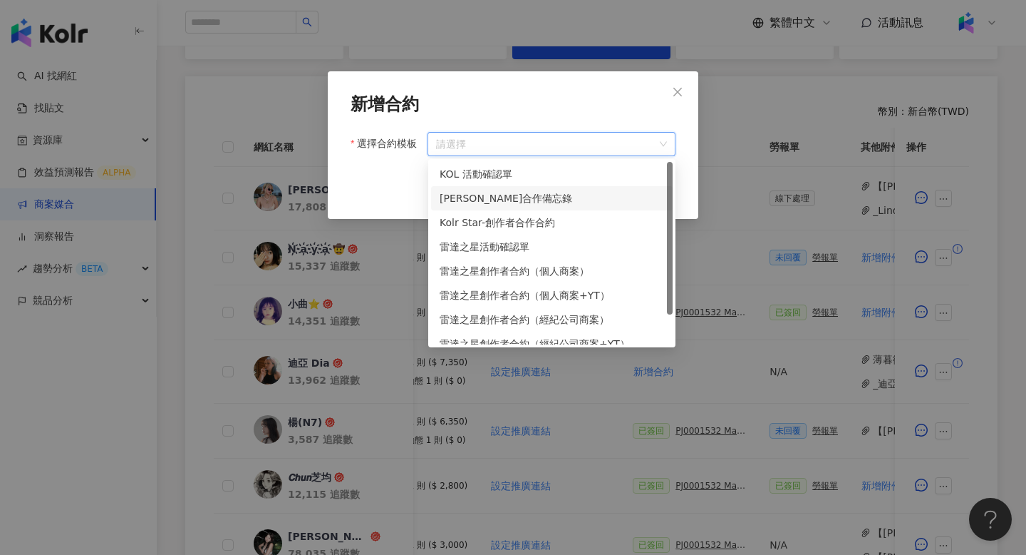
click at [538, 196] on div "萊雅合作備忘錄" at bounding box center [552, 198] width 225 height 16
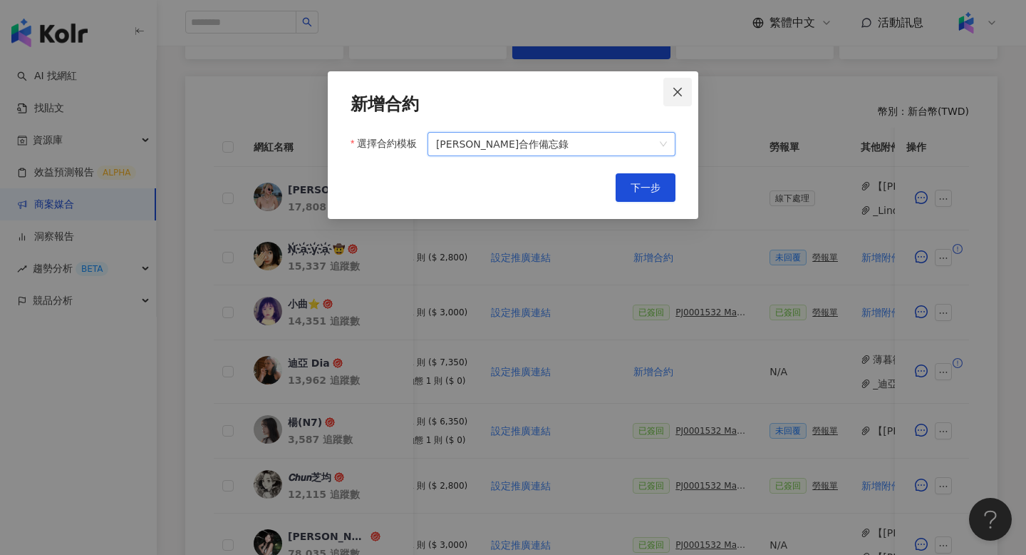
click at [682, 79] on button "Close" at bounding box center [678, 92] width 29 height 29
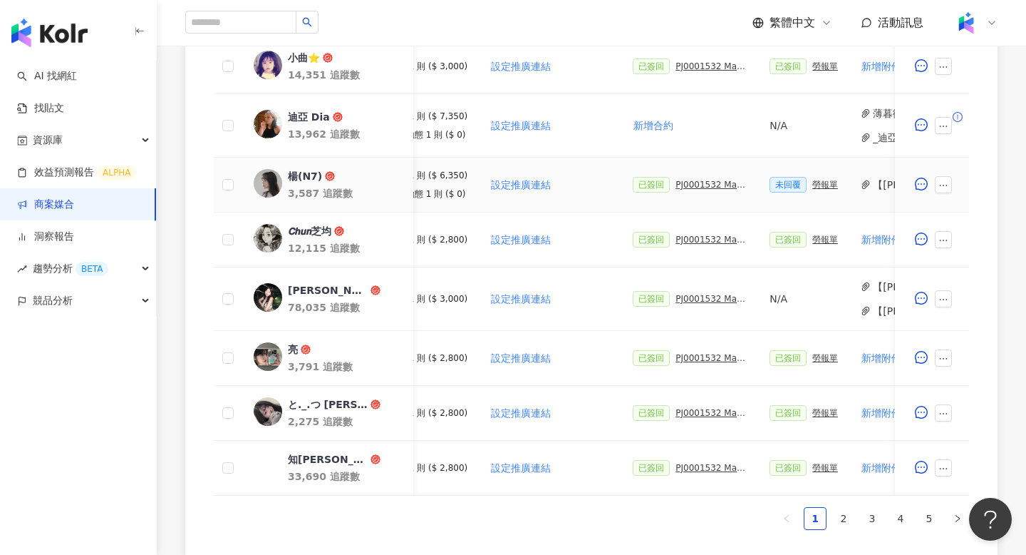
scroll to position [623, 0]
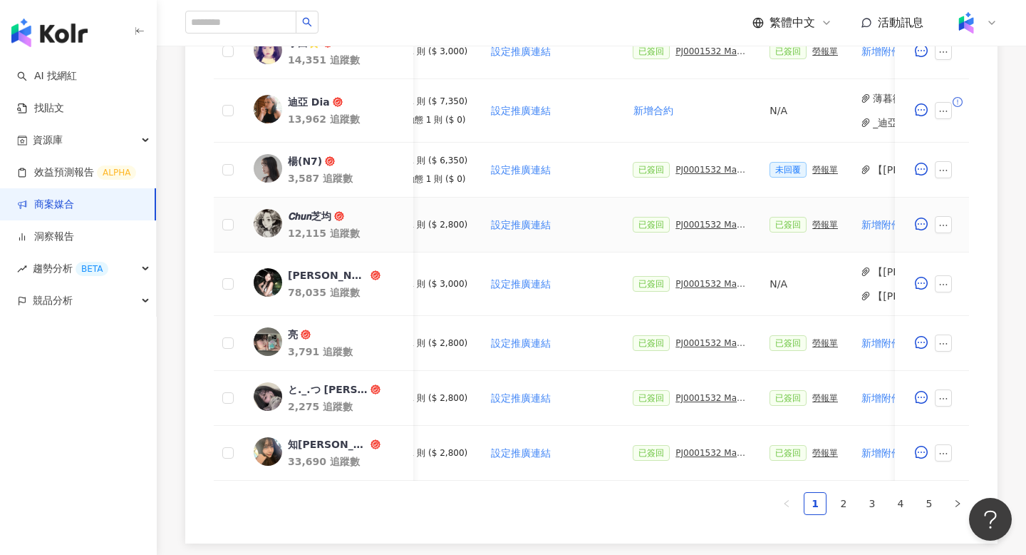
click at [710, 226] on div "PJ0001532 Maybelline_202506_skyhigh_小黑霸眼線液_萊雅合作備忘錄" at bounding box center [711, 225] width 71 height 10
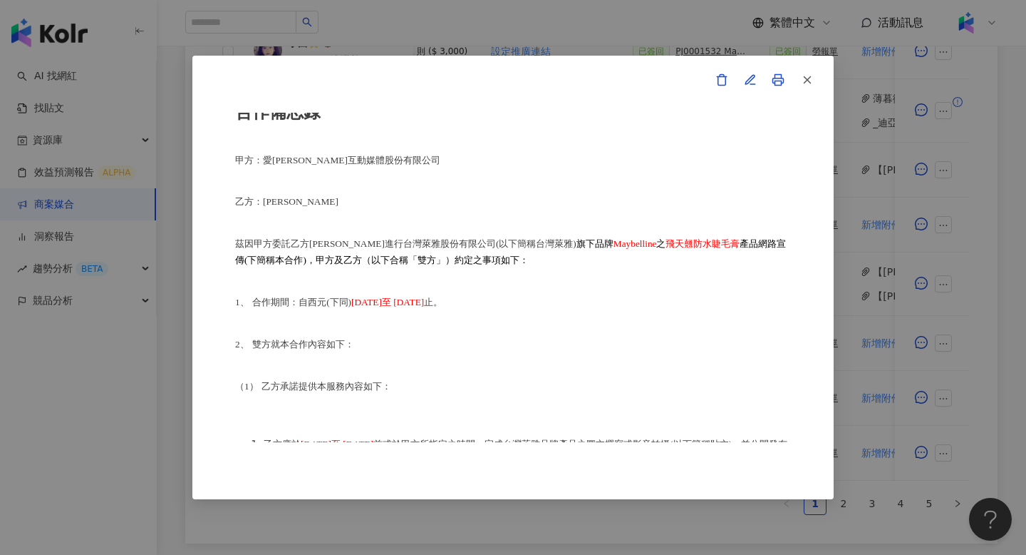
scroll to position [58, 0]
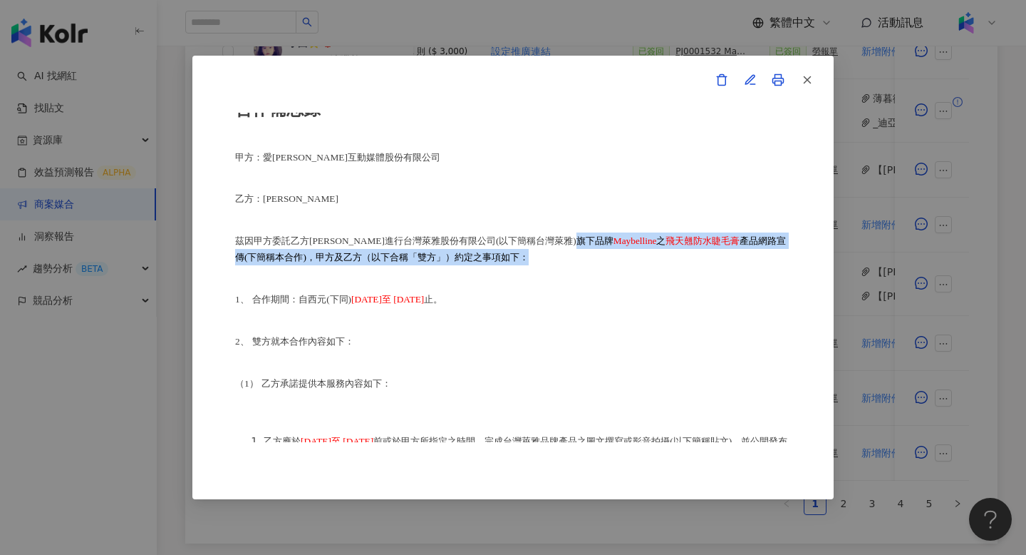
drag, startPoint x: 538, startPoint y: 239, endPoint x: 495, endPoint y: 254, distance: 45.1
click at [496, 254] on p "茲因甲方委託乙方陳芝均進行台灣萊雅股份有限公司(以下簡稱台灣萊雅) 旗下品牌 Maybelline 之 飛天翹防水睫毛膏 產品網路宣傳(下簡稱本合作)，甲方及…" at bounding box center [513, 248] width 556 height 33
copy p "旗下品牌 Maybelline 之 飛天翹防水睫毛膏 產品網路宣傳(下簡稱本合作)，甲方及乙方（以下合稱「雙方」）約定之事項如下："
drag, startPoint x: 353, startPoint y: 298, endPoint x: 527, endPoint y: 295, distance: 174.7
click at [527, 295] on p "1、 合作期間：自西元(下同) 2025 年 6 月 30 日至 2025 年 8 月 8 日 止。" at bounding box center [513, 299] width 556 height 16
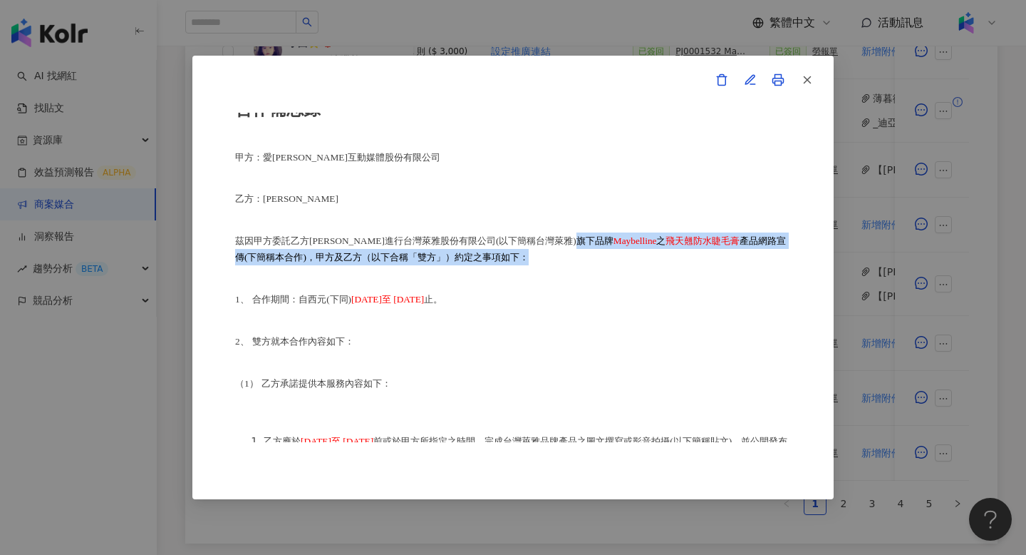
copy span "2025 年 6 月 30 日至 2025 年 8 月 8 日"
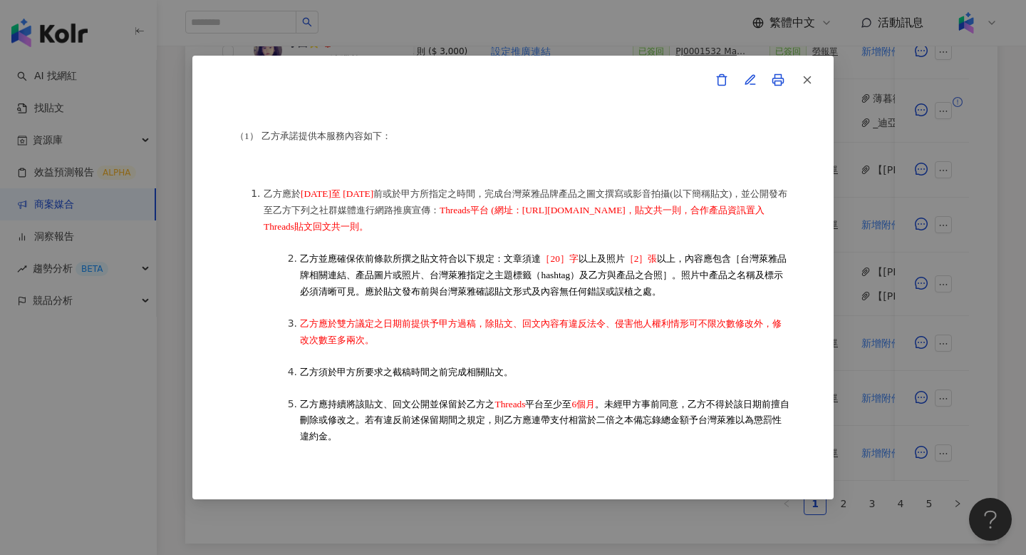
scroll to position [315, 0]
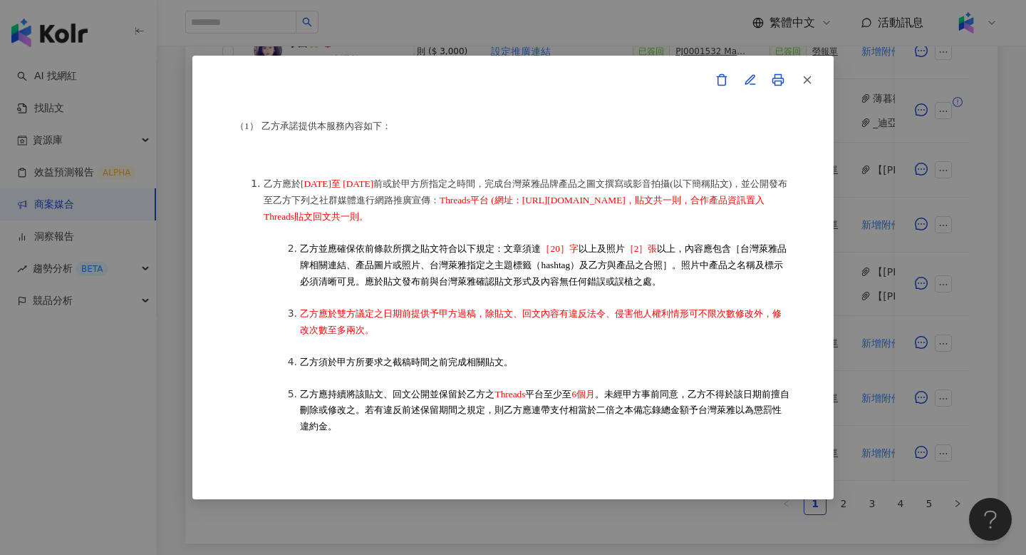
drag, startPoint x: 303, startPoint y: 181, endPoint x: 405, endPoint y: 182, distance: 101.9
click at [373, 183] on span "2025 年 6 月 30 日至 2025 年 8 月 8 日" at bounding box center [337, 183] width 73 height 11
drag, startPoint x: 565, startPoint y: 197, endPoint x: 679, endPoint y: 197, distance: 114.0
click at [679, 197] on li "乙方應於 2025 年 6 月 30 日至 2025 年 8 月 8 日 前或於甲方所指定之時間，完成台灣萊雅品牌產品之圖文撰寫或影音拍攝(以下簡稱貼文)，並…" at bounding box center [527, 199] width 527 height 49
copy span "Threads平台 (網址："
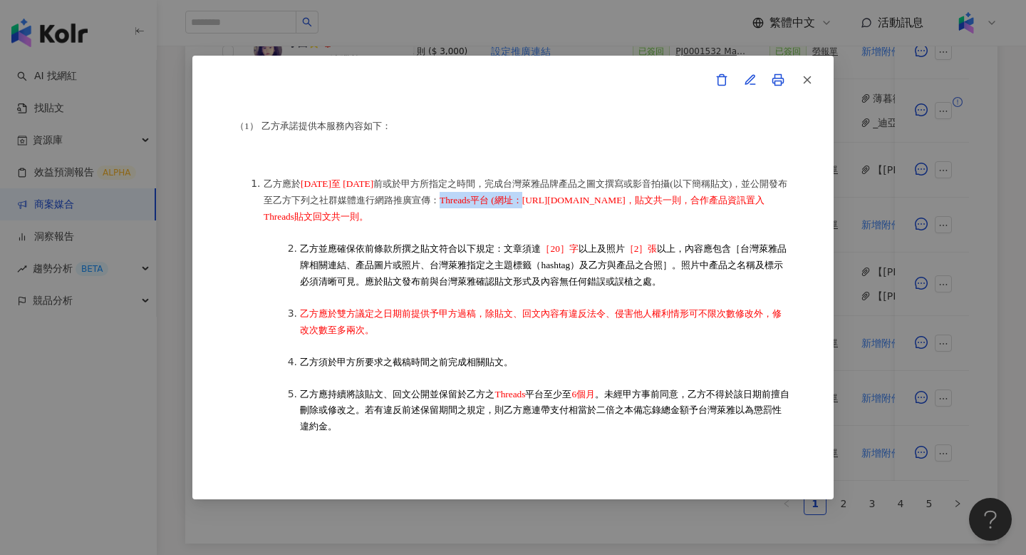
drag, startPoint x: 722, startPoint y: 215, endPoint x: 453, endPoint y: 225, distance: 268.9
click at [452, 225] on li "乙方應於 2025 年 6 月 30 日至 2025 年 8 月 8 日 前或於甲方所指定之時間，完成台灣萊雅品牌產品之圖文撰寫或影音拍攝(以下簡稱貼文)，並…" at bounding box center [527, 199] width 527 height 49
copy span "，貼文共一則，合作產品資訊置入Threads貼文回文共一則。"
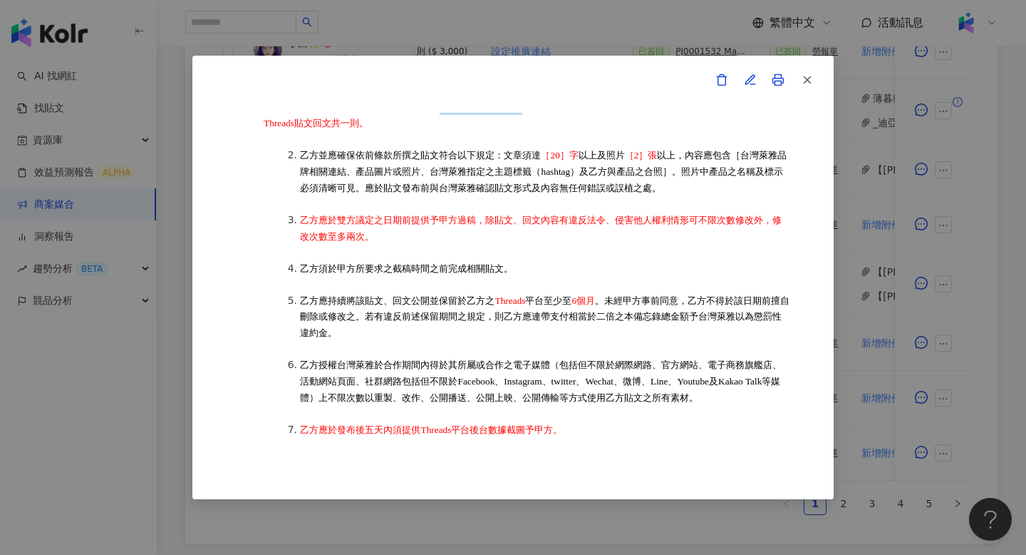
scroll to position [441, 0]
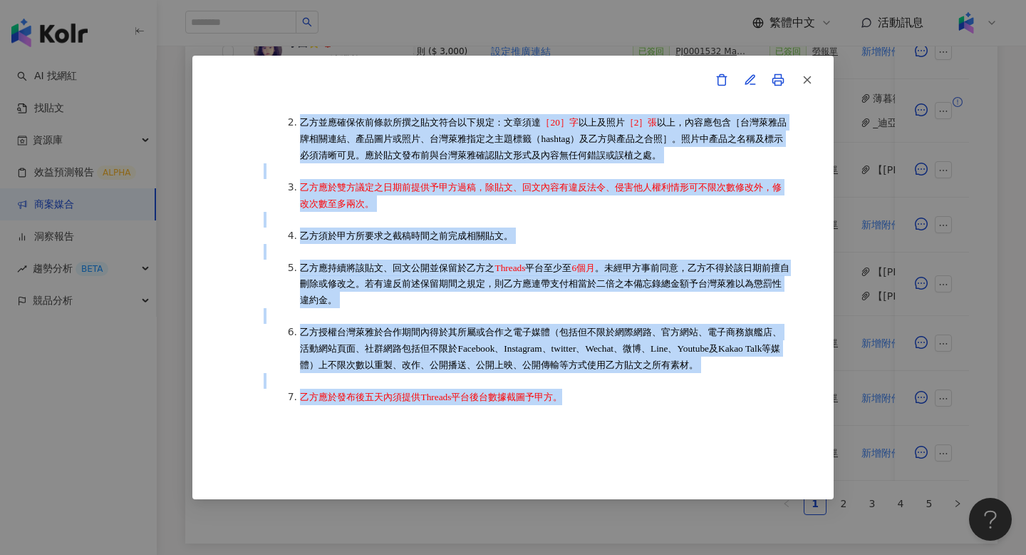
drag, startPoint x: 290, startPoint y: 135, endPoint x: 566, endPoint y: 406, distance: 387.1
click at [567, 406] on ol "乙方應於 2025 年 6 月 30 日至 2025 年 8 月 8 日 前或於甲方所指定之時間，完成台灣萊雅品牌產品之圖文撰寫或影音拍攝(以下簡稱貼文)，並…" at bounding box center [513, 227] width 556 height 387
copy ol "乙方並應確保依前條款所撰之貼文符合以下規定：文章須達 ［20］字 以上及照片 ［2］張 以上，內容應包含［台灣萊雅品牌相關連結、產品圖片或照片、台灣萊雅指定之…"
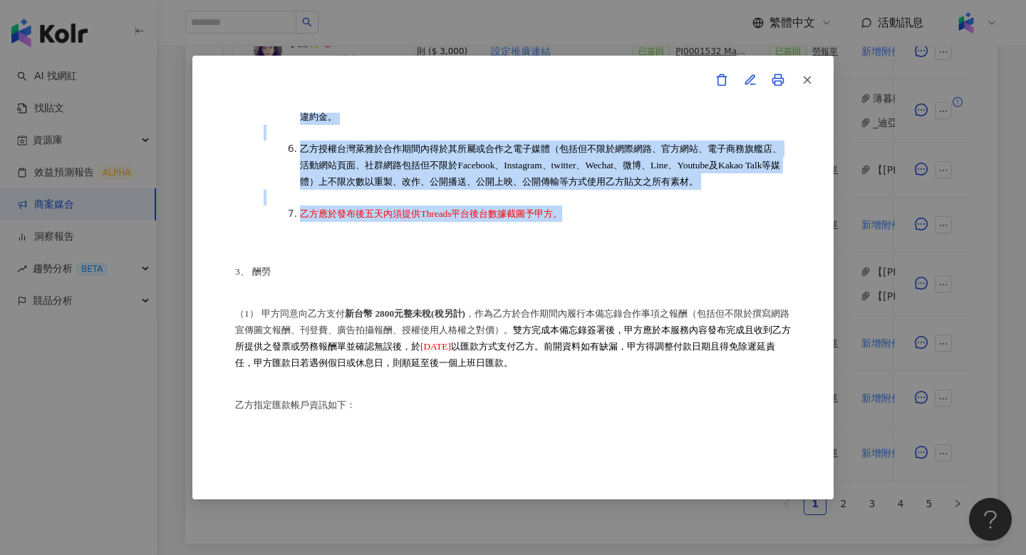
scroll to position [706, 0]
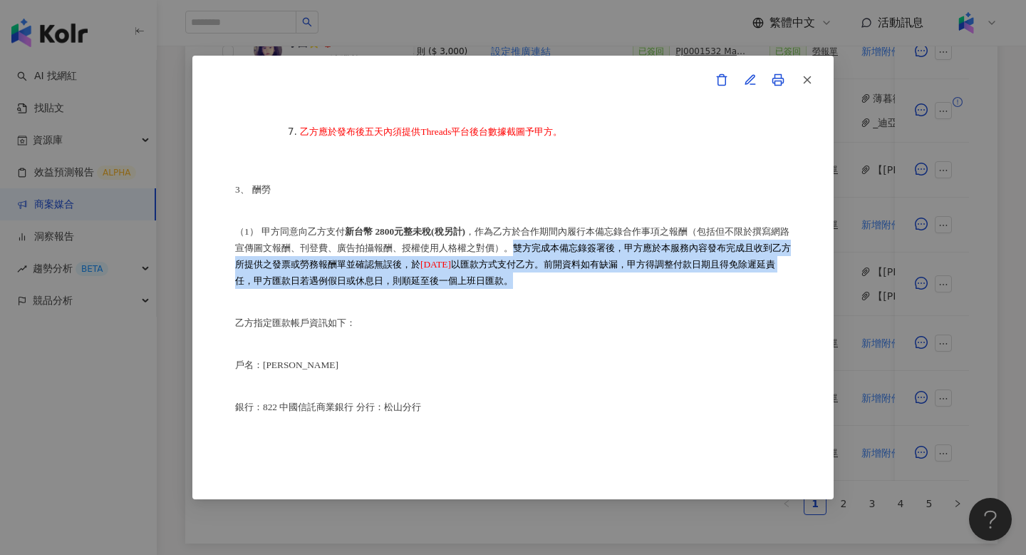
drag, startPoint x: 535, startPoint y: 257, endPoint x: 600, endPoint y: 288, distance: 72.4
click at [601, 288] on p "（1） 甲方同意向乙方支付 新台幣 2800元整未稅(稅另計) ，作為乙方於合作期間內履行本備忘錄合作事項之報酬（包括但不限於撰寫網路宣傳圖文報酬、刊登費、廣…" at bounding box center [513, 256] width 556 height 66
copy p "雙方完成本備忘錄簽署後，甲方應於本服務內容發布完成且收到乙方所提供之發票或勞務報酬單並確認無誤後，於 2025 年 9 月 10 日 以匯款方式支付乙方。前開…"
